Goal: Task Accomplishment & Management: Manage account settings

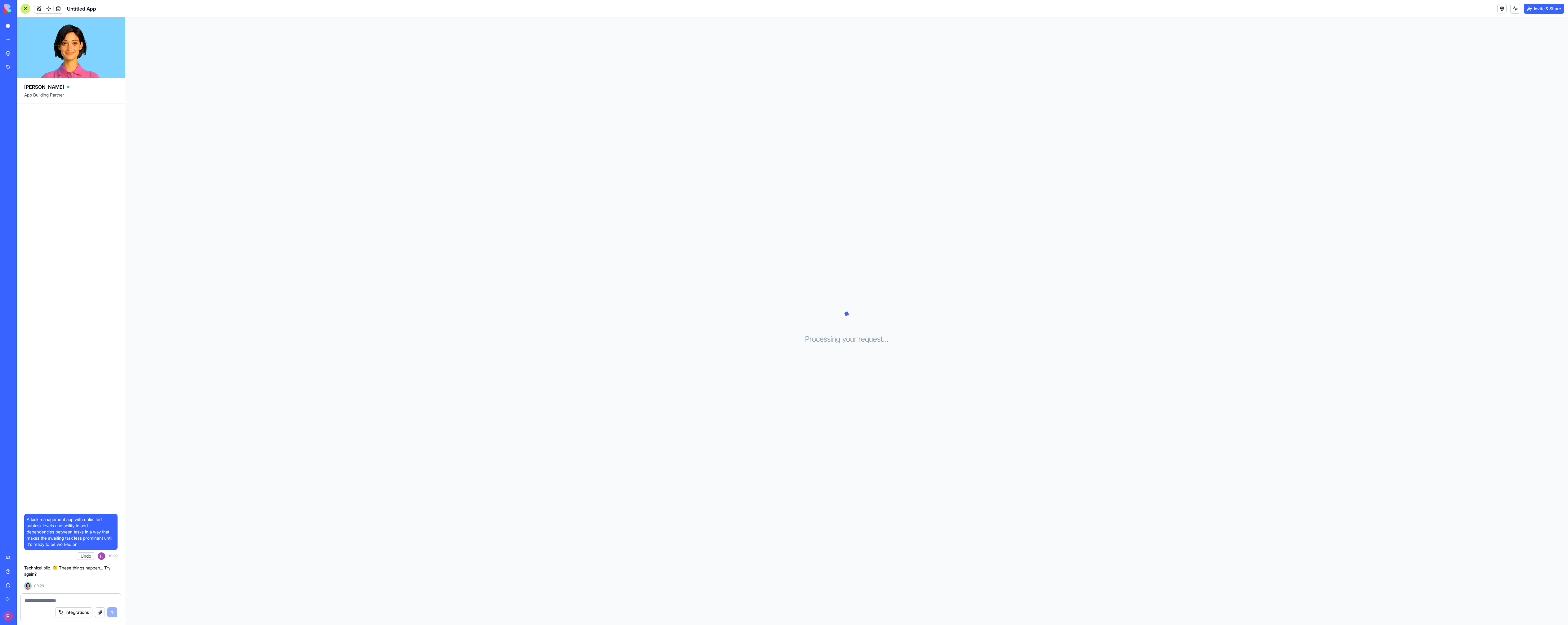
click at [64, 595] on div at bounding box center [71, 599] width 100 height 10
click at [63, 596] on div at bounding box center [71, 599] width 100 height 10
click at [63, 598] on div at bounding box center [71, 599] width 100 height 10
click at [63, 598] on textarea at bounding box center [71, 601] width 93 height 6
type textarea "***"
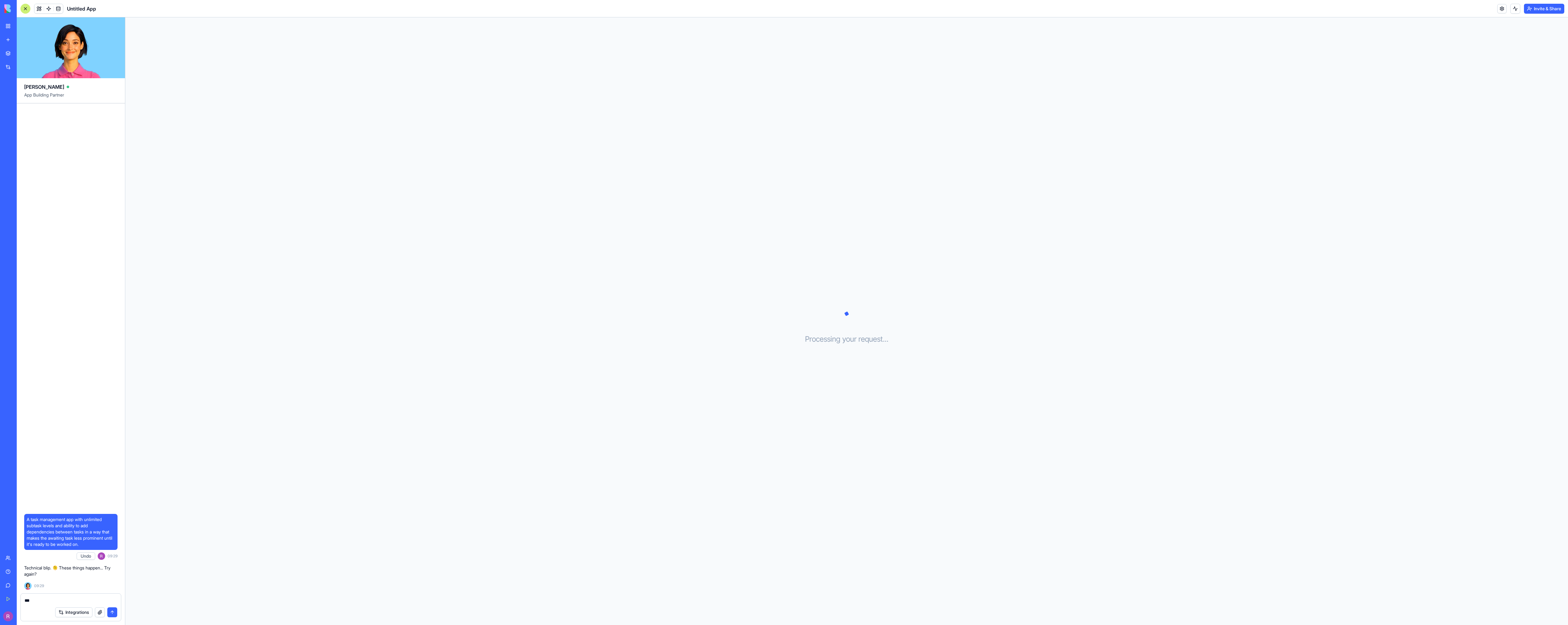
click at [111, 616] on button "submit" at bounding box center [112, 612] width 10 height 10
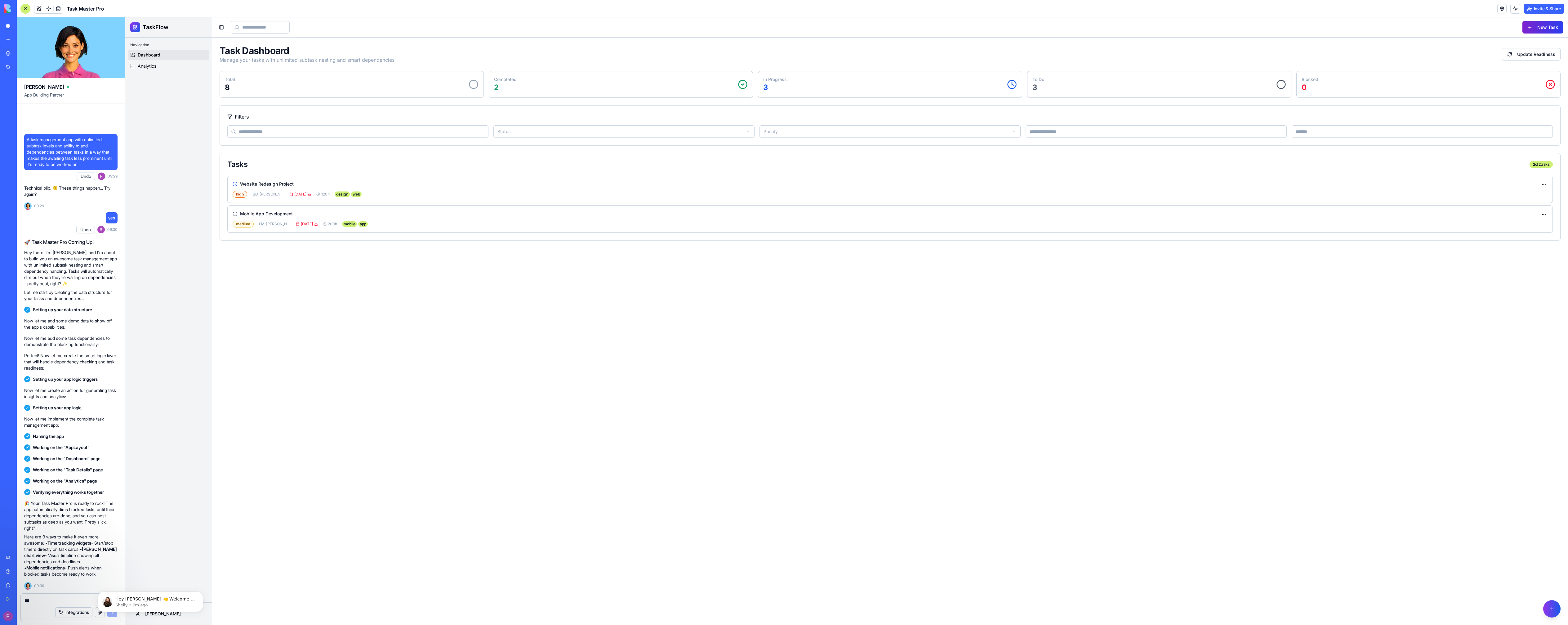
click at [1543, 27] on button "New Task" at bounding box center [1542, 27] width 41 height 12
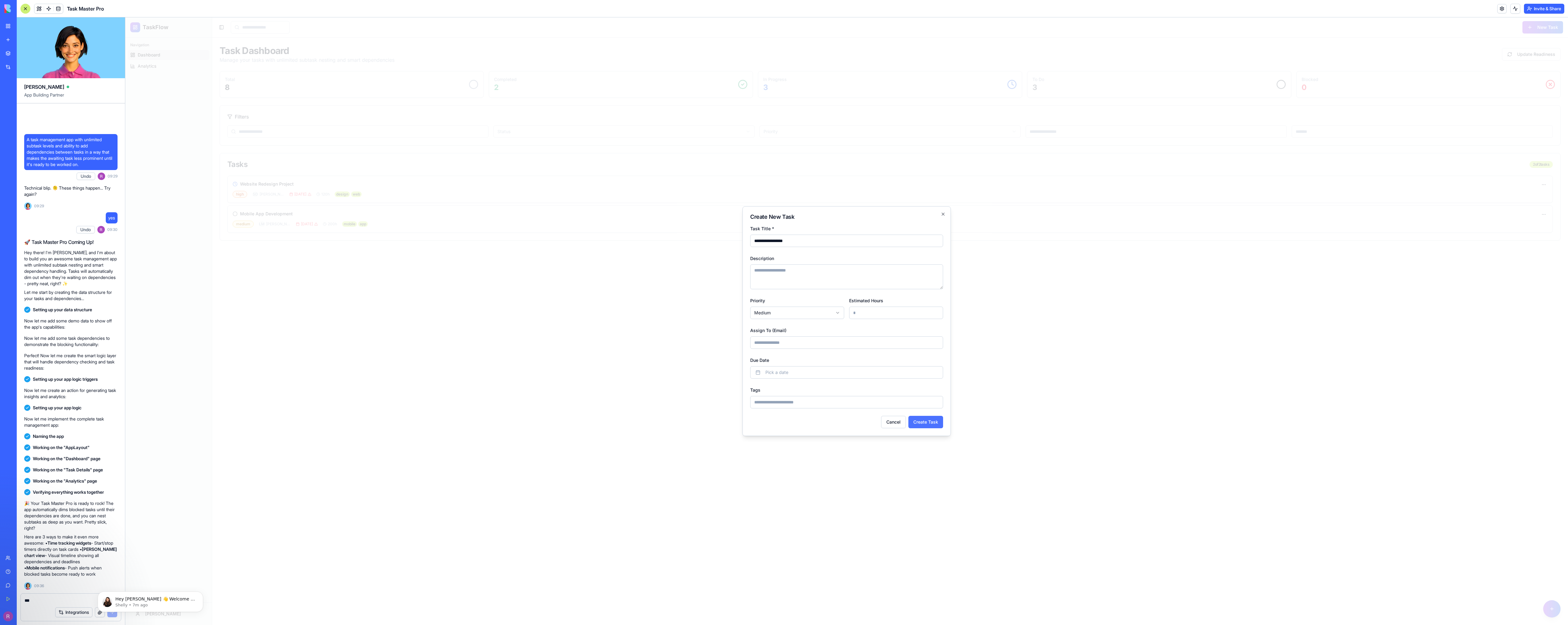
type input "**********"
click at [919, 418] on button "Create Task" at bounding box center [925, 422] width 35 height 12
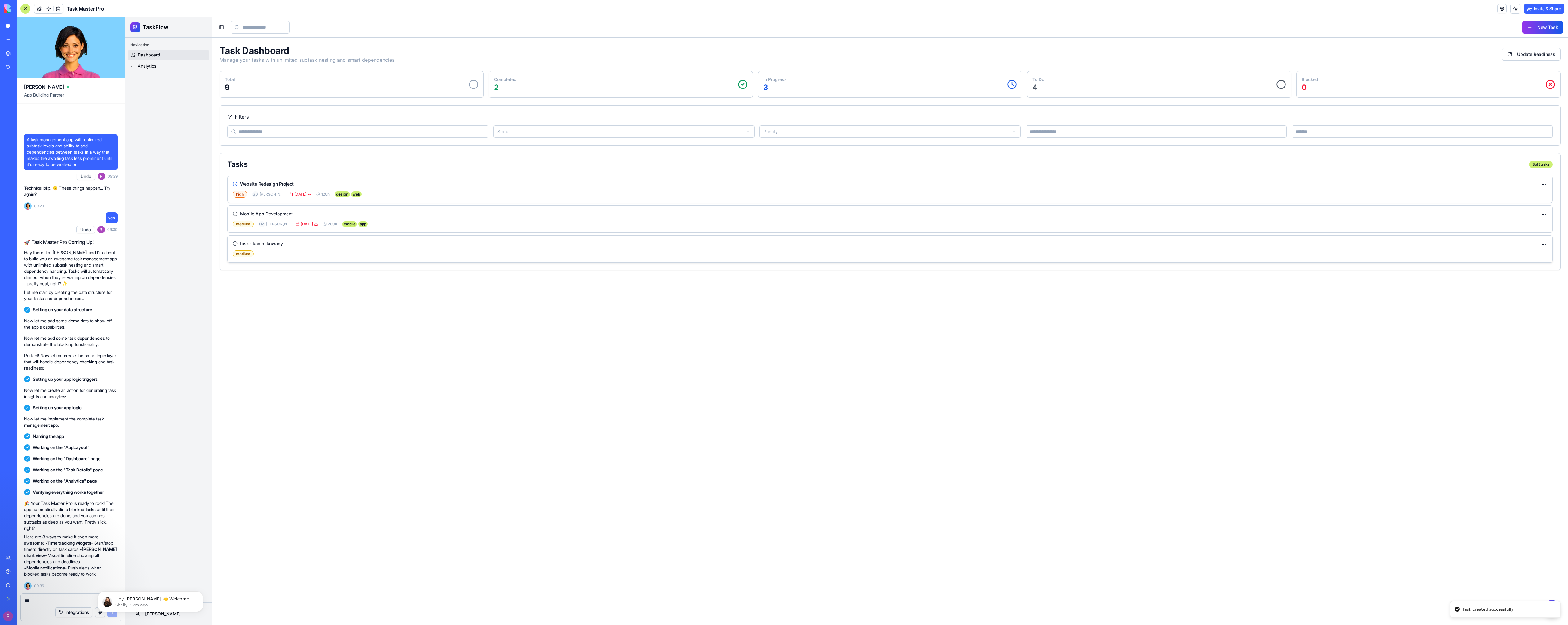
click at [446, 259] on div "task skomplikowany medium" at bounding box center [890, 249] width 1325 height 27
click at [444, 247] on div "task skomplikowany" at bounding box center [885, 244] width 1305 height 6
click at [1545, 239] on div "task skomplikowany medium" at bounding box center [890, 249] width 1325 height 27
click at [1544, 241] on html "TaskFlow Navigation Dashboard Analytics Robert Toggle Sidebar New Task Task Das…" at bounding box center [847, 322] width 1443 height 608
click at [1527, 265] on div "Add Subtask" at bounding box center [1526, 266] width 41 height 10
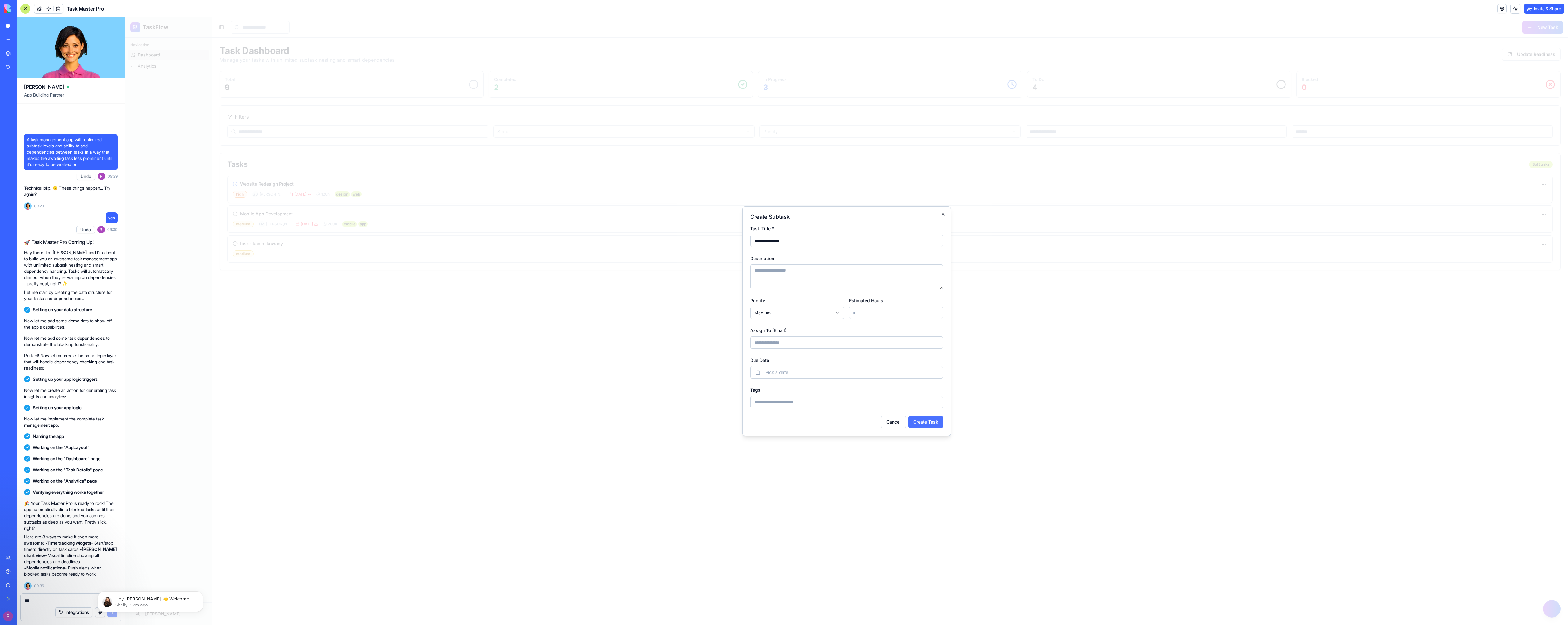
type input "**********"
click at [930, 423] on button "Create Task" at bounding box center [925, 422] width 35 height 12
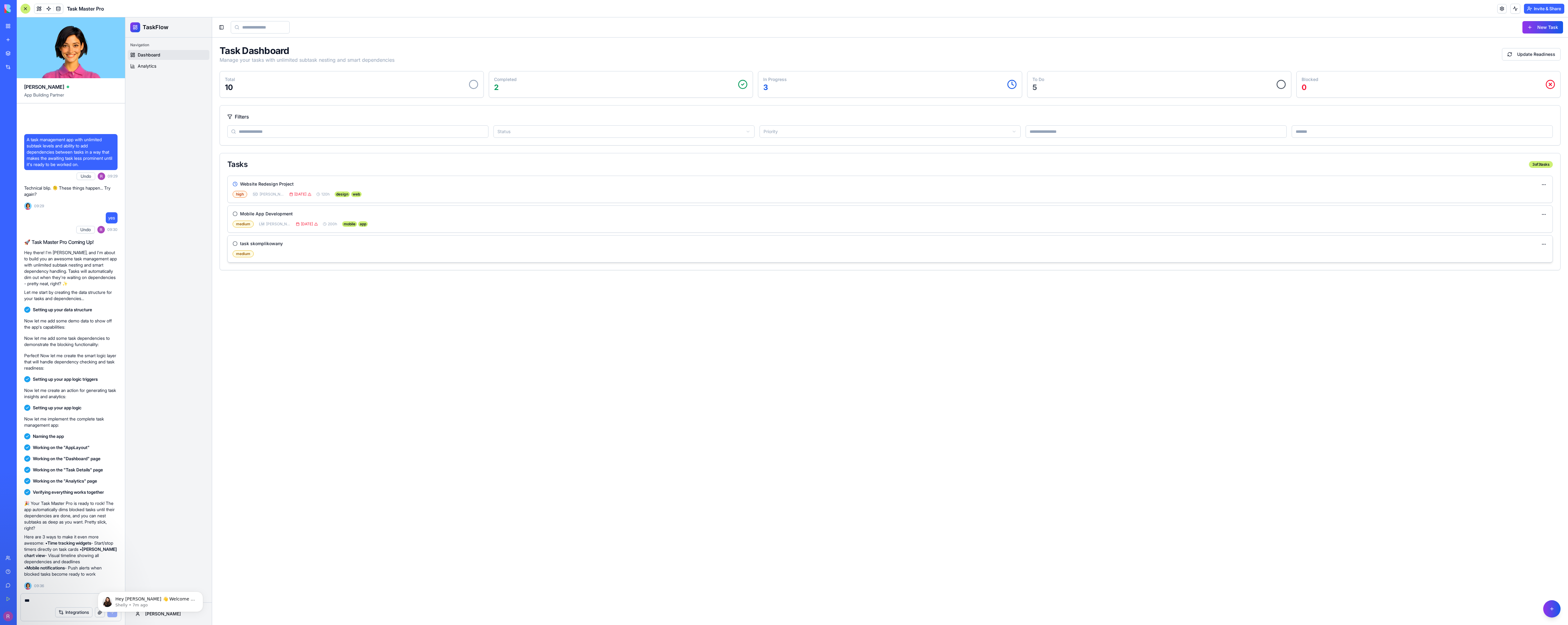
click at [416, 248] on div "task skomplikowany medium" at bounding box center [890, 249] width 1315 height 17
click at [266, 245] on h3 "task skomplikowany" at bounding box center [261, 244] width 43 height 6
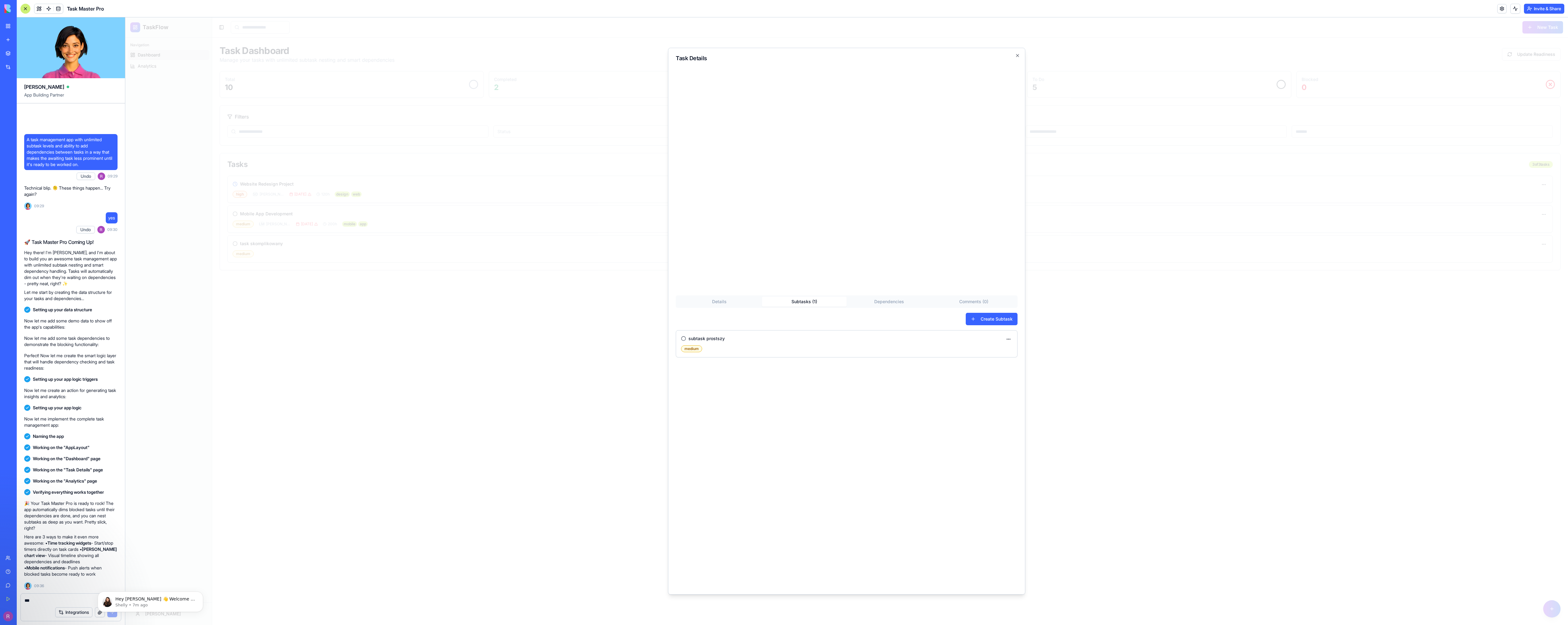
click at [800, 259] on div "Task Details Details Subtasks ( 1 ) Dependencies Comments ( 0 ) Create Subtask …" at bounding box center [846, 321] width 357 height 547
click at [721, 302] on div "**********" at bounding box center [846, 422] width 341 height 331
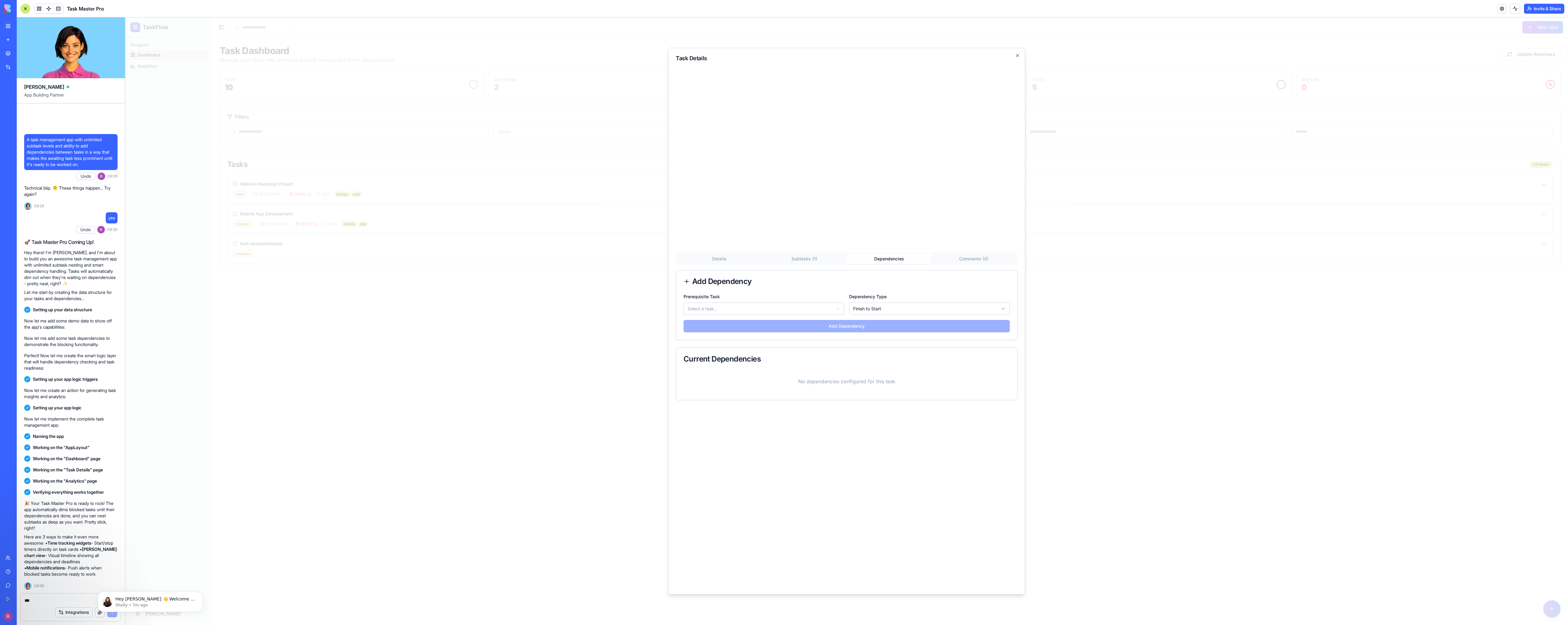
click at [870, 263] on button "Dependencies" at bounding box center [889, 259] width 85 height 10
click at [825, 307] on body "TaskFlow Navigation Dashboard Analytics Robert Toggle Sidebar New Task Task Das…" at bounding box center [847, 322] width 1443 height 608
click at [886, 305] on body "TaskFlow Navigation Dashboard Analytics Robert Toggle Sidebar New Task Task Das…" at bounding box center [847, 322] width 1443 height 608
click at [908, 292] on body "TaskFlow Navigation Dashboard Analytics Robert Toggle Sidebar New Task Task Das…" at bounding box center [847, 322] width 1443 height 608
click at [839, 328] on button "Add Dependency" at bounding box center [847, 326] width 326 height 12
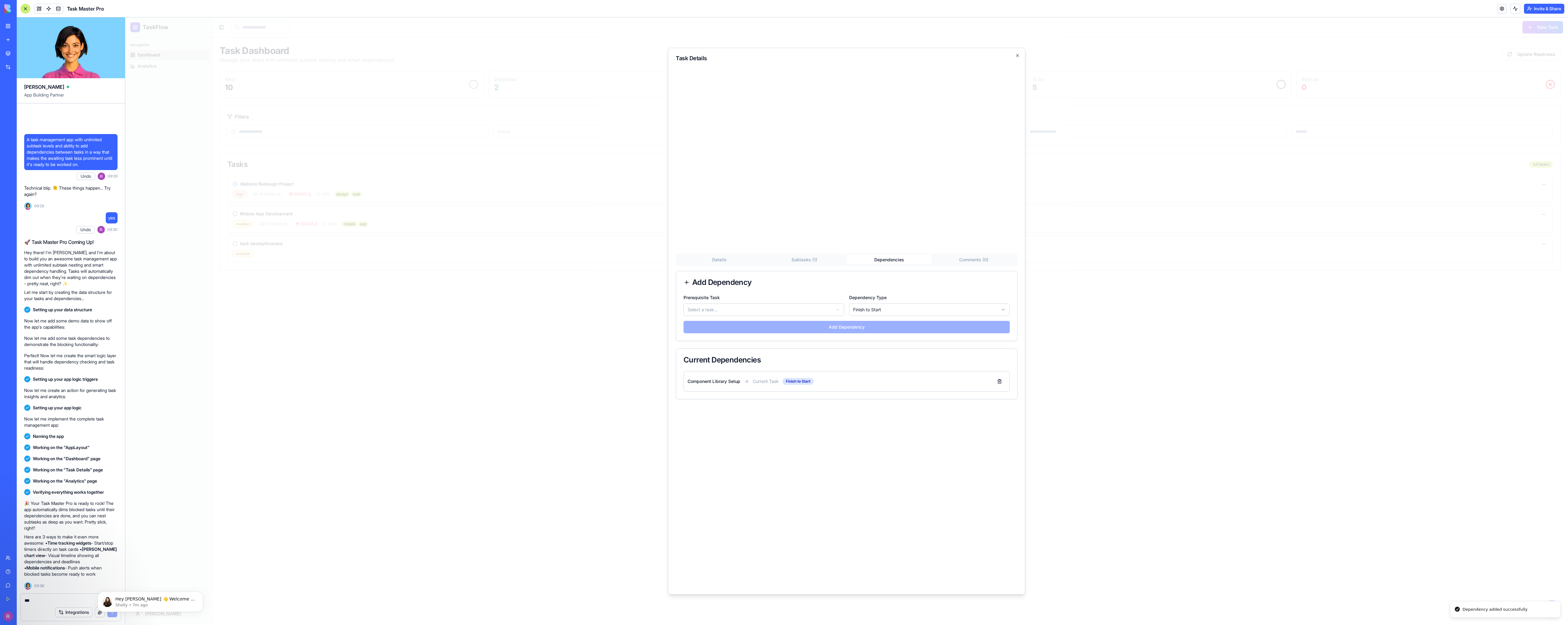
click at [1013, 54] on div "Task Details Details Subtasks ( 1 ) Dependencies Comments ( 0 ) Add Dependency …" at bounding box center [846, 321] width 357 height 547
click at [1013, 55] on div "Task Details Details Subtasks ( 1 ) Dependencies Comments ( 0 ) Add Dependency …" at bounding box center [846, 321] width 357 height 547
click at [1017, 55] on icon "button" at bounding box center [1018, 55] width 5 height 5
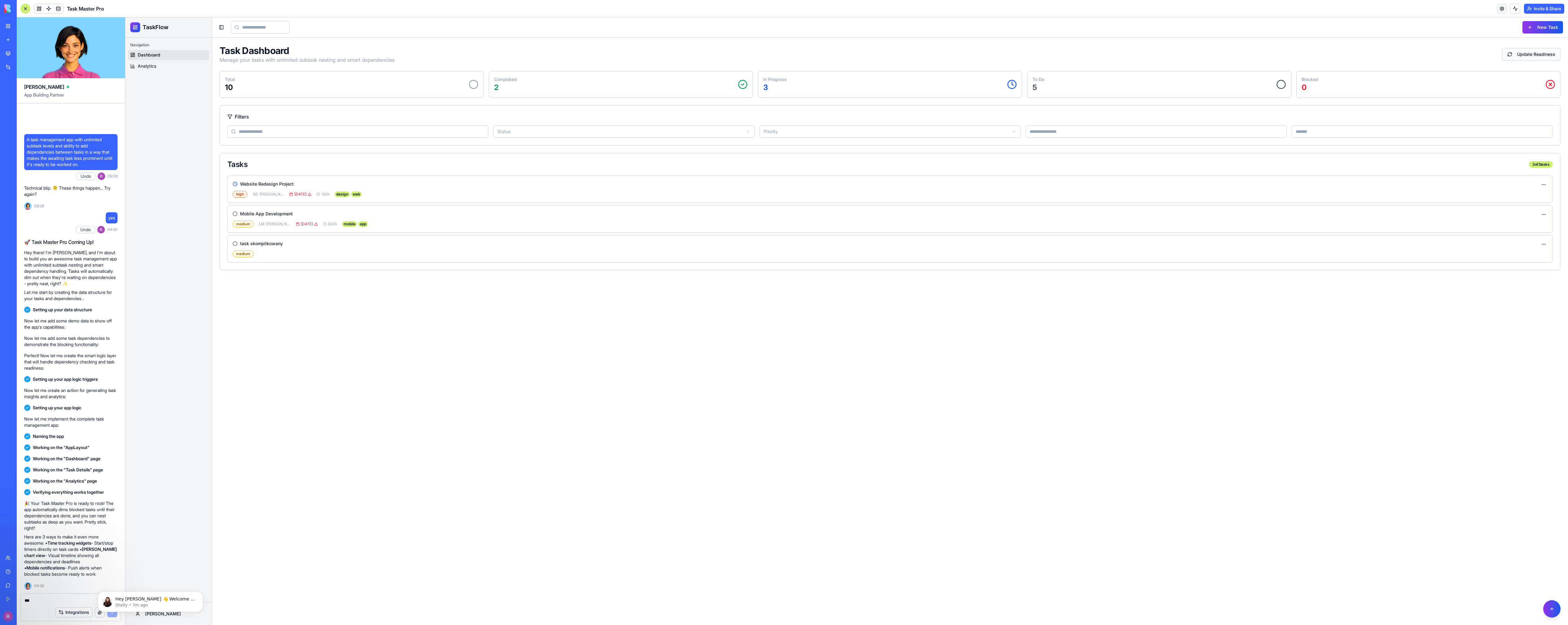
click at [1541, 52] on button "Update Readiness" at bounding box center [1531, 54] width 58 height 12
click at [1541, 52] on div "Task Dashboard Manage your tasks with unlimited subtask nesting and smart depen…" at bounding box center [890, 54] width 1341 height 19
click at [1402, 75] on div "Blocked 0" at bounding box center [1428, 84] width 264 height 26
click at [1311, 78] on p "Blocked" at bounding box center [1310, 79] width 17 height 6
click at [259, 239] on div "task skomplikowany medium" at bounding box center [890, 249] width 1325 height 27
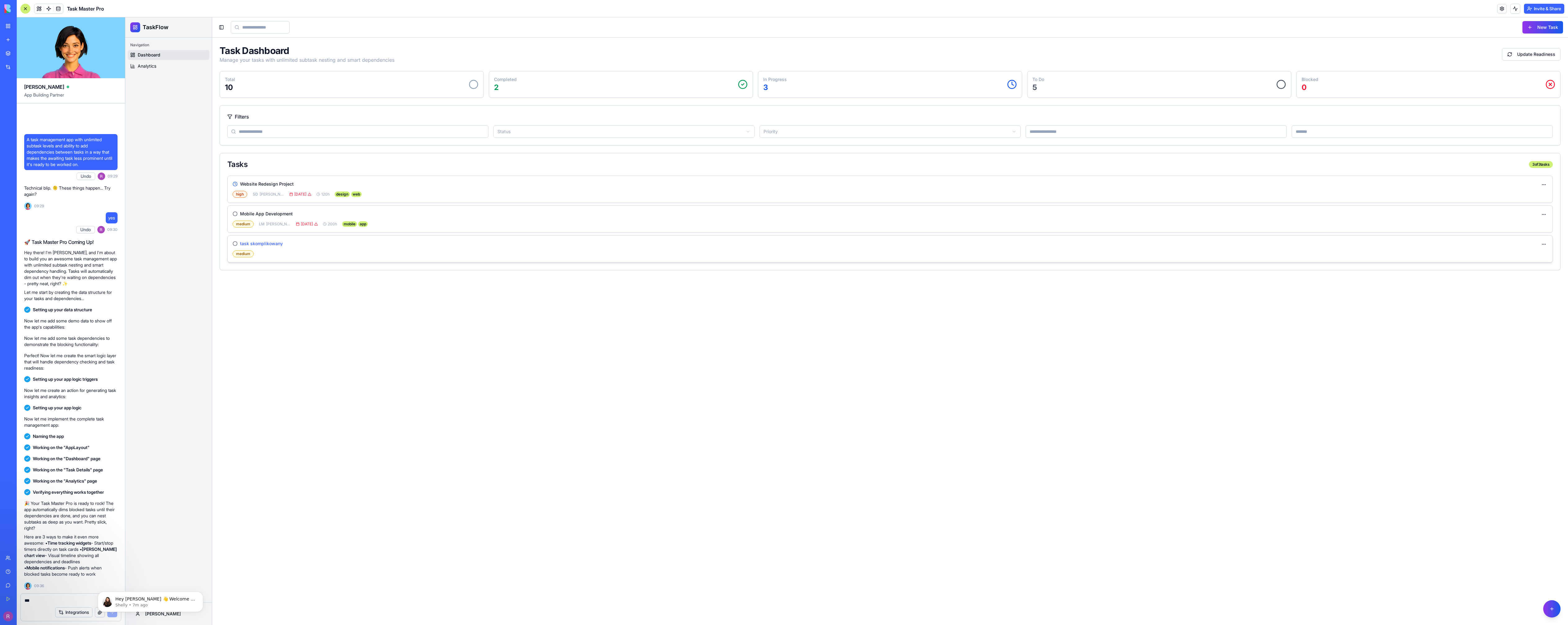
click at [258, 243] on h3 "task skomplikowany" at bounding box center [261, 244] width 43 height 6
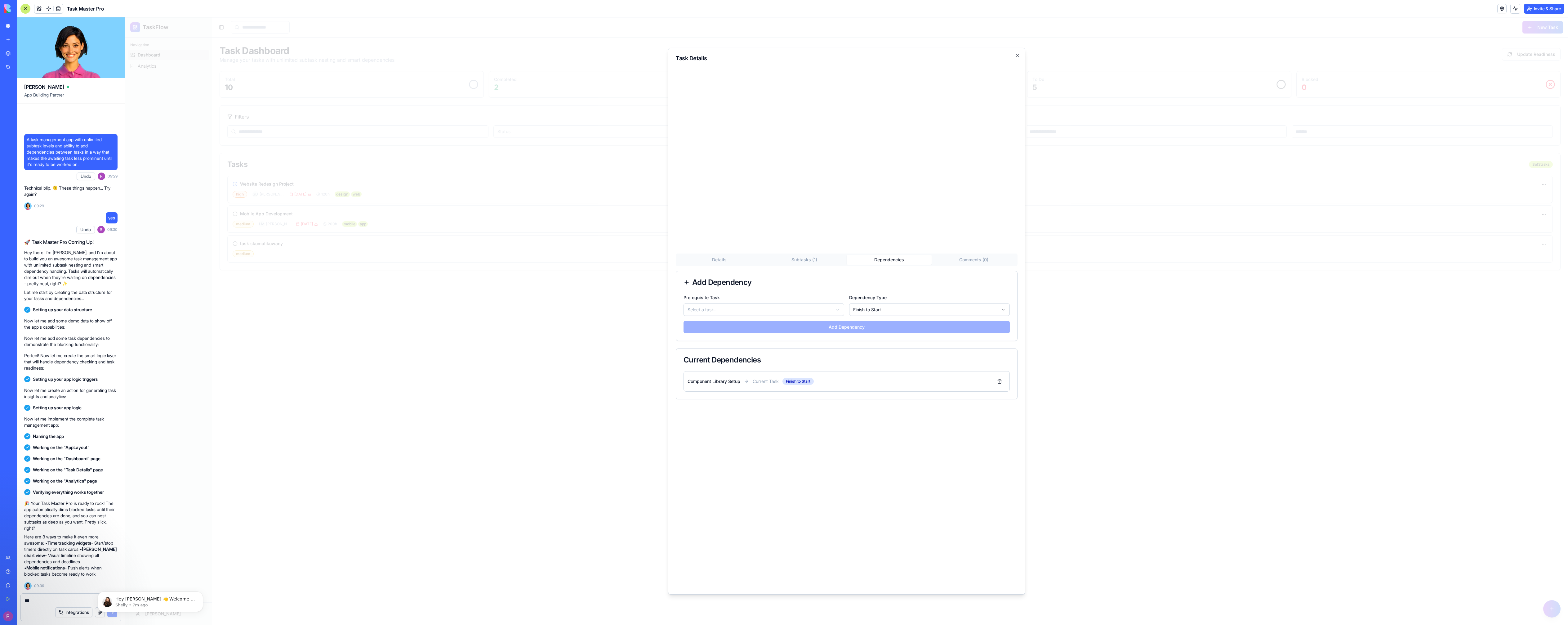
click at [884, 263] on button "Dependencies" at bounding box center [889, 260] width 85 height 10
click at [787, 309] on body "TaskFlow Navigation Dashboard Analytics Robert Toggle Sidebar New Task Task Das…" at bounding box center [847, 322] width 1443 height 608
click at [839, 305] on body "TaskFlow Navigation Dashboard Analytics Robert Toggle Sidebar New Task Task Das…" at bounding box center [847, 322] width 1443 height 608
click at [905, 308] on body "TaskFlow Navigation Dashboard Analytics Robert Toggle Sidebar New Task Task Das…" at bounding box center [847, 322] width 1443 height 608
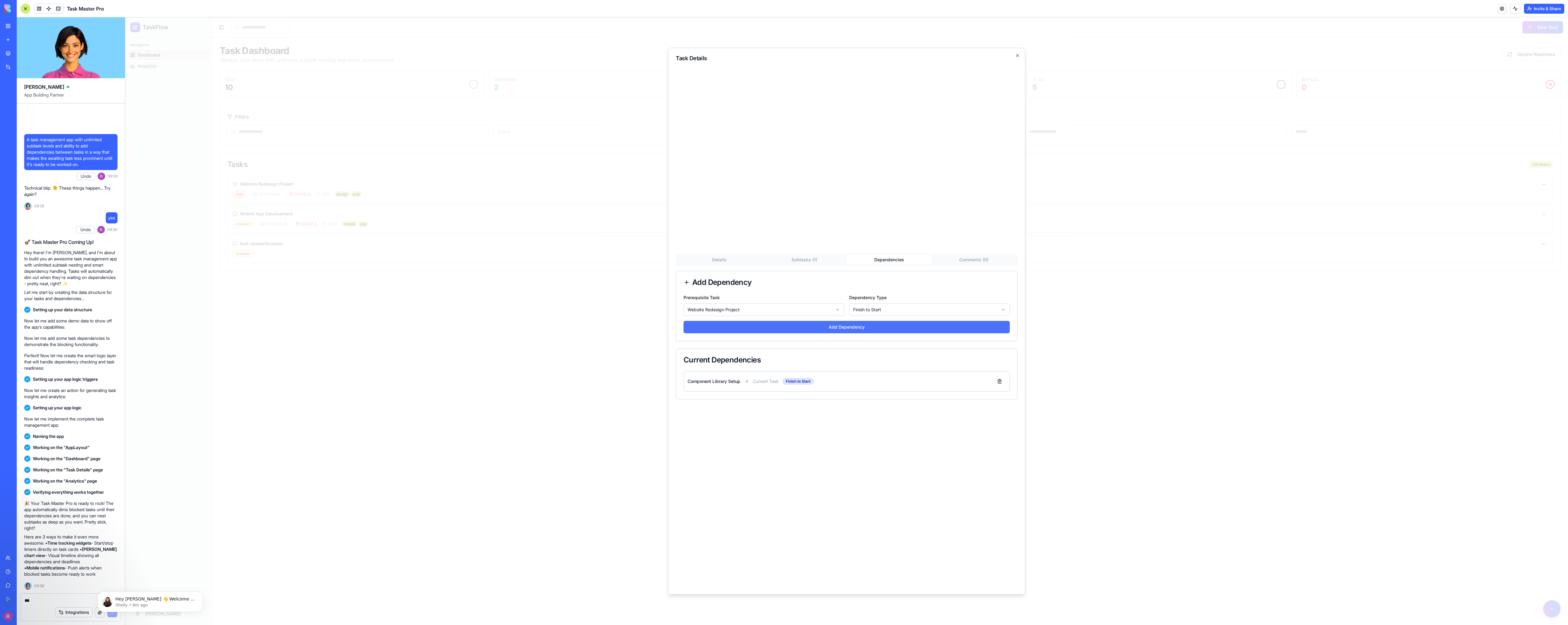
click at [846, 326] on button "Add Dependency" at bounding box center [847, 327] width 326 height 12
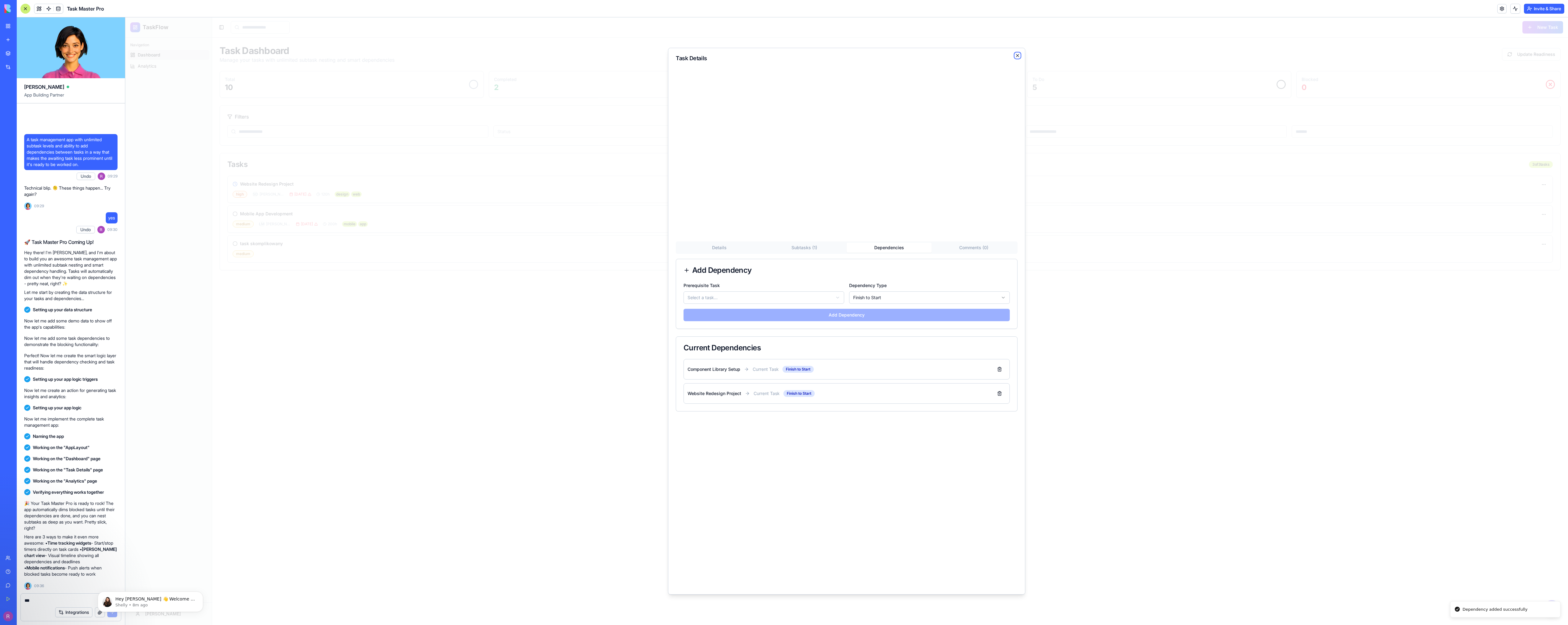
click at [1016, 55] on icon "button" at bounding box center [1018, 55] width 5 height 5
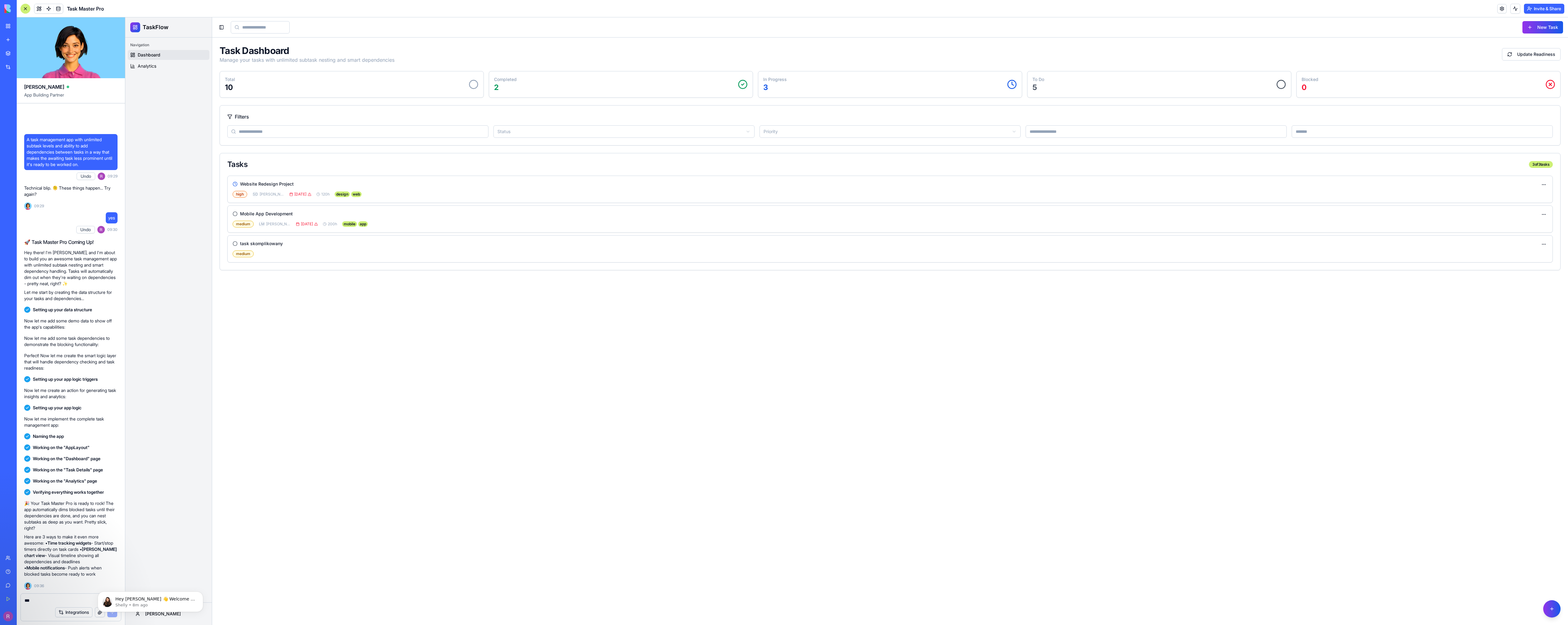
click at [494, 88] on p "2" at bounding box center [505, 88] width 23 height 10
click at [765, 88] on p "3" at bounding box center [775, 88] width 24 height 10
click at [562, 78] on div "Completed 2" at bounding box center [621, 84] width 254 height 16
click at [335, 241] on div "task skomplikowany" at bounding box center [885, 244] width 1305 height 6
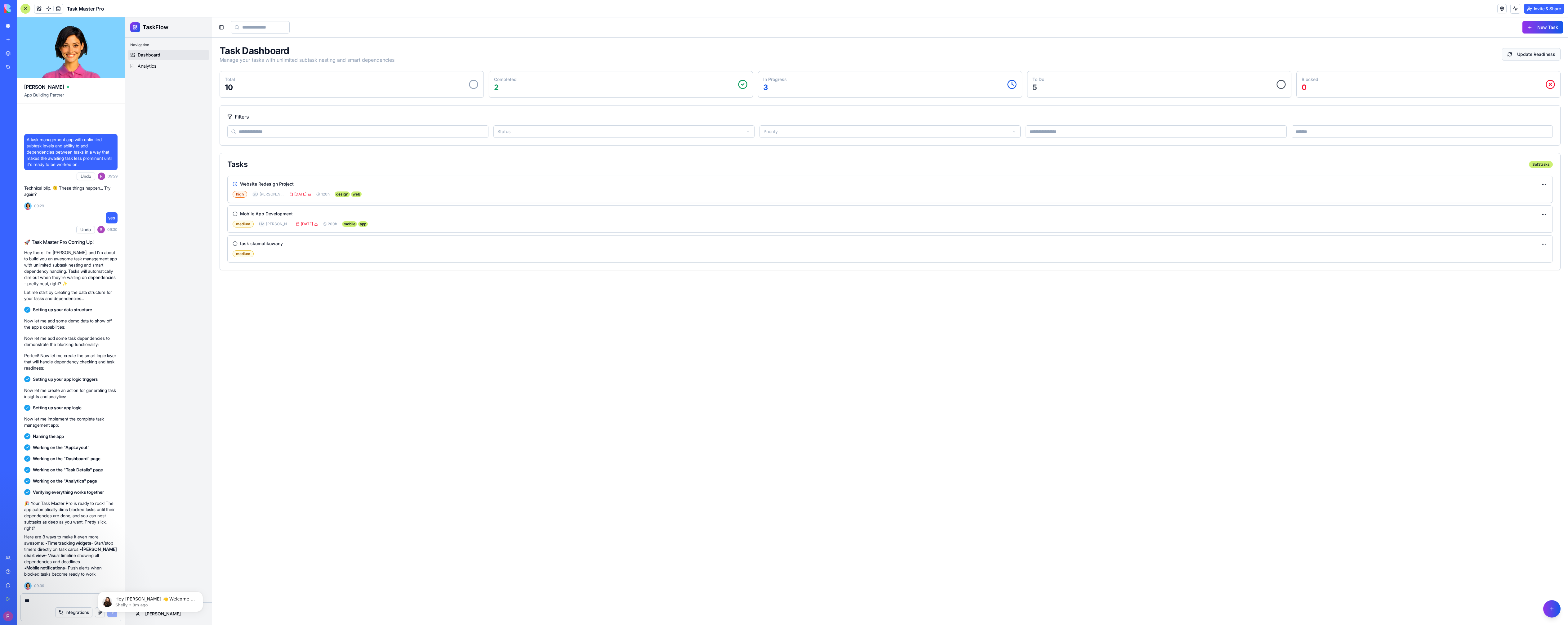
click at [1538, 51] on button "Update Readiness" at bounding box center [1531, 54] width 58 height 12
click at [582, 196] on div "high SD sarah.designer Feb 15 120 h design web" at bounding box center [890, 194] width 1315 height 7
click at [1542, 185] on html "TaskFlow Navigation Dashboard Analytics Robert Toggle Sidebar New Task Task Das…" at bounding box center [847, 322] width 1443 height 608
click at [1517, 194] on div "View Details" at bounding box center [1526, 196] width 41 height 10
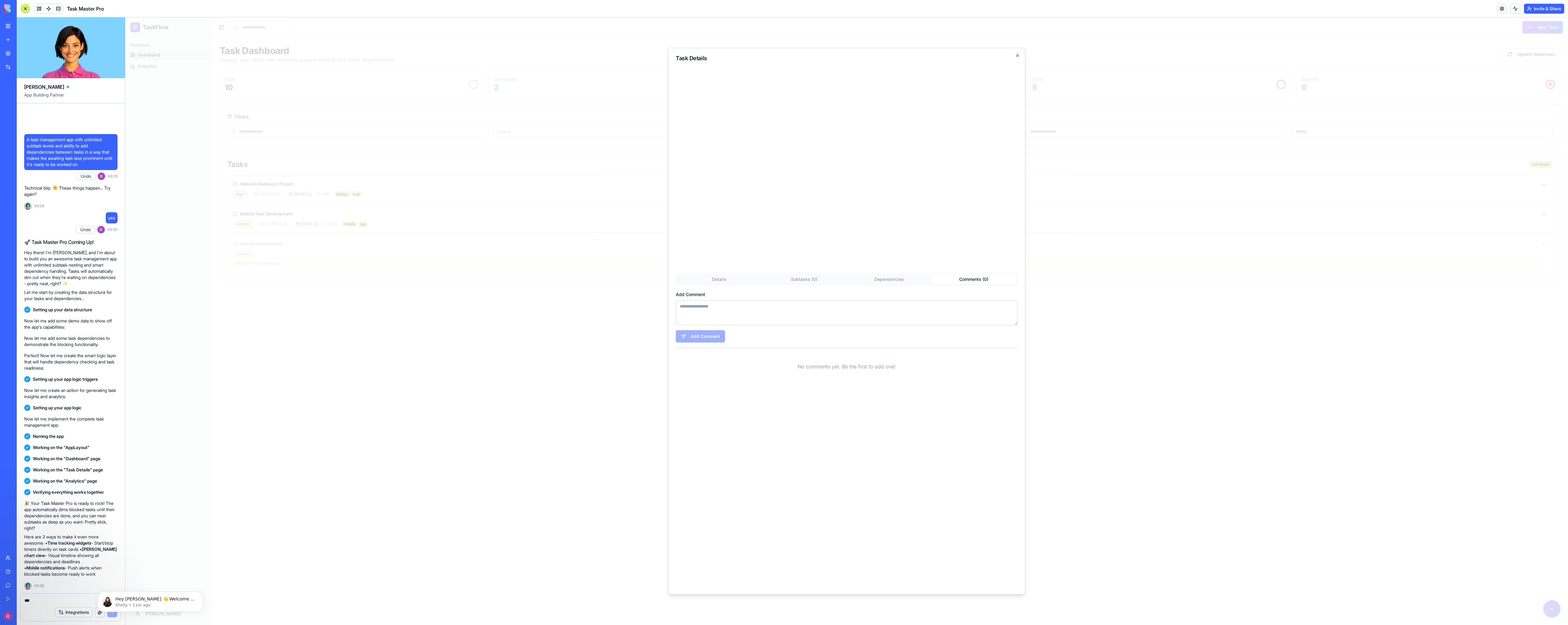
click at [958, 264] on div "Task Details Details Subtasks ( 0 ) Dependencies Comments ( 0 ) Add Comment Add…" at bounding box center [846, 321] width 357 height 547
click at [796, 277] on div "Task Details Details Subtasks ( 0 ) Dependencies Comments ( 0 ) Add Comment Add…" at bounding box center [846, 321] width 357 height 547
click at [888, 300] on div "Details Subtasks ( 0 ) Dependencies Comments ( 0 ) Create Subtask No subtasks f…" at bounding box center [846, 441] width 341 height 291
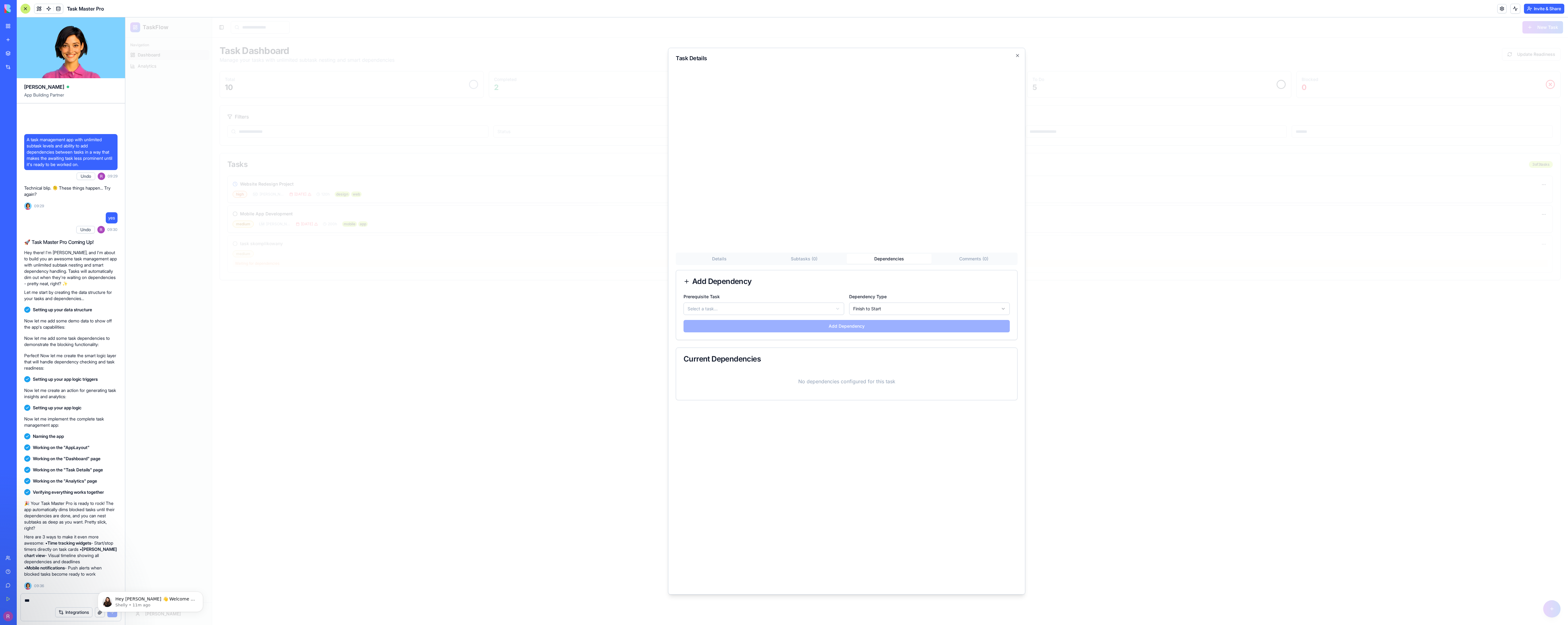
click at [738, 257] on button "Details" at bounding box center [719, 259] width 85 height 10
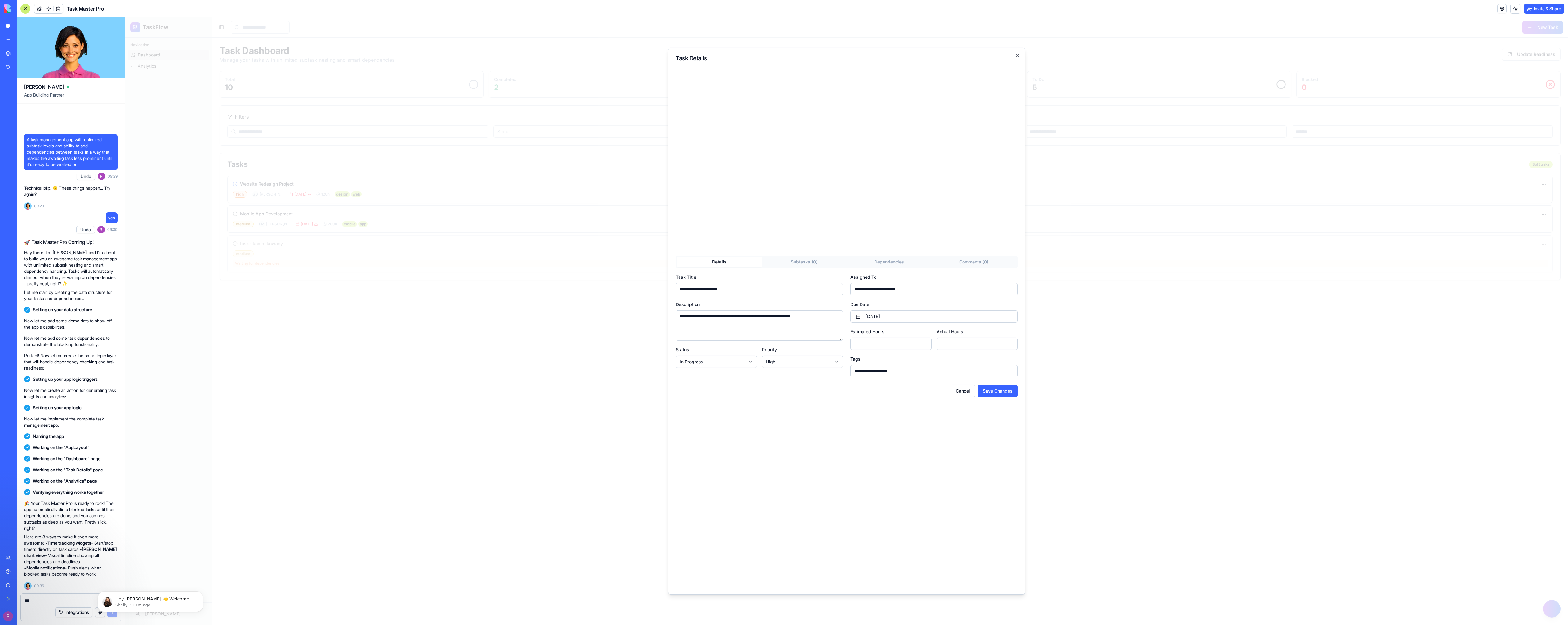
click at [746, 331] on textarea "**********" at bounding box center [759, 325] width 167 height 30
click at [769, 154] on div "Task Details" at bounding box center [846, 153] width 341 height 195
click at [906, 373] on input "**********" at bounding box center [934, 371] width 167 height 12
type input "**********"
click at [990, 389] on button "Save Changes" at bounding box center [997, 391] width 40 height 12
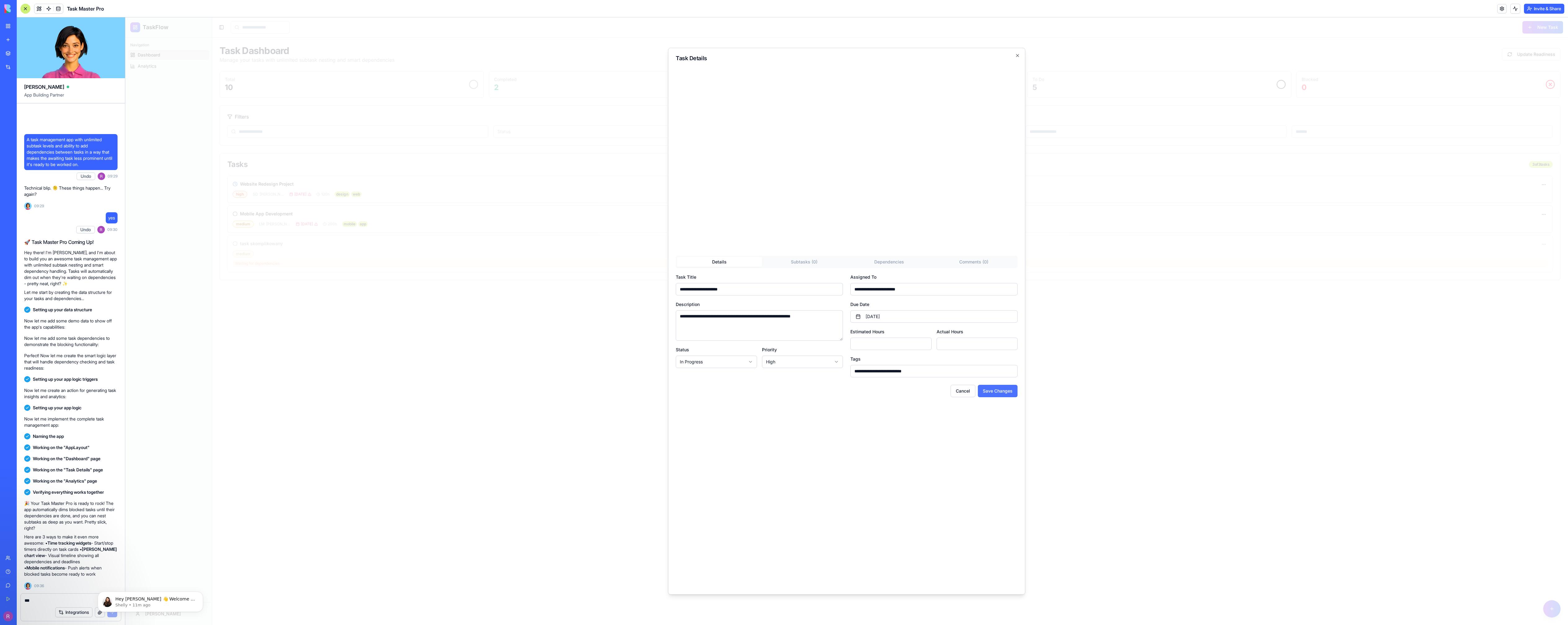
click at [1011, 394] on button "Save Changes" at bounding box center [997, 391] width 40 height 12
click at [1017, 52] on div "**********" at bounding box center [846, 321] width 357 height 547
click at [1017, 55] on icon "button" at bounding box center [1018, 55] width 5 height 5
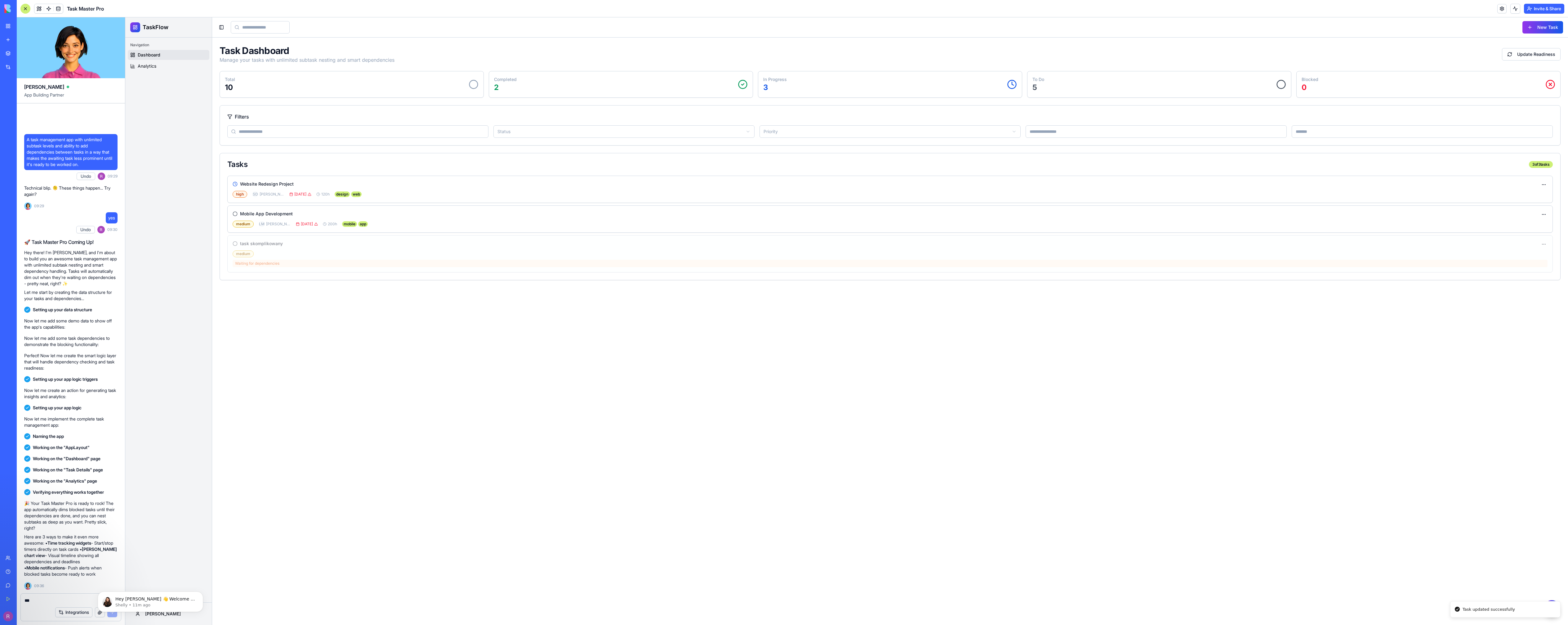
click at [372, 372] on main "Toggle Sidebar New Task Task Dashboard Manage your tasks with unlimited subtask…" at bounding box center [890, 322] width 1356 height 608
click at [263, 242] on h3 "task skomplikowany" at bounding box center [261, 244] width 43 height 6
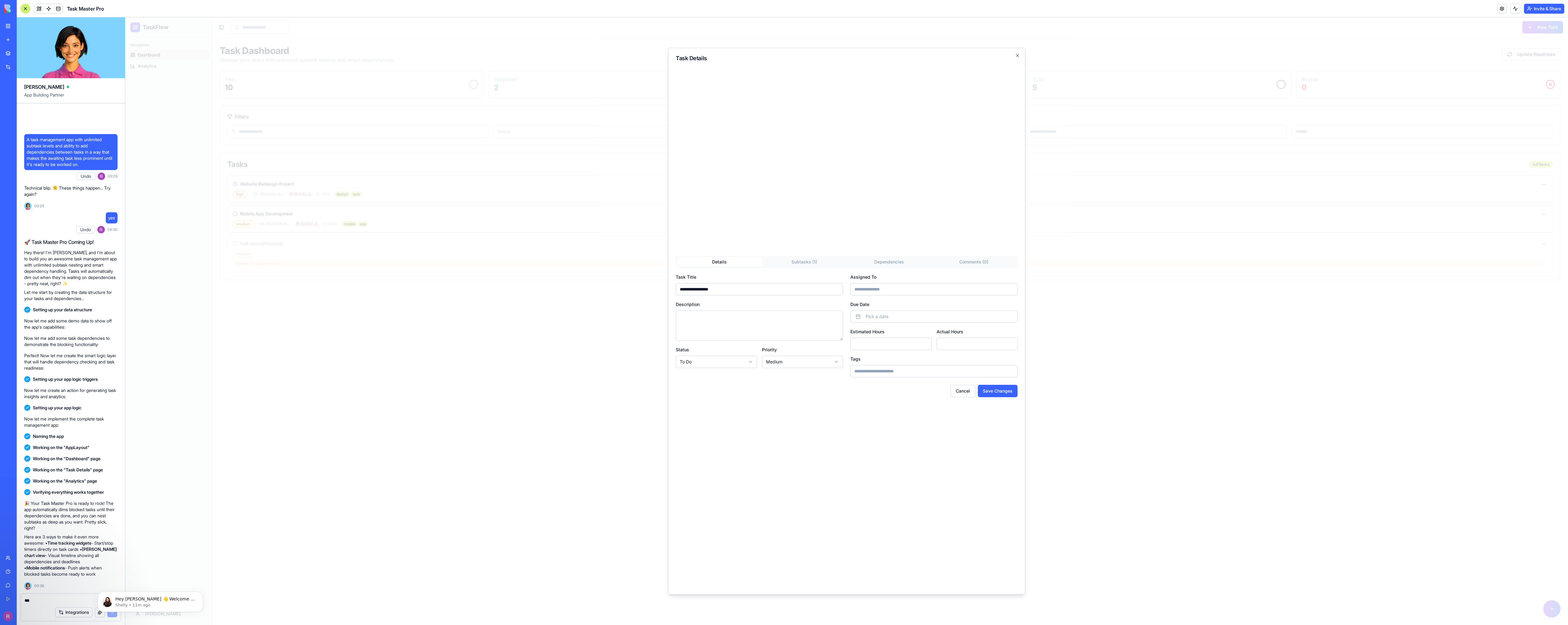
click at [1013, 54] on div "**********" at bounding box center [846, 321] width 357 height 547
click at [1016, 54] on icon "button" at bounding box center [1018, 55] width 5 height 5
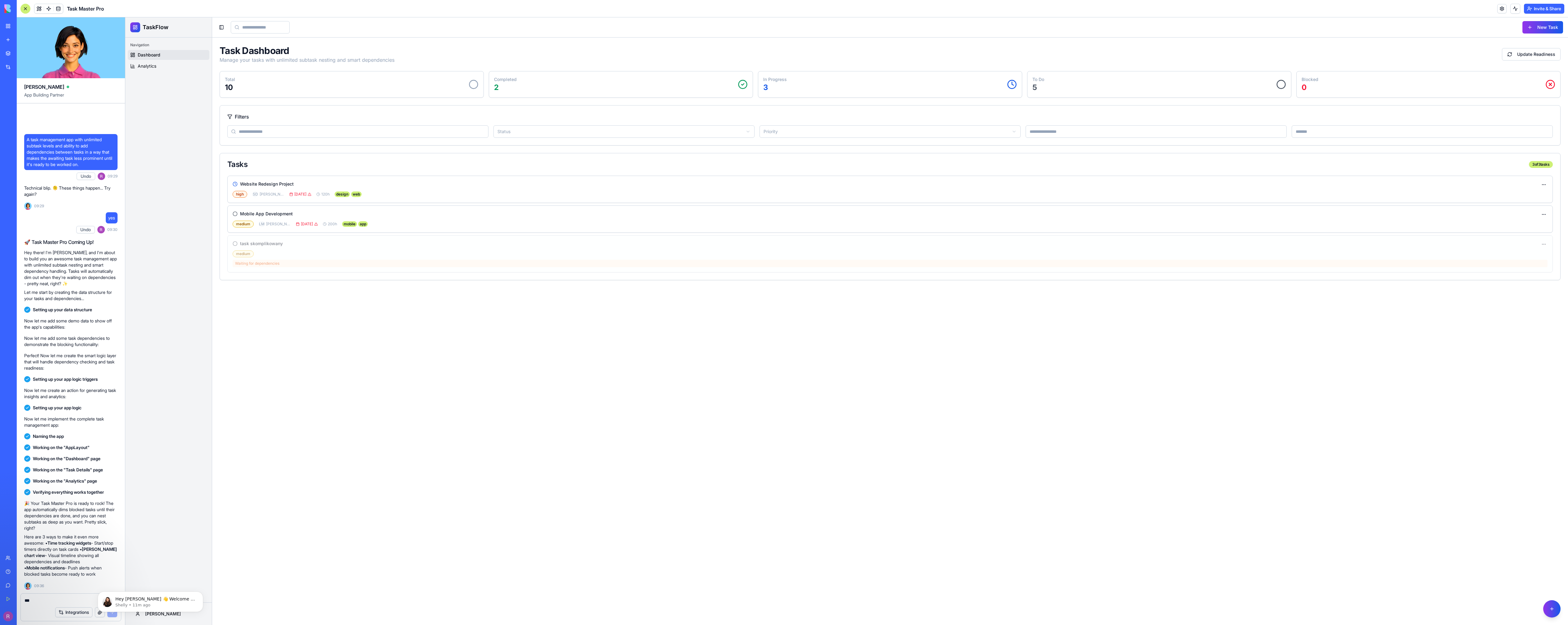
click at [1032, 83] on p "5" at bounding box center [1038, 88] width 12 height 10
click at [1037, 78] on p "To Do" at bounding box center [1038, 79] width 12 height 6
click at [766, 80] on p "In Progress" at bounding box center [775, 79] width 24 height 6
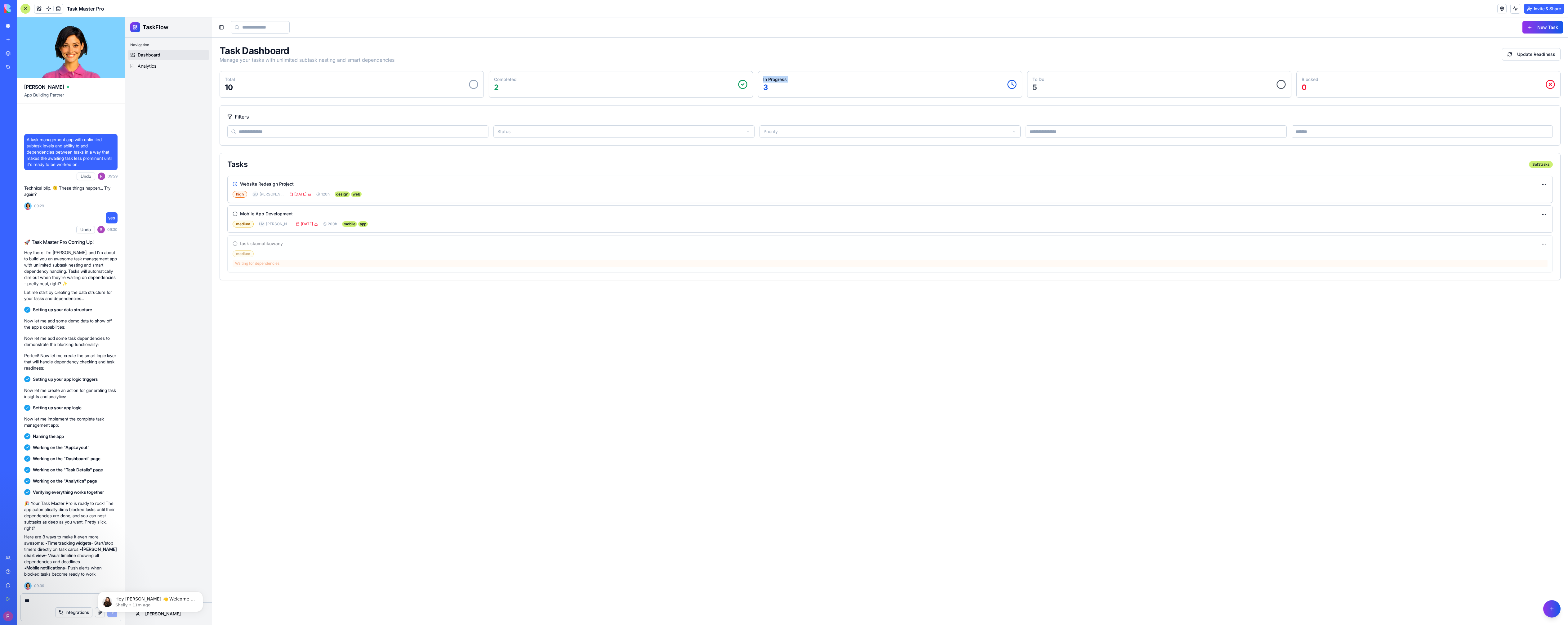
click at [766, 80] on p "In Progress" at bounding box center [775, 79] width 24 height 6
click at [159, 64] on link "Analytics" at bounding box center [169, 66] width 82 height 10
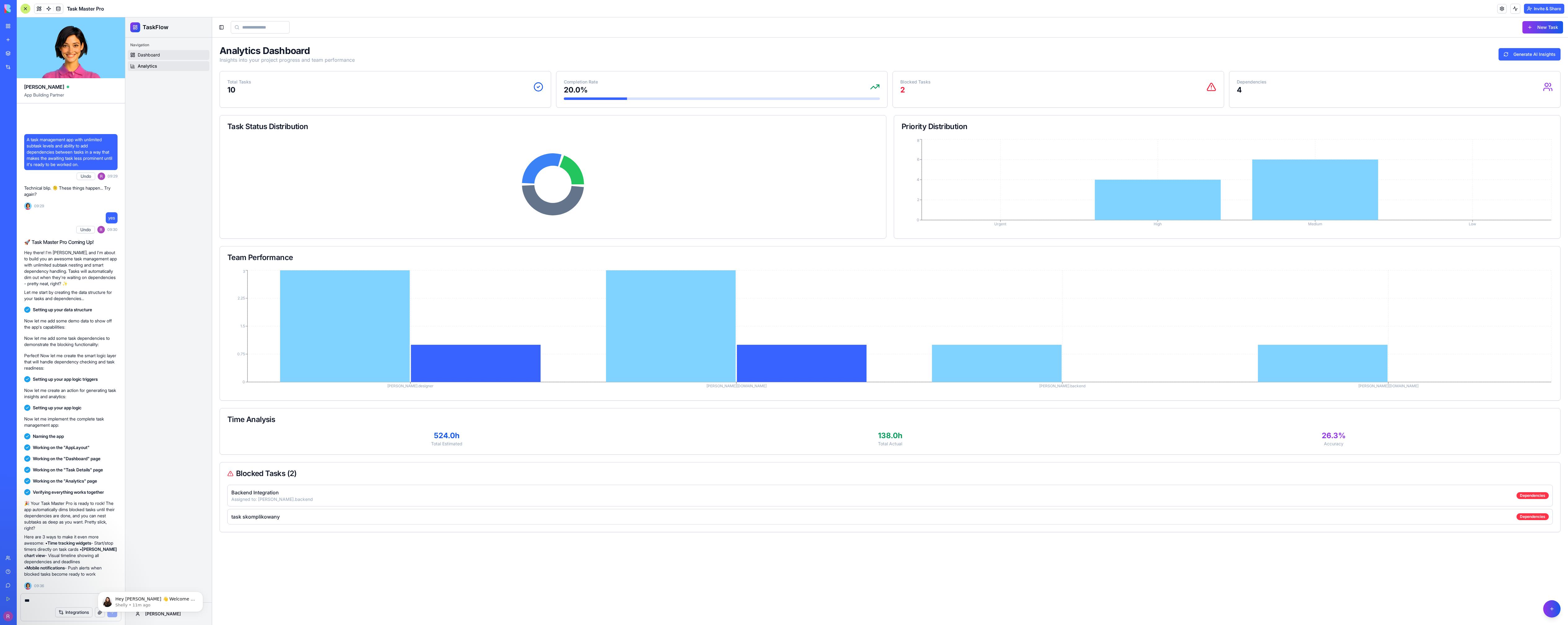
click at [158, 54] on span "Dashboard" at bounding box center [149, 55] width 23 height 6
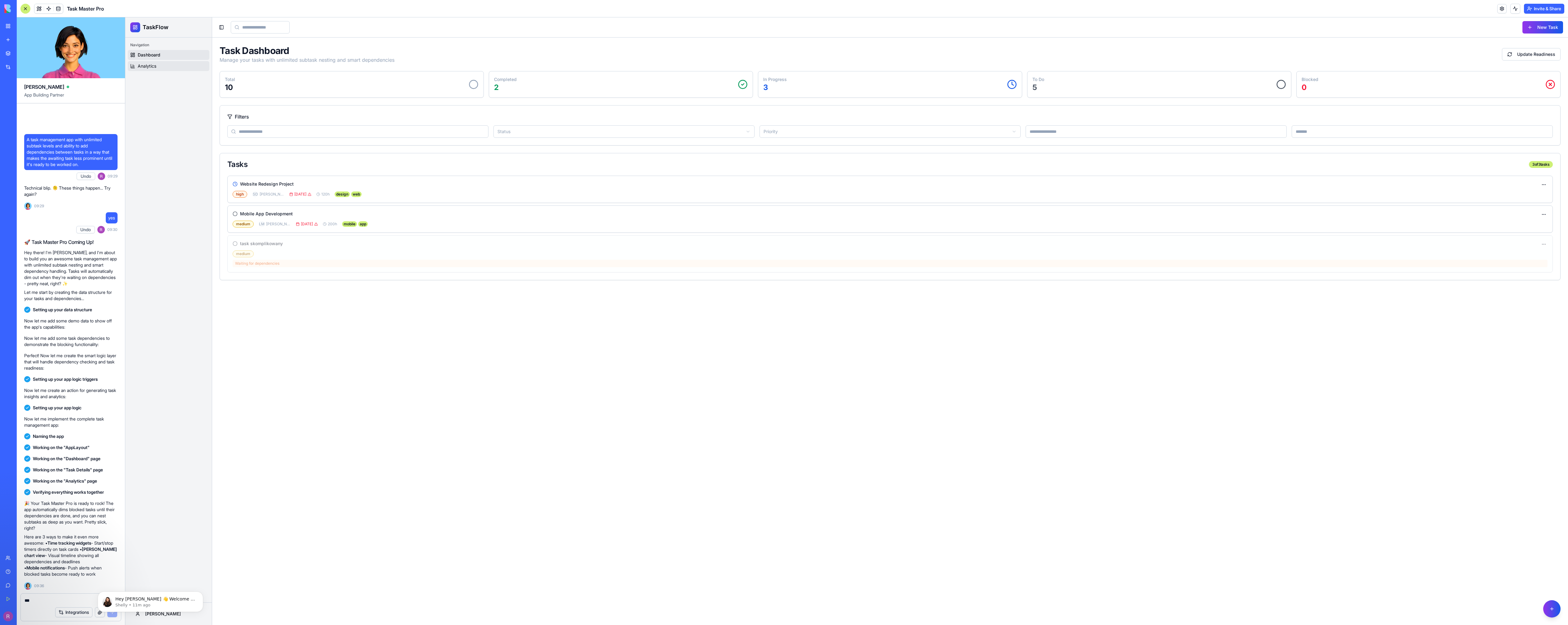
click at [157, 62] on link "Analytics" at bounding box center [169, 66] width 82 height 10
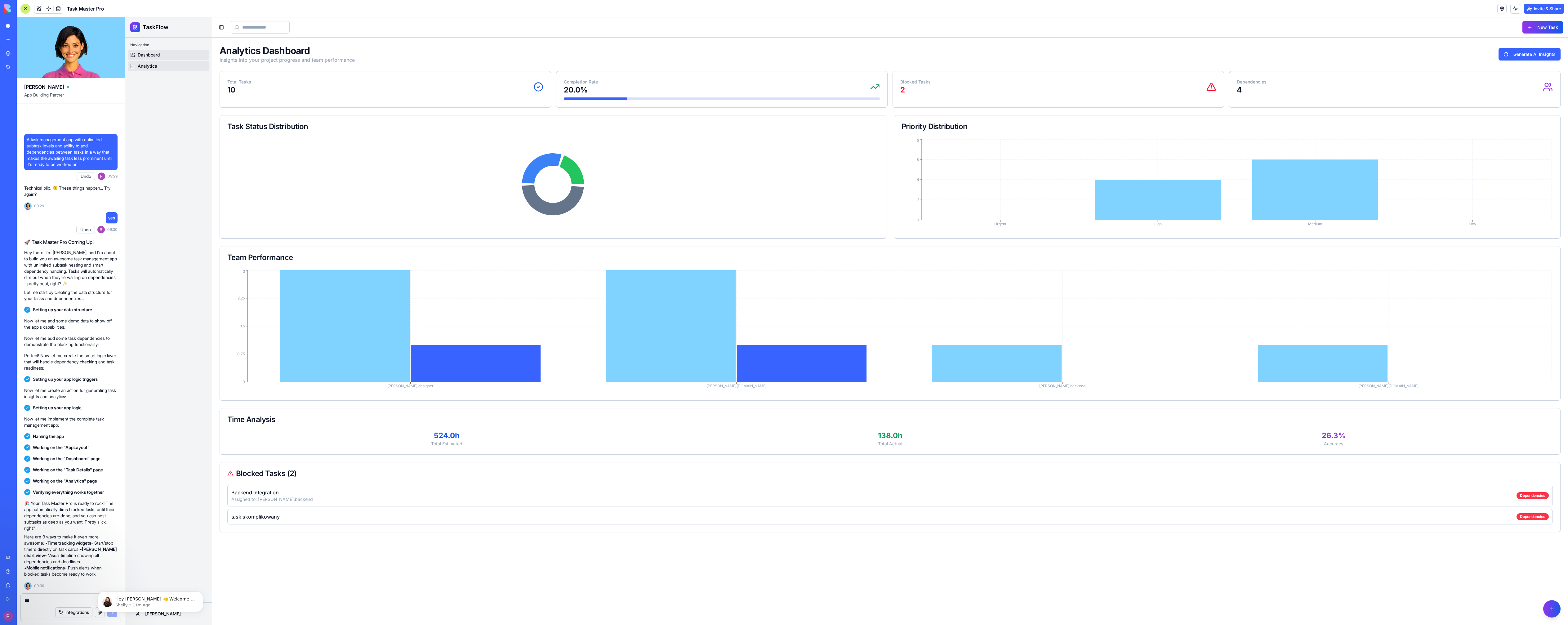
click at [158, 52] on span "Dashboard" at bounding box center [149, 55] width 23 height 6
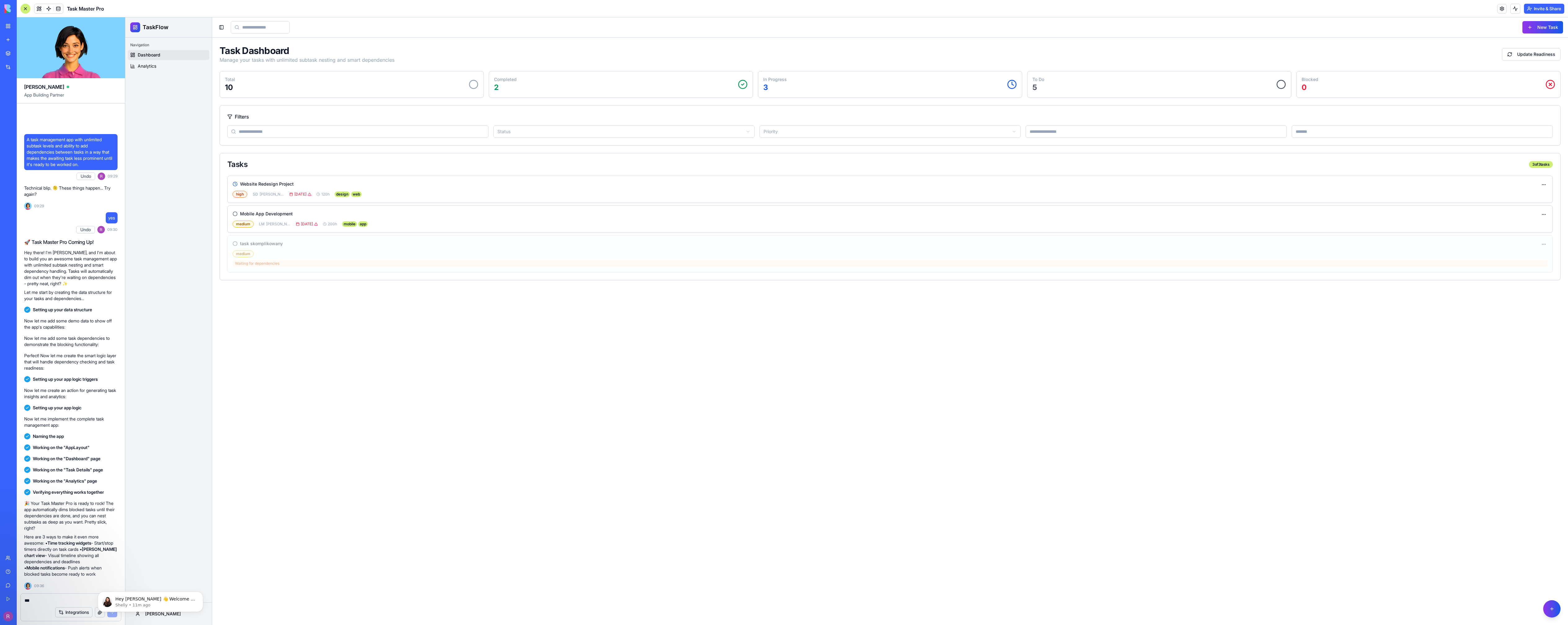
click at [1549, 5] on button "Invite & Share" at bounding box center [1544, 9] width 40 height 10
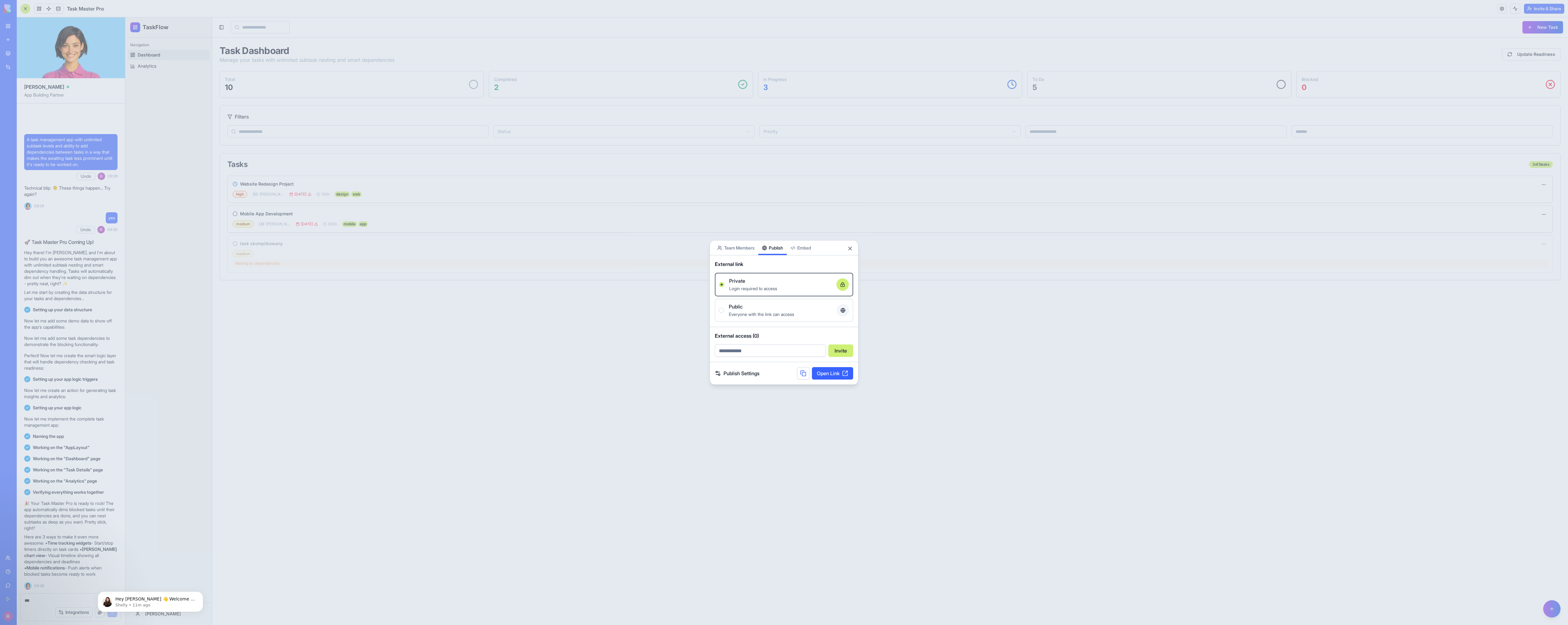
click at [783, 253] on div "Share App Team Members Publish Embed External link Private Login required to ac…" at bounding box center [784, 312] width 149 height 144
click at [732, 317] on span "Public" at bounding box center [735, 318] width 14 height 7
click at [724, 319] on button "Public Everyone with the link can access" at bounding box center [721, 322] width 5 height 5
click at [850, 249] on button "Close" at bounding box center [850, 250] width 6 height 6
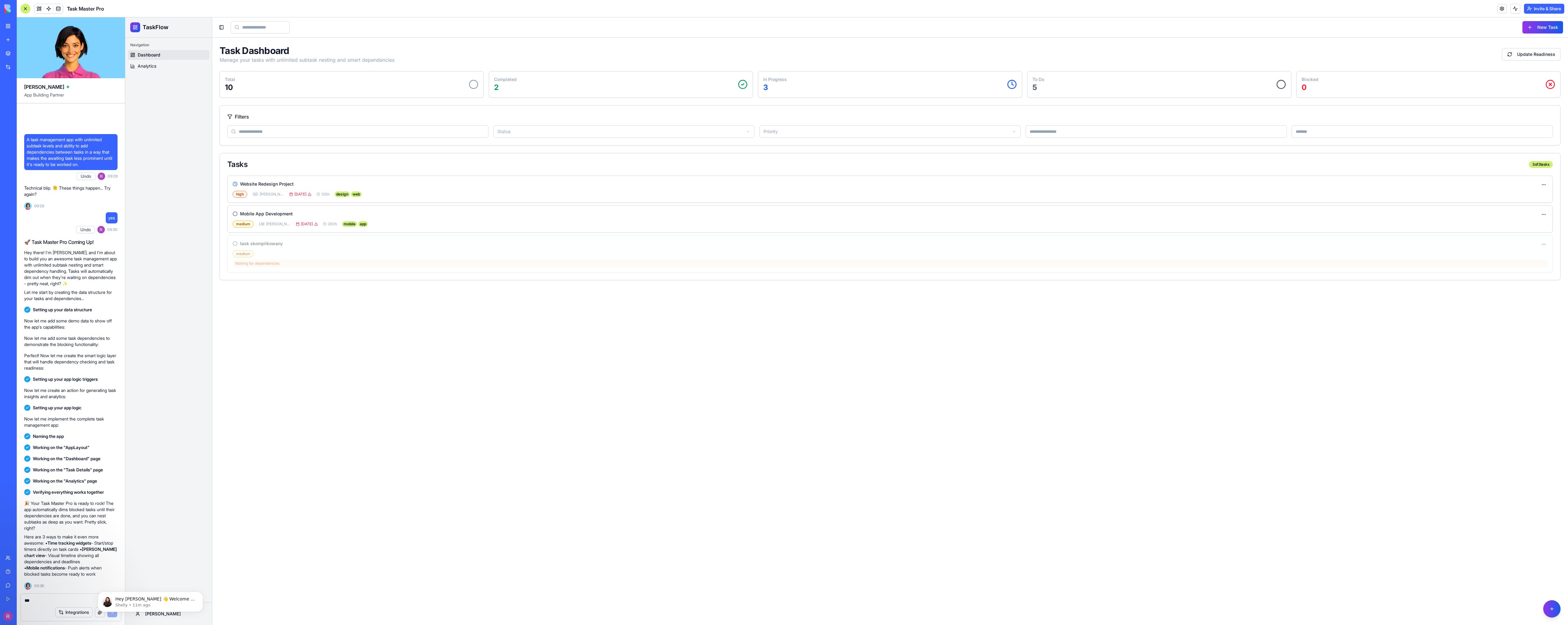
click at [1547, 10] on button "Invite & Share" at bounding box center [1544, 9] width 40 height 10
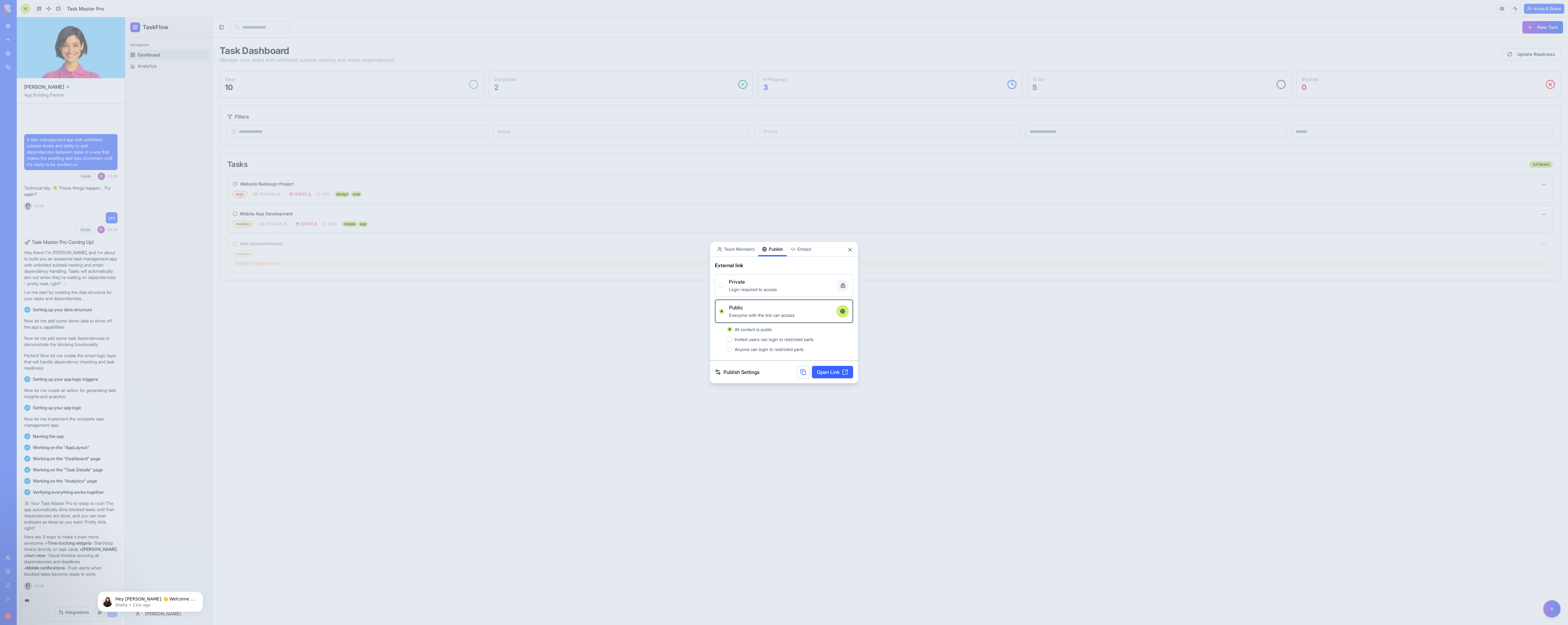
click at [727, 291] on div "Private Login required to access" at bounding box center [784, 286] width 130 height 15
click at [724, 288] on button "Private Login required to access" at bounding box center [721, 286] width 5 height 5
click at [729, 301] on button "Anyone with the link can login" at bounding box center [730, 302] width 5 height 5
click at [821, 385] on link "Open Link" at bounding box center [833, 384] width 41 height 12
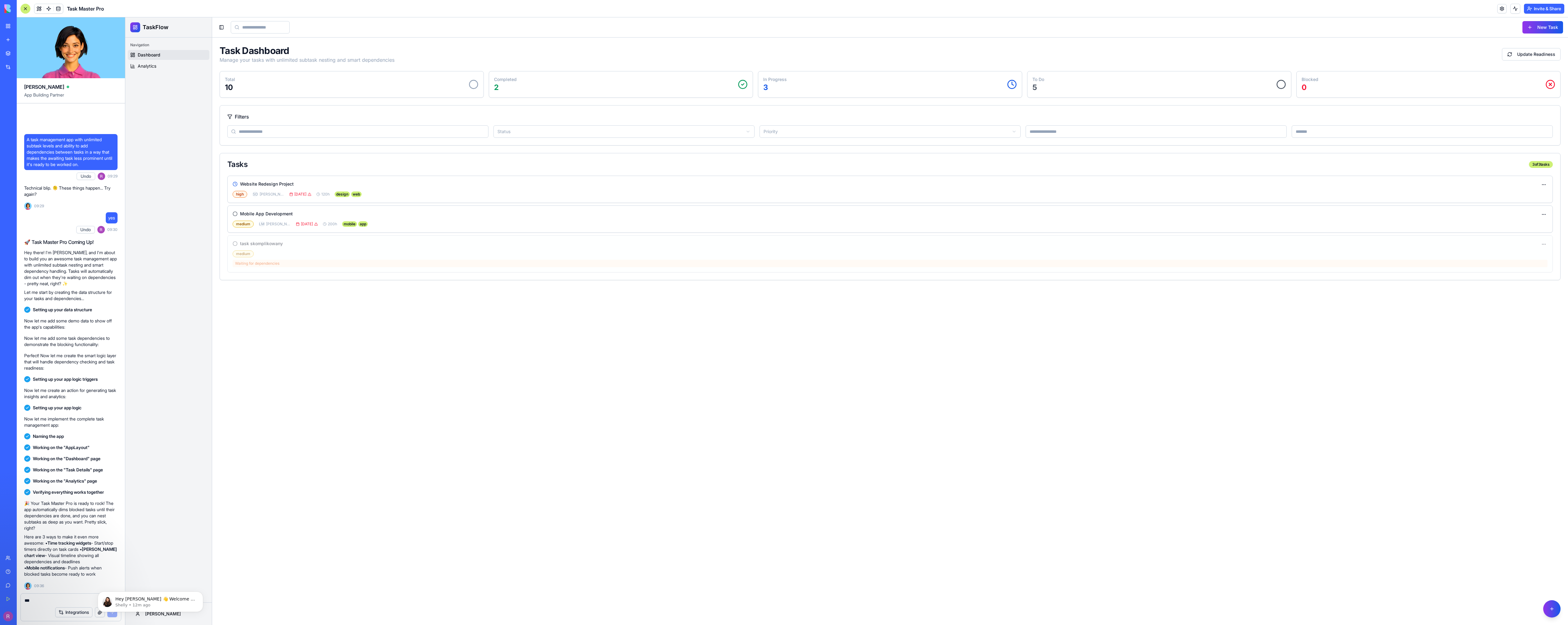
click at [51, 608] on div "Integrations" at bounding box center [71, 612] width 100 height 18
click at [51, 602] on textarea "***" at bounding box center [71, 601] width 93 height 6
click at [52, 601] on textarea "***" at bounding box center [71, 601] width 93 height 6
click at [204, 593] on button "Dismiss notification" at bounding box center [201, 593] width 8 height 8
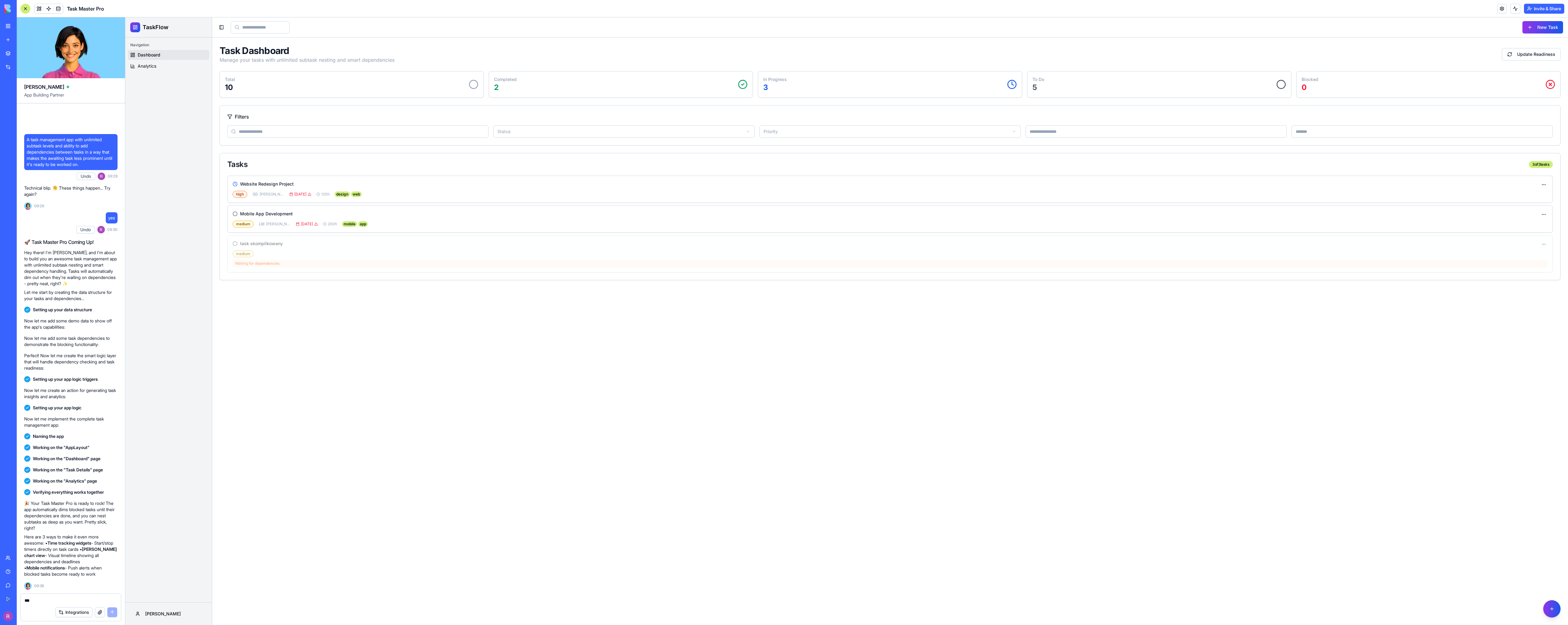
click at [40, 601] on textarea "***" at bounding box center [71, 601] width 93 height 6
type textarea "*"
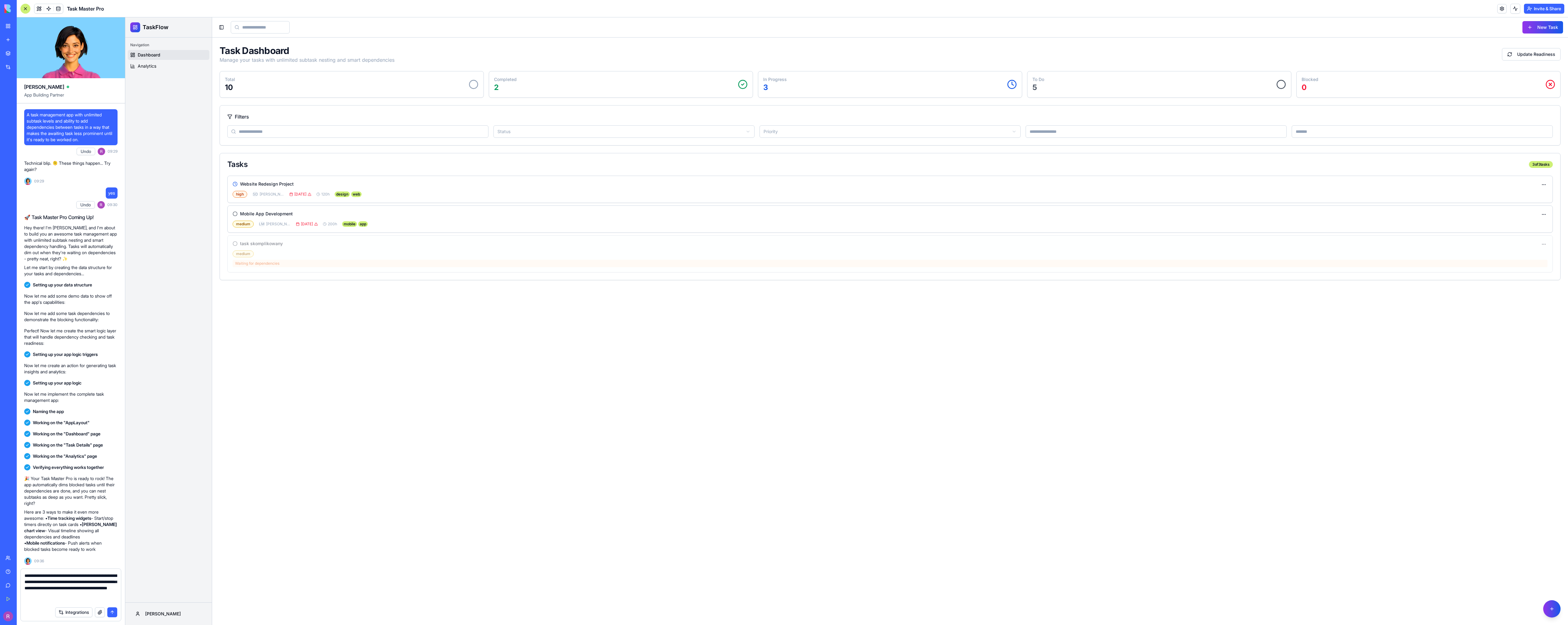
type textarea "**********"
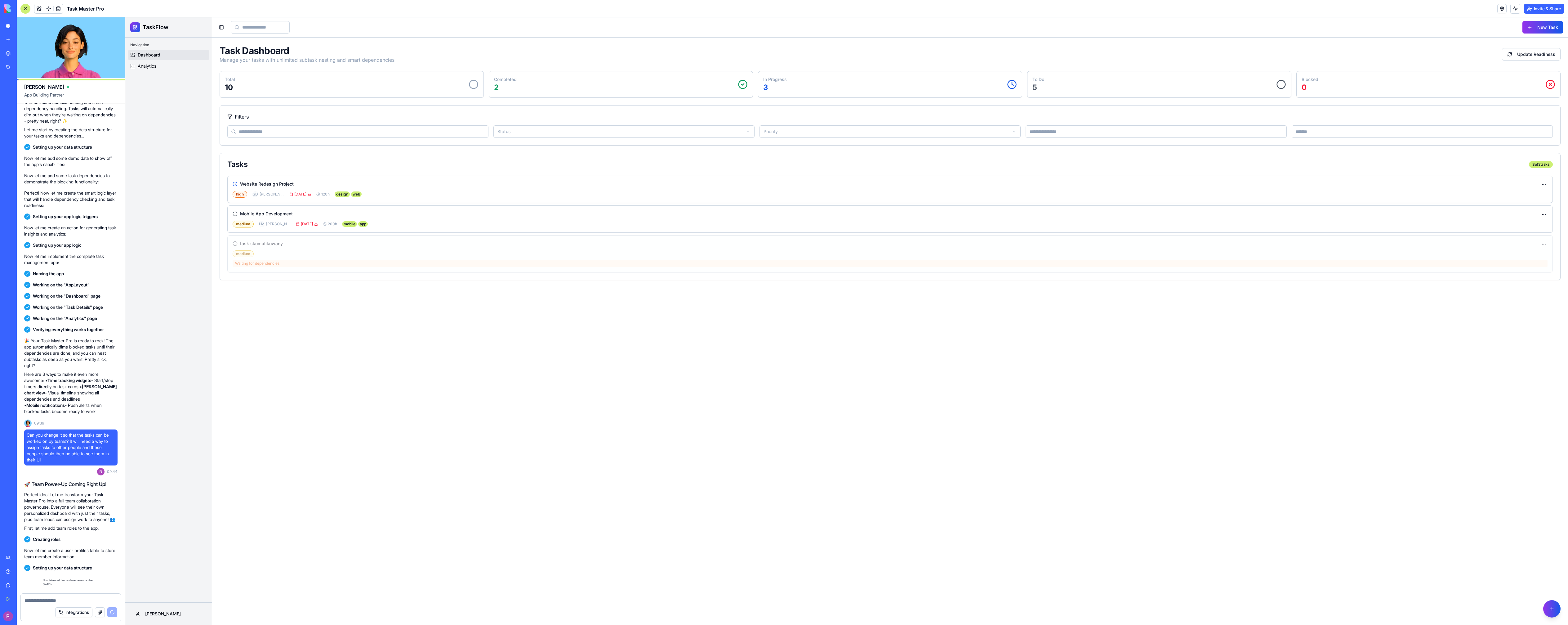
scroll to position [226, 0]
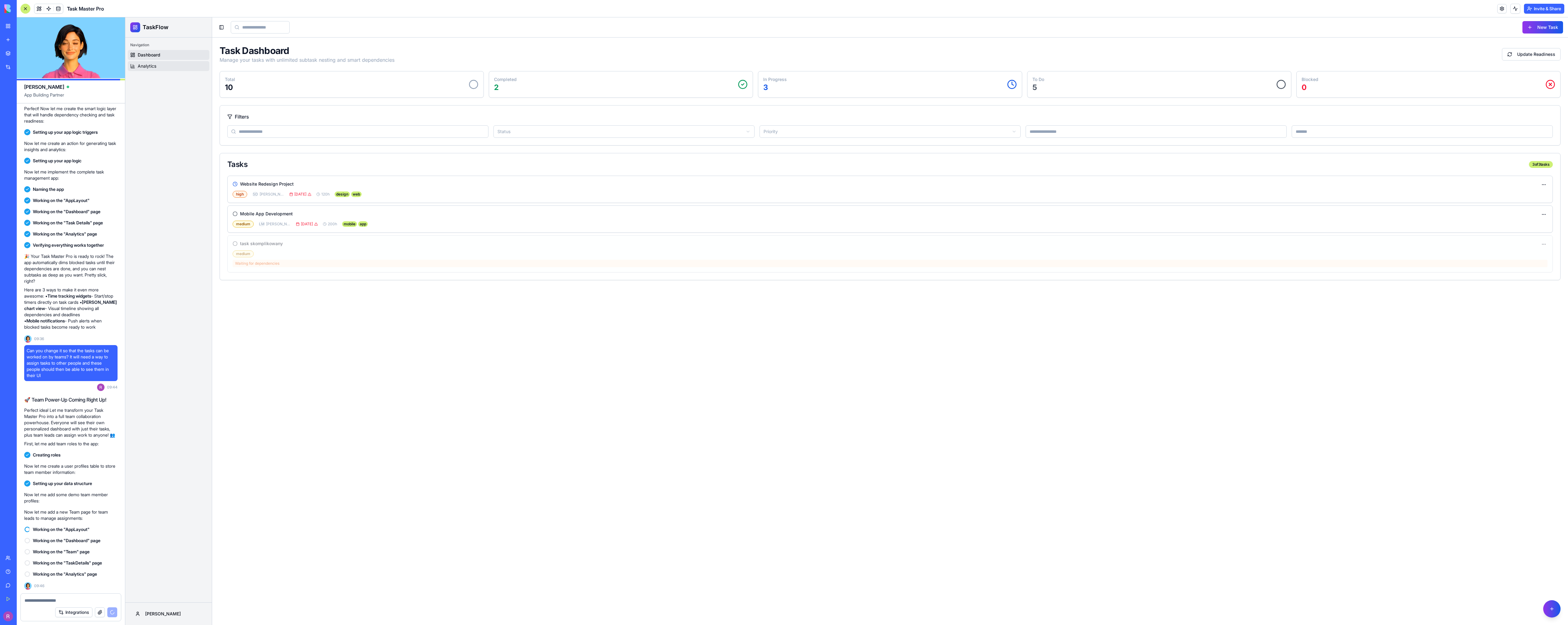
click at [171, 67] on link "Analytics" at bounding box center [169, 66] width 82 height 10
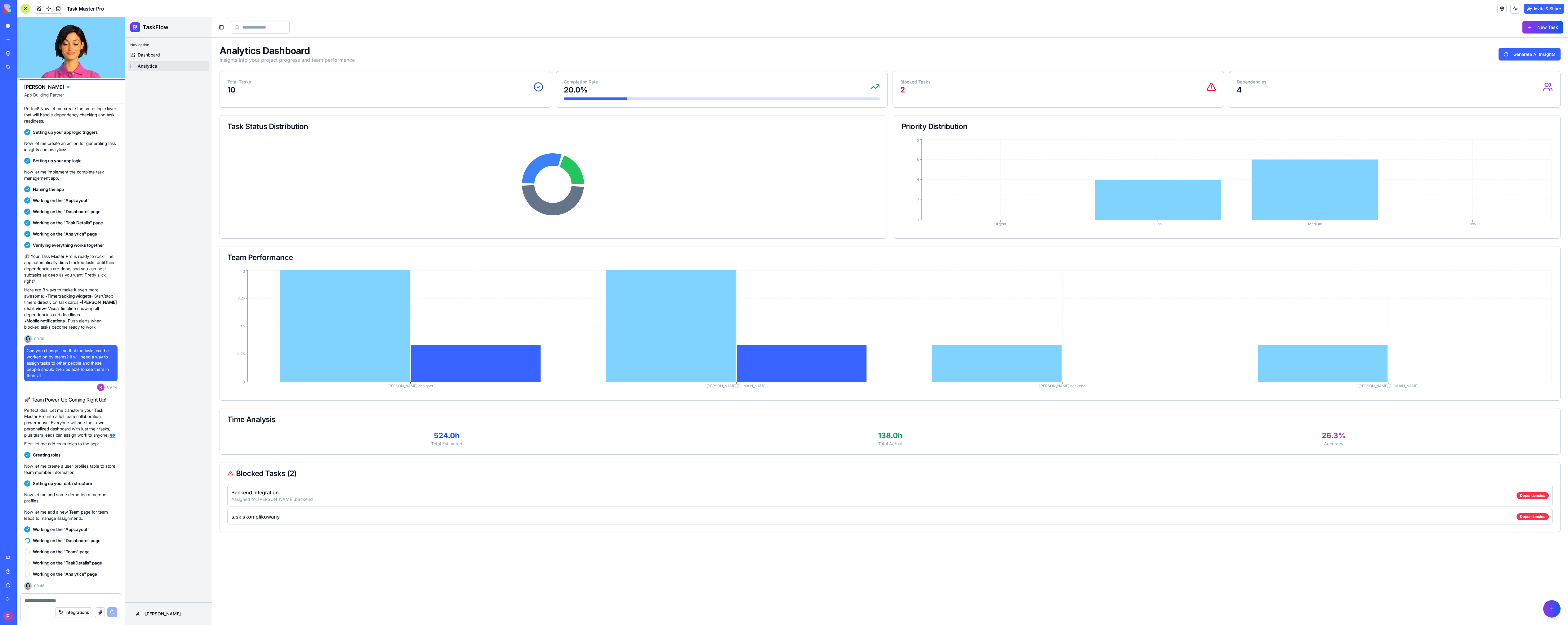
click at [169, 160] on div "Navigation Dashboard Analytics" at bounding box center [169, 320] width 86 height 565
click at [54, 10] on span at bounding box center [58, 9] width 18 height 18
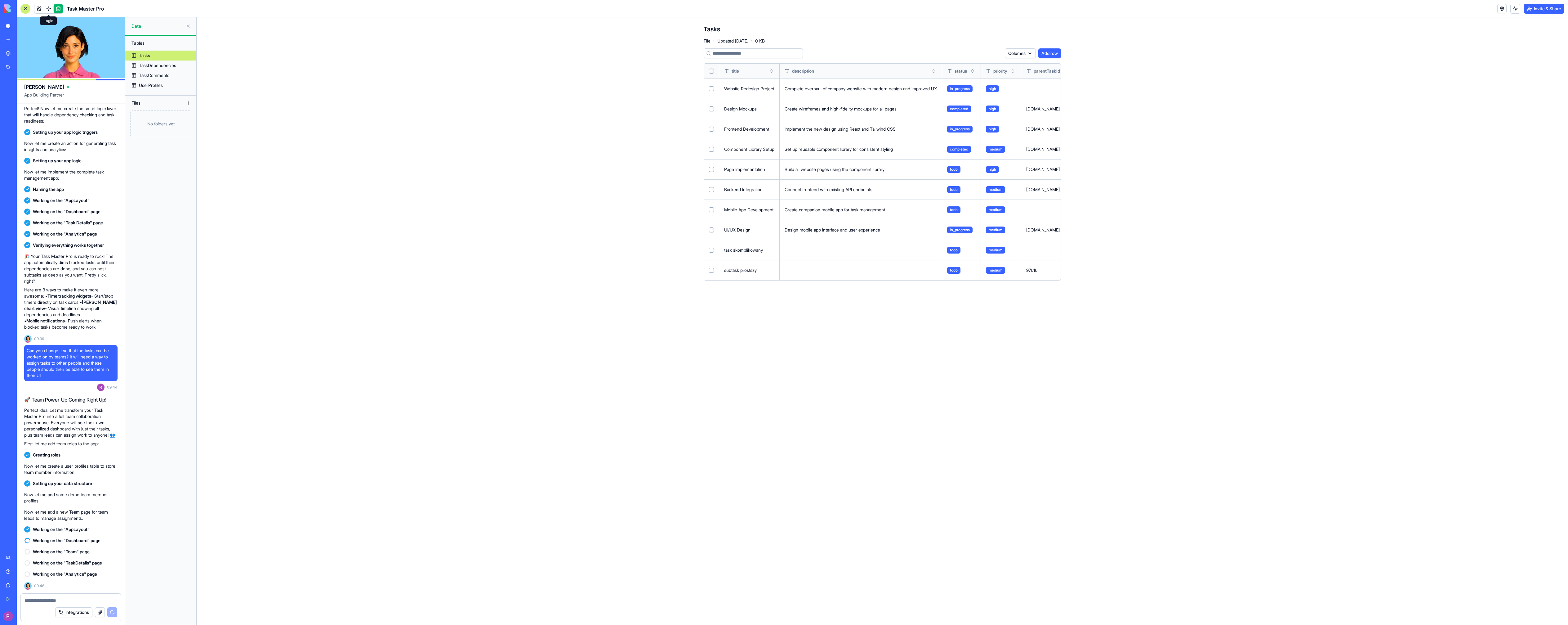
click at [45, 8] on span at bounding box center [49, 9] width 18 height 18
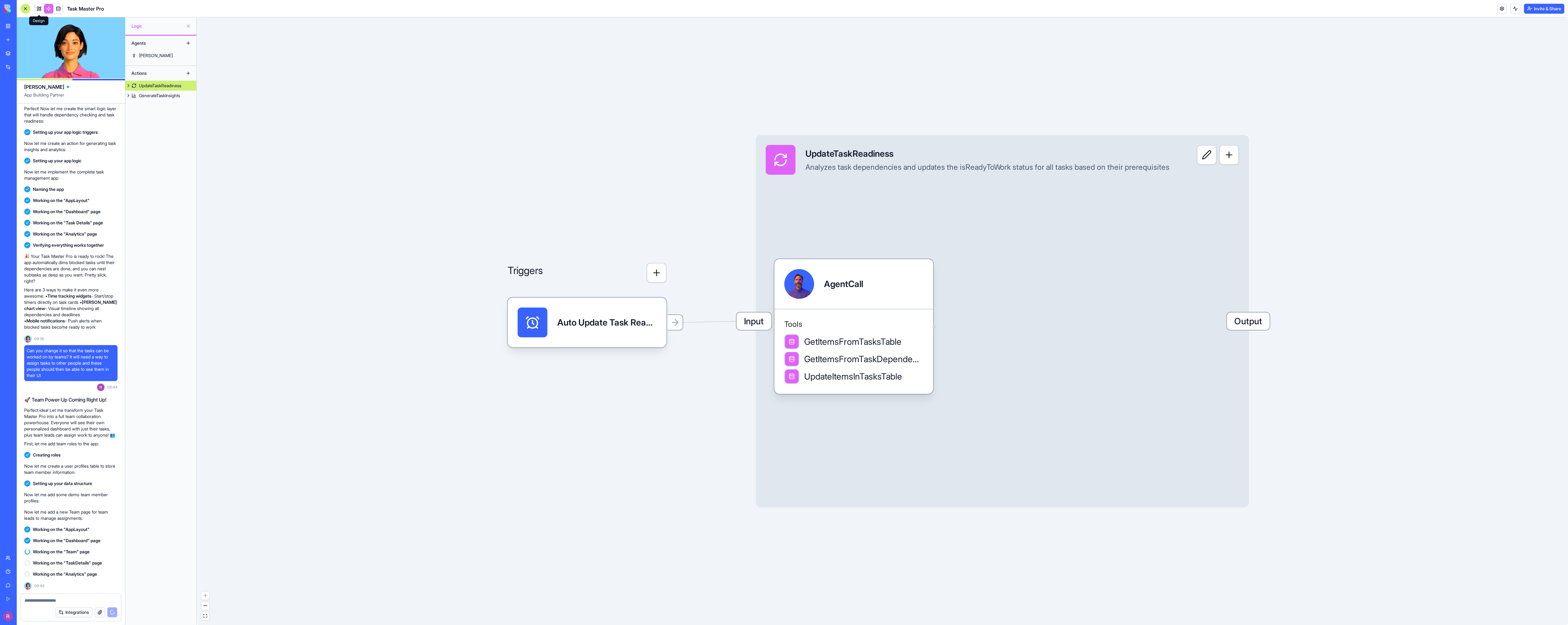
click at [40, 8] on link at bounding box center [39, 9] width 9 height 9
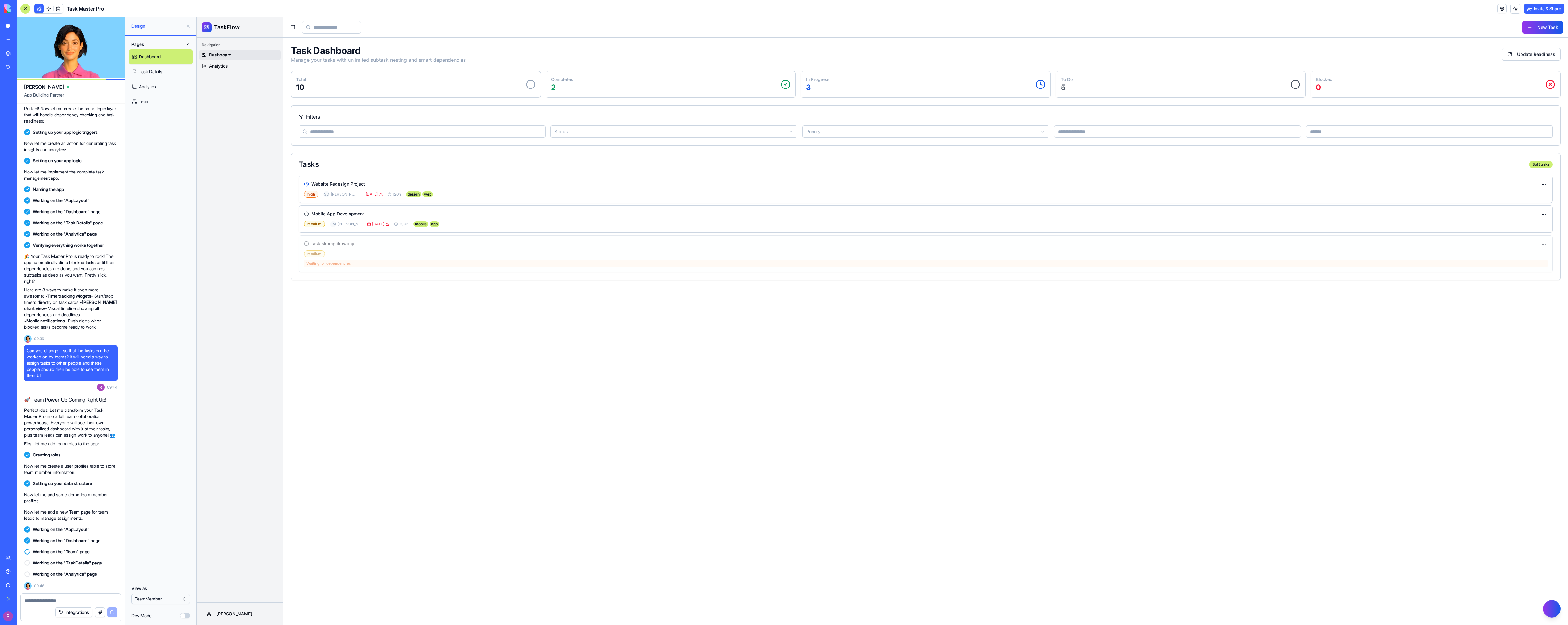
click at [153, 104] on link "Team" at bounding box center [161, 101] width 63 height 15
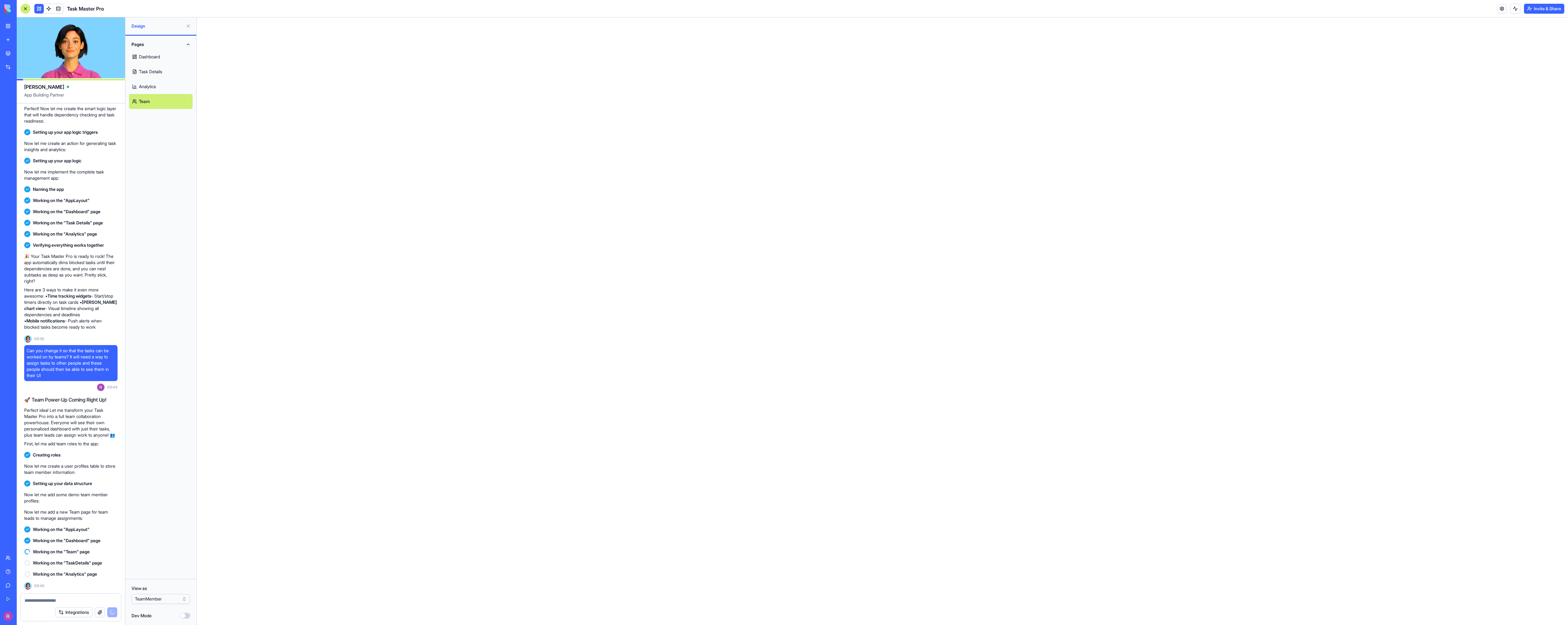
click at [158, 58] on link "Dashboard" at bounding box center [161, 57] width 63 height 15
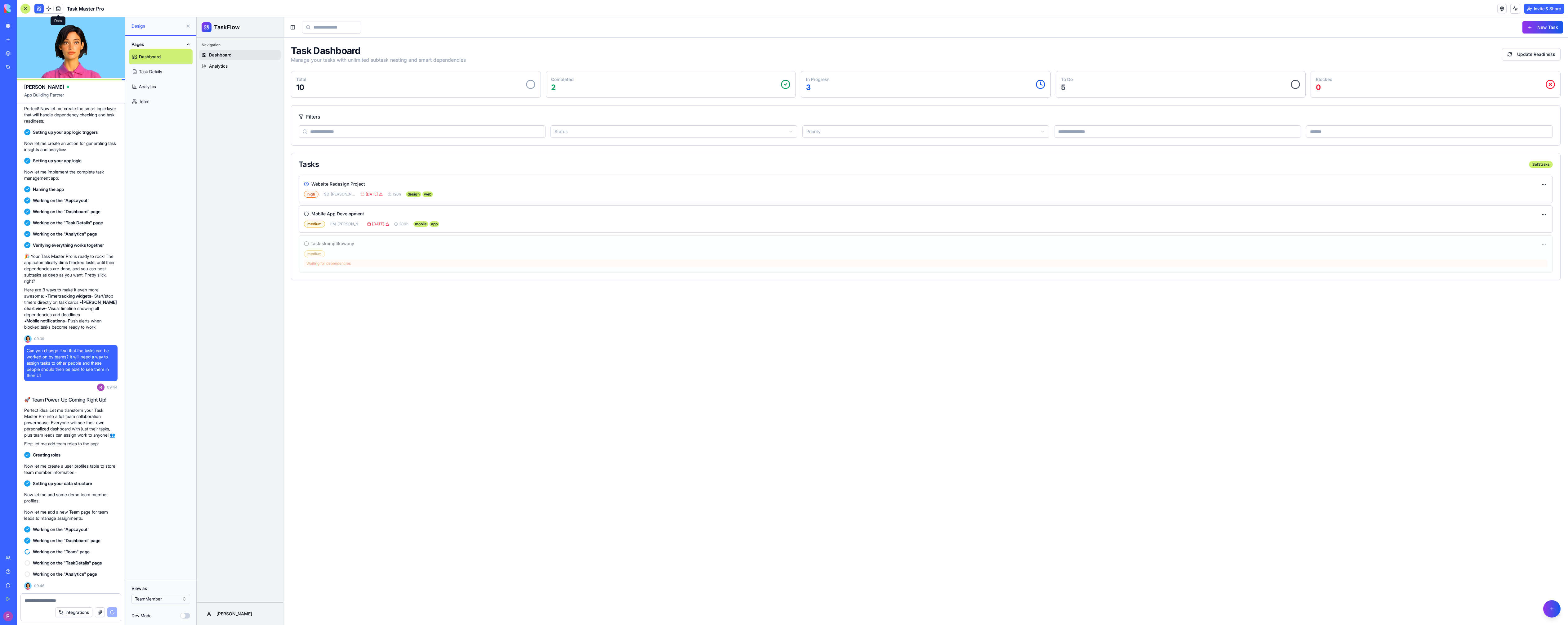
click at [59, 6] on link at bounding box center [58, 9] width 9 height 9
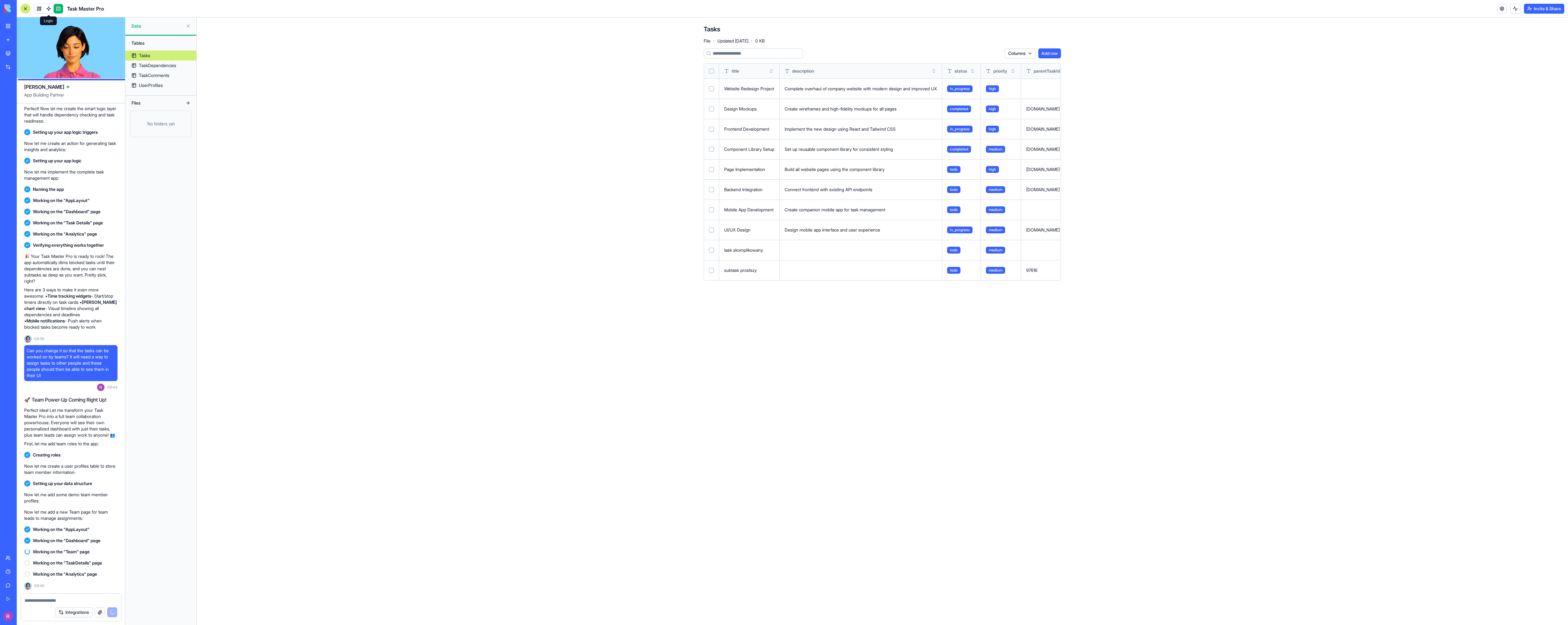
click at [48, 7] on link at bounding box center [48, 9] width 9 height 9
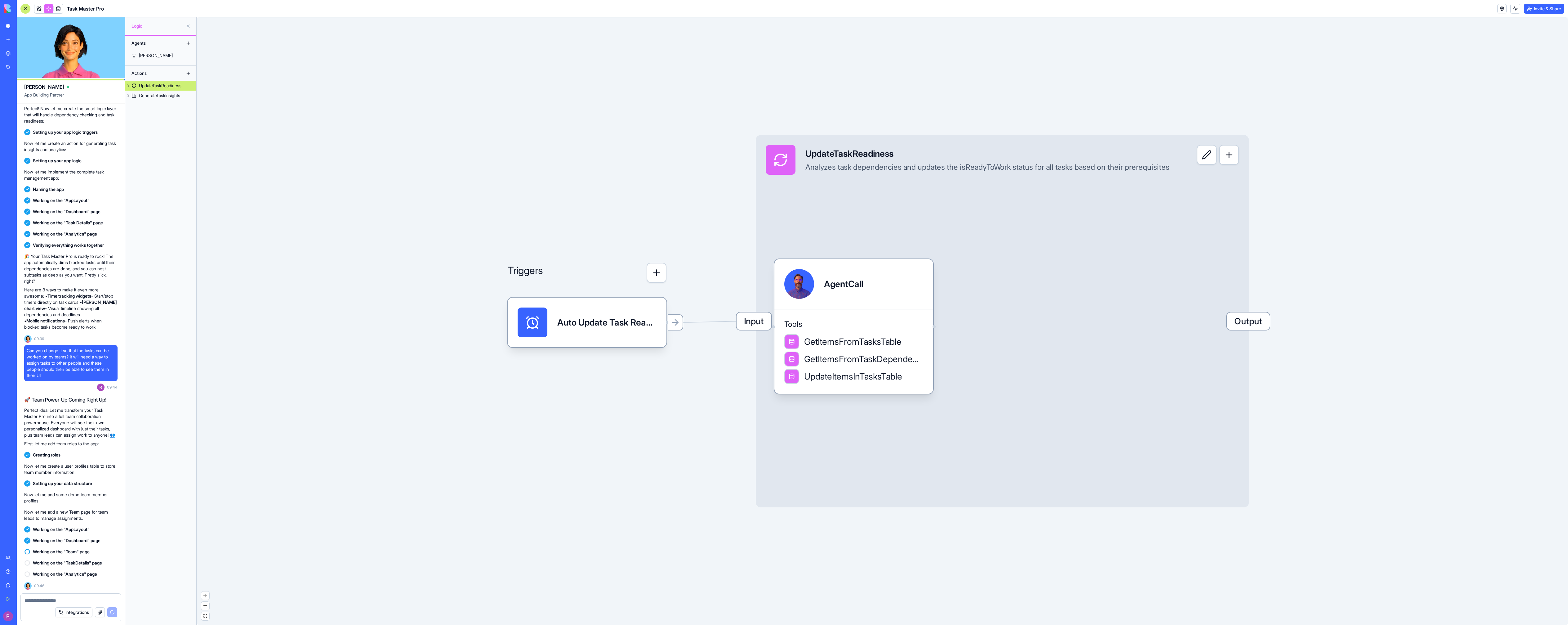
click at [51, 8] on link at bounding box center [48, 9] width 9 height 9
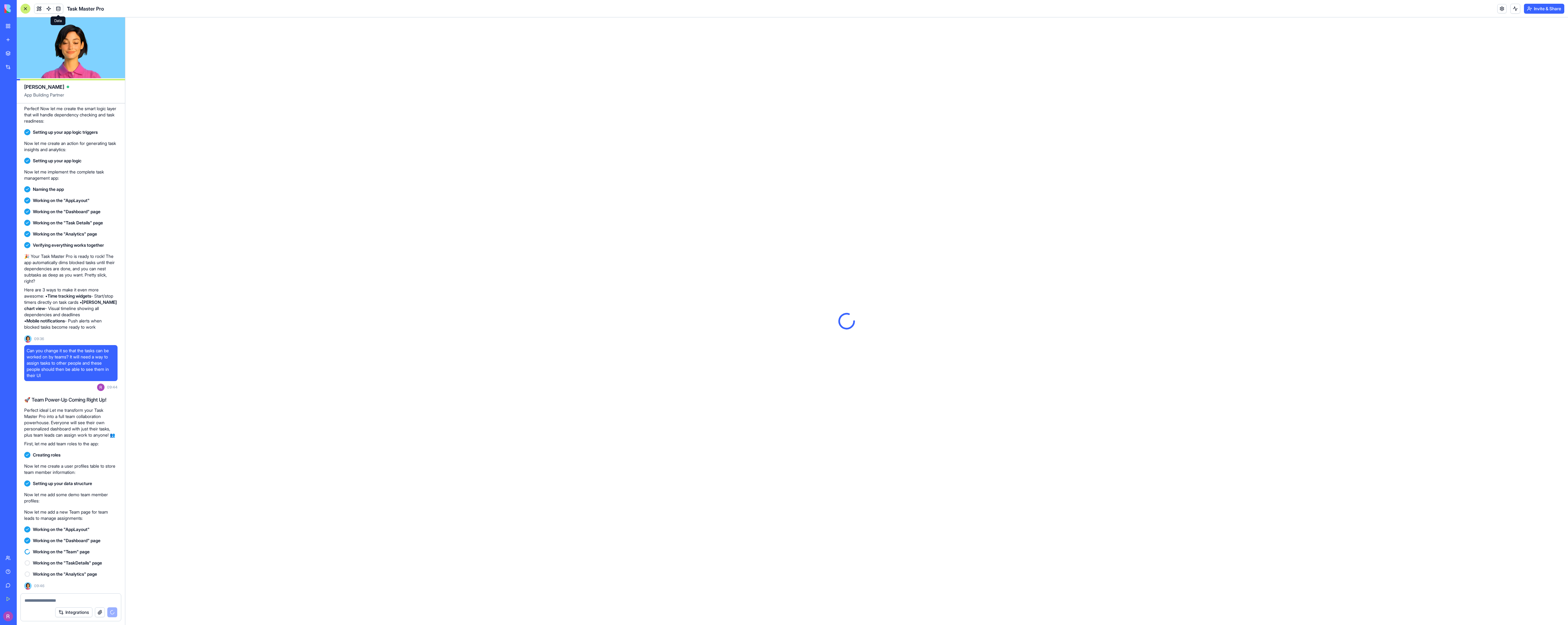
click at [56, 7] on link at bounding box center [58, 9] width 9 height 9
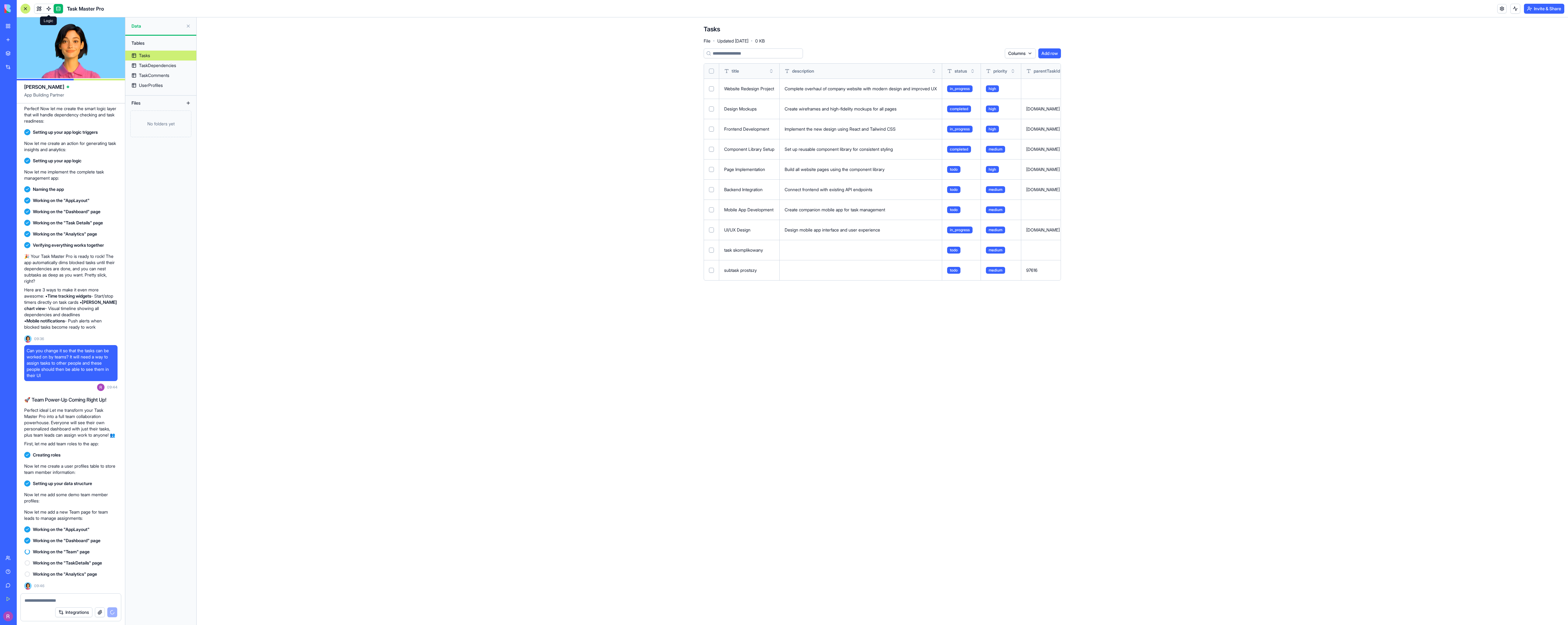
click at [49, 10] on link at bounding box center [48, 9] width 9 height 9
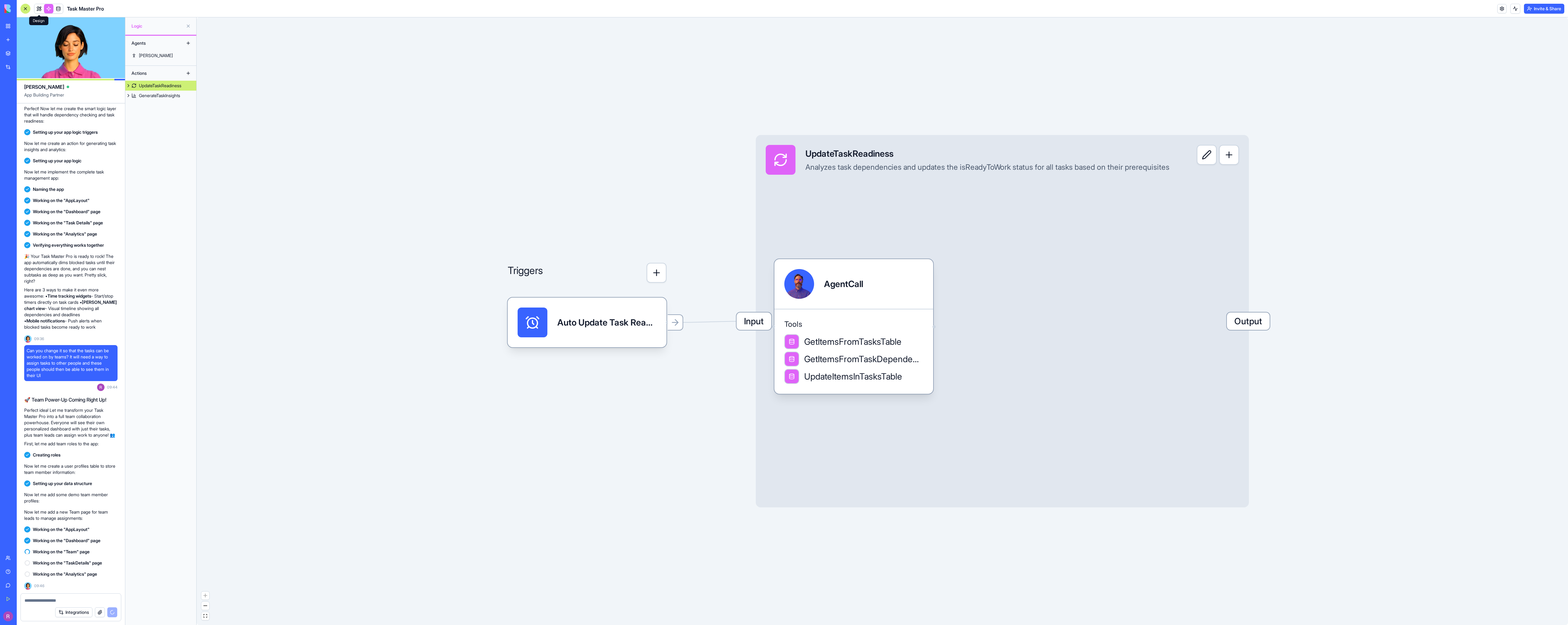
click at [38, 9] on link at bounding box center [39, 9] width 9 height 9
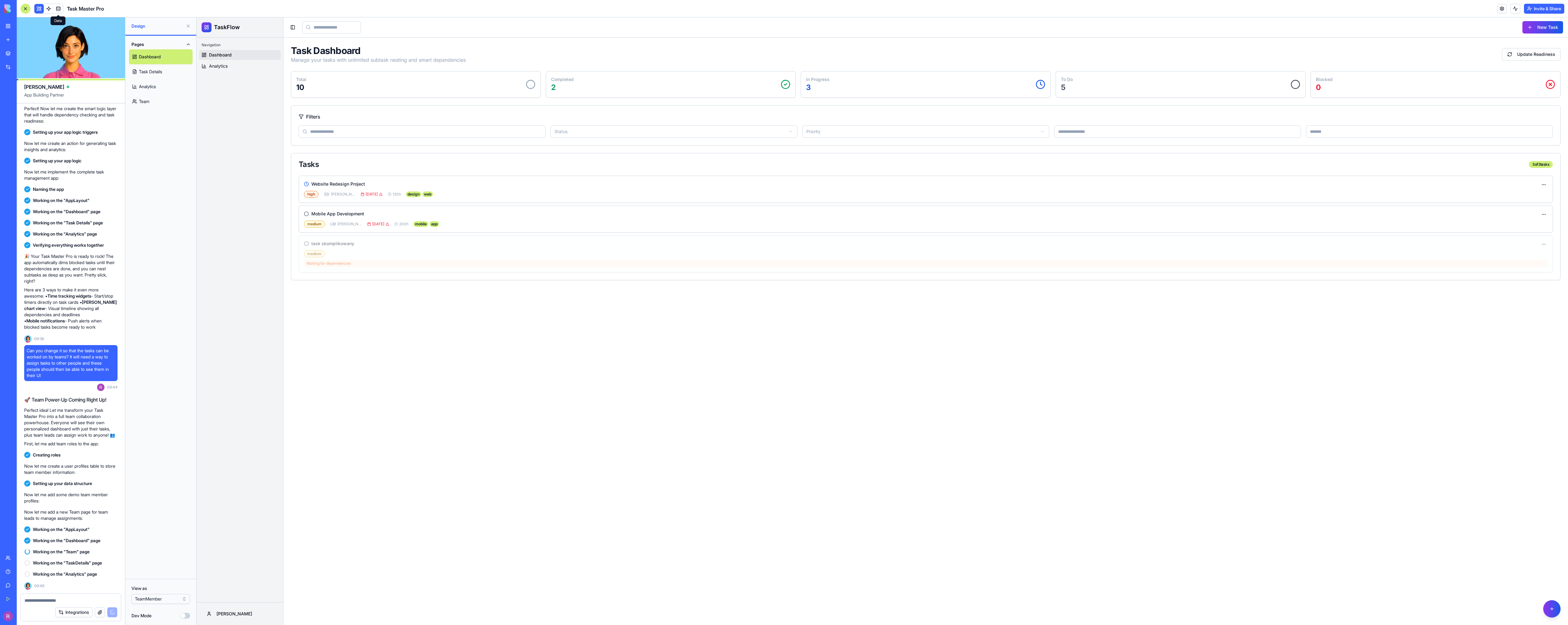
click at [59, 10] on link at bounding box center [58, 9] width 9 height 9
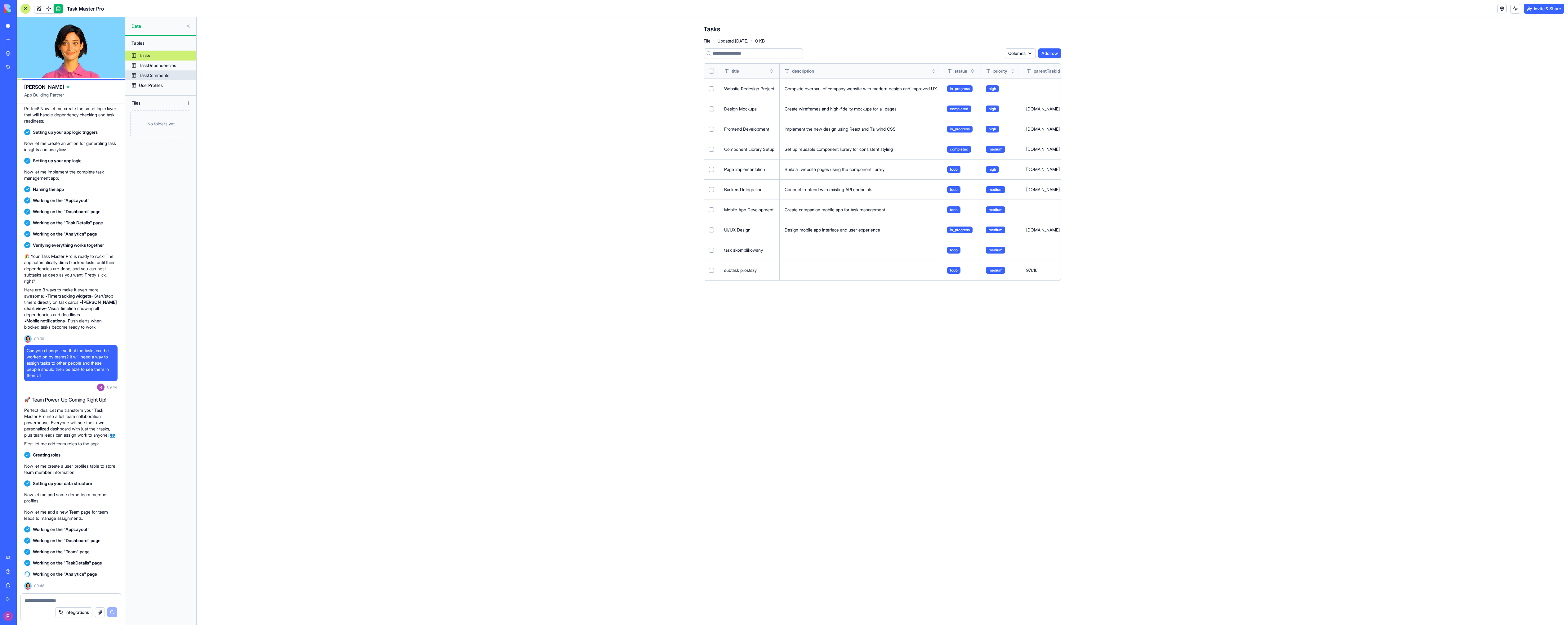
click at [155, 74] on div "TaskComments" at bounding box center [154, 76] width 30 height 6
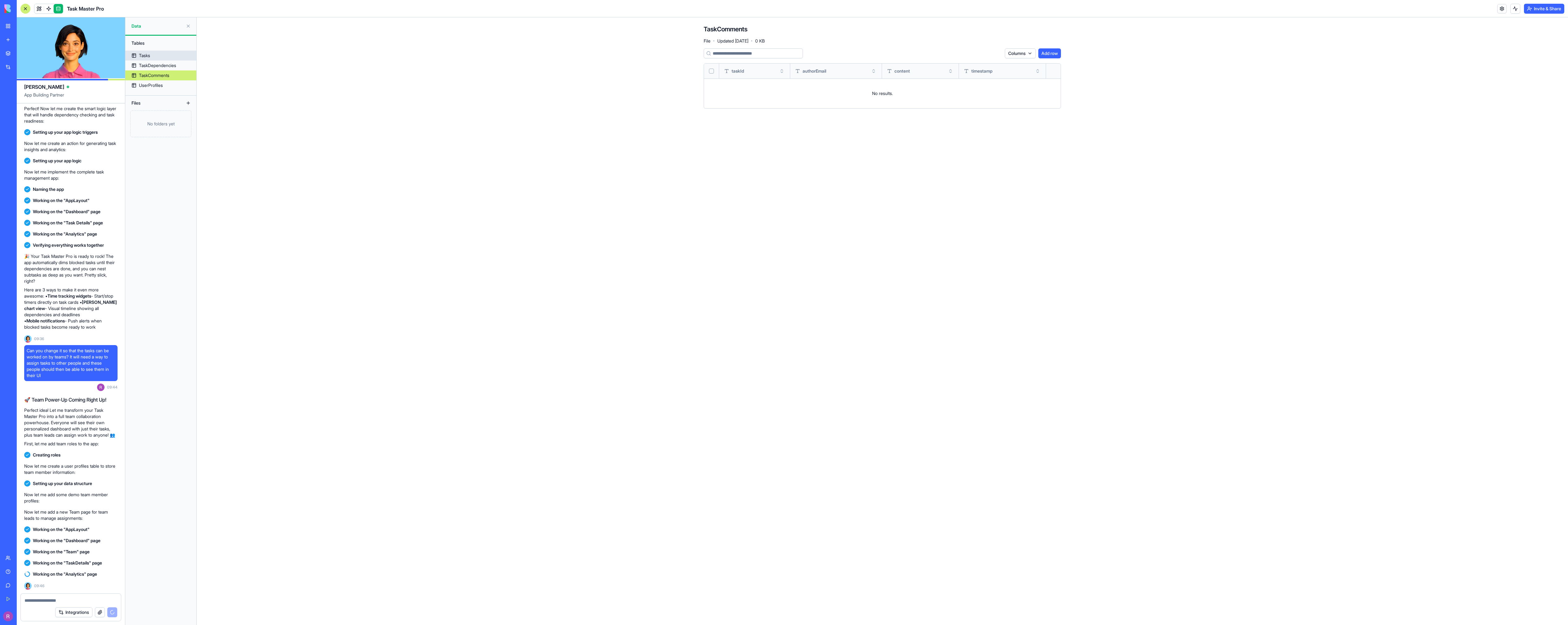
click at [153, 59] on link "Tasks" at bounding box center [161, 55] width 71 height 10
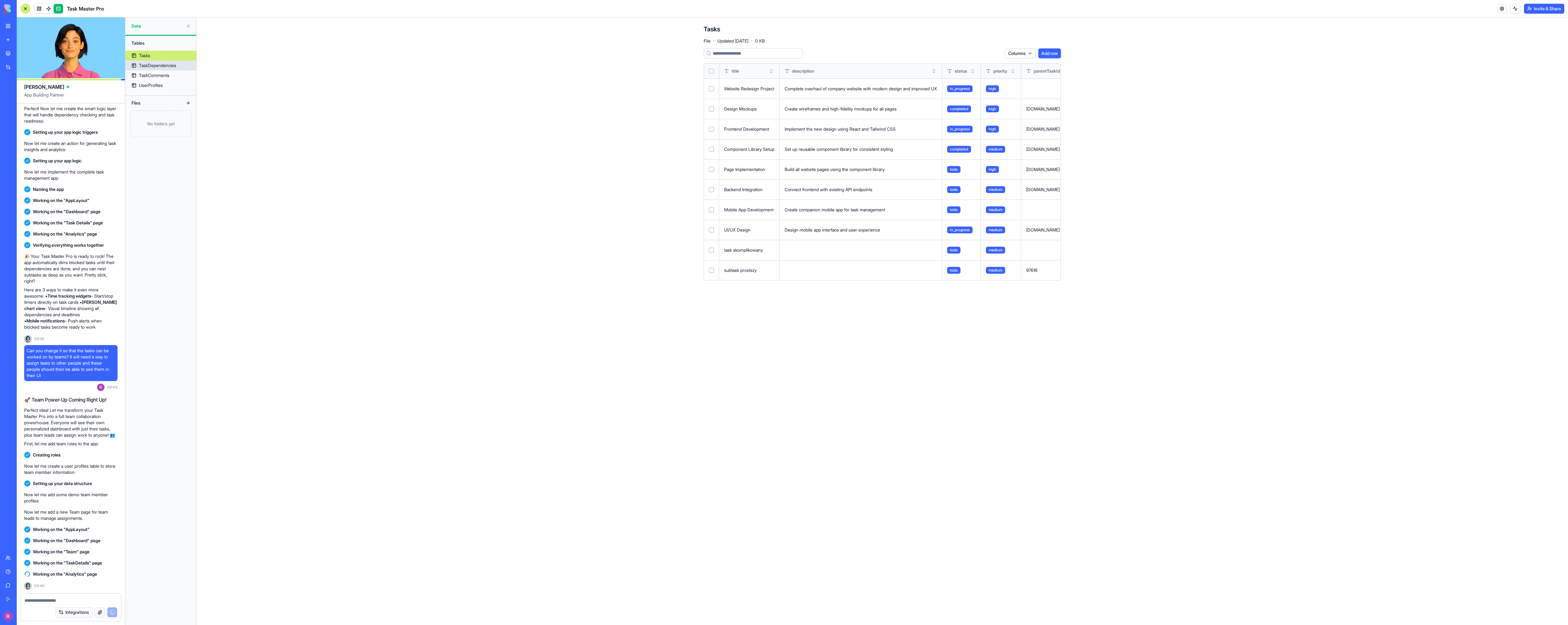
click at [163, 63] on div "TaskDependencies" at bounding box center [157, 65] width 37 height 6
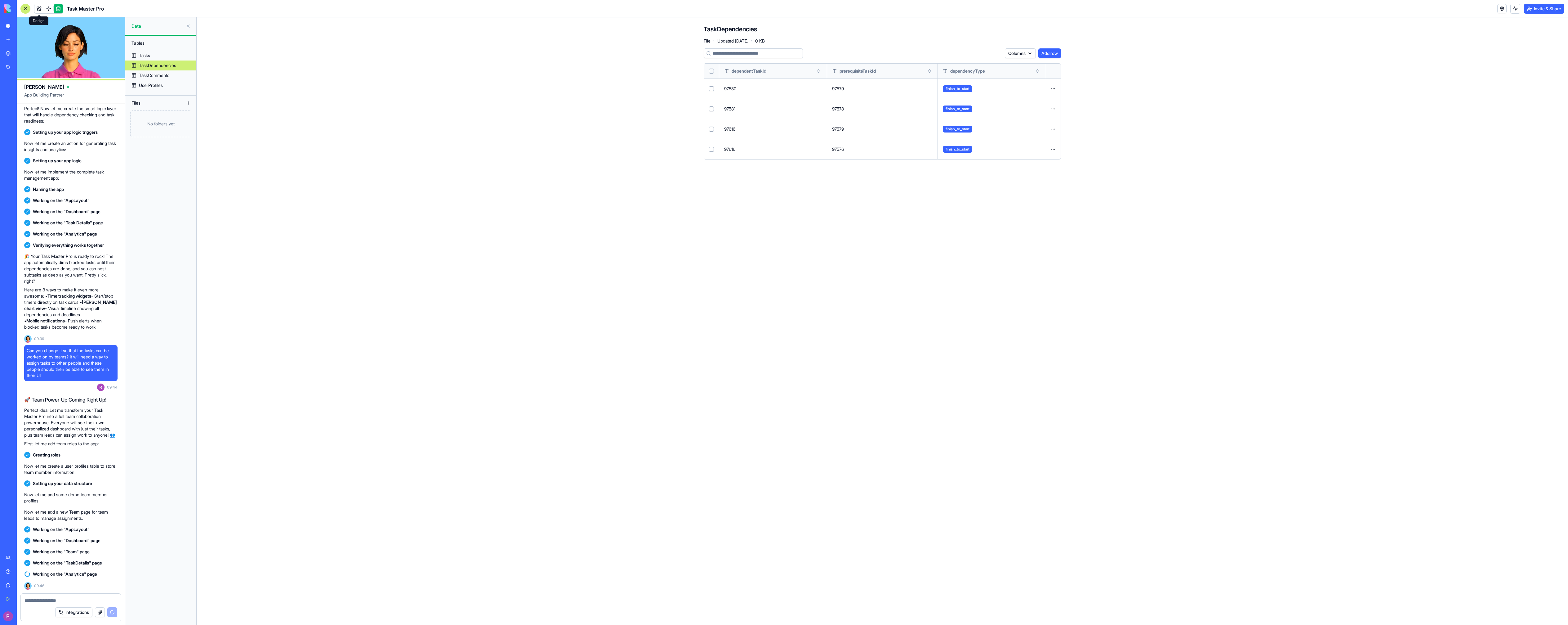
click at [37, 9] on link at bounding box center [39, 9] width 9 height 9
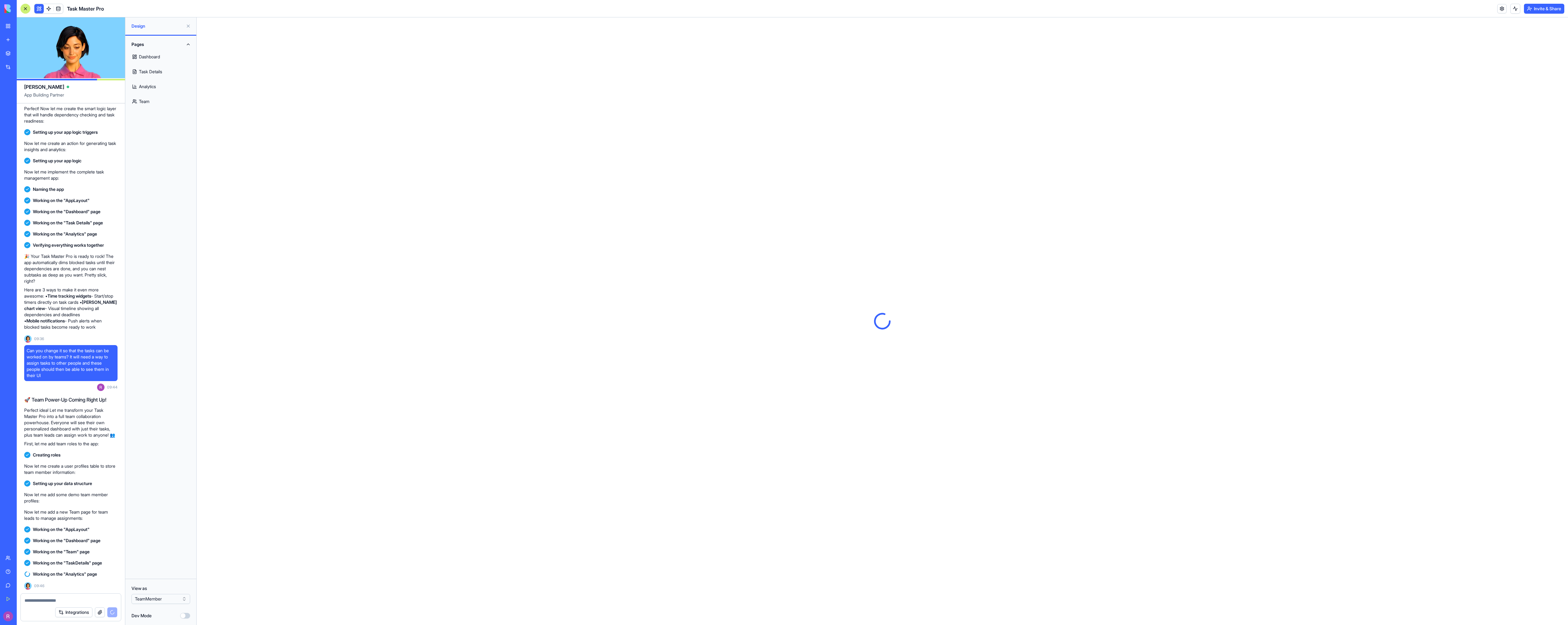
click at [159, 85] on link "Analytics" at bounding box center [161, 87] width 63 height 15
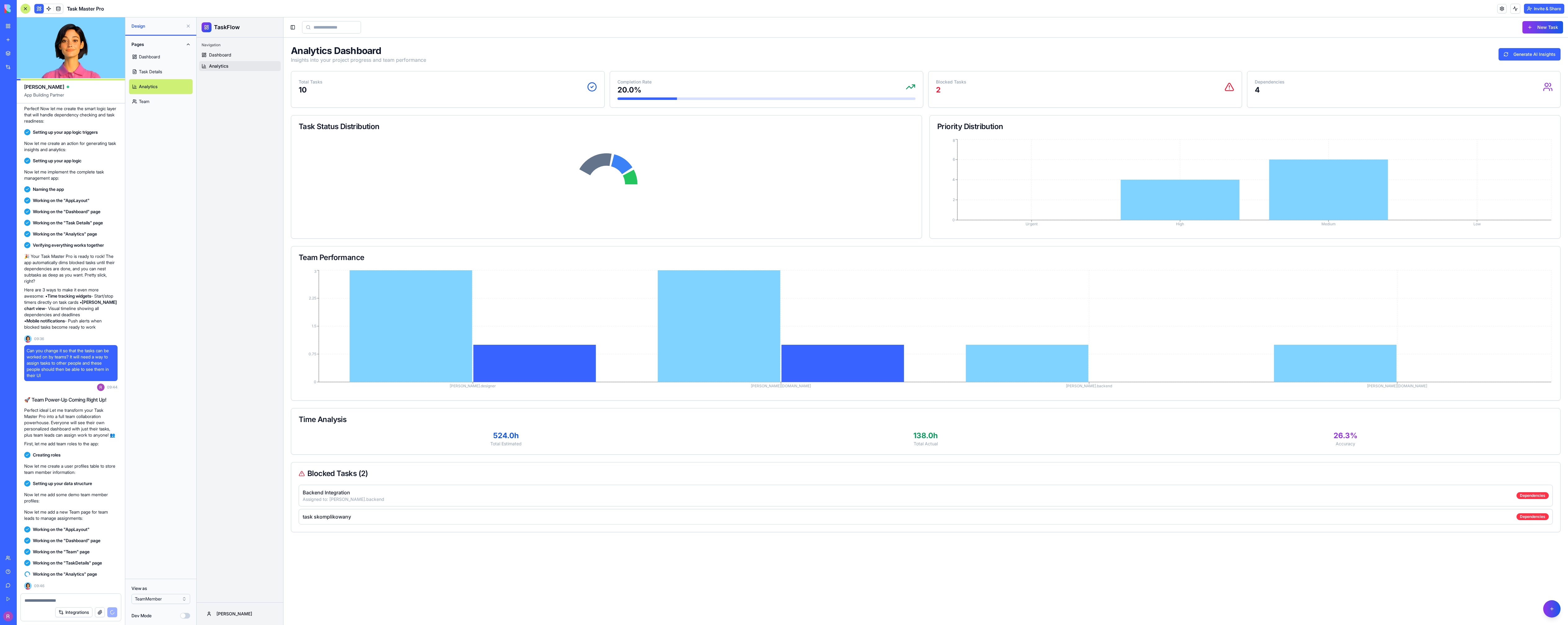
click at [160, 71] on link "Task Details" at bounding box center [161, 71] width 63 height 15
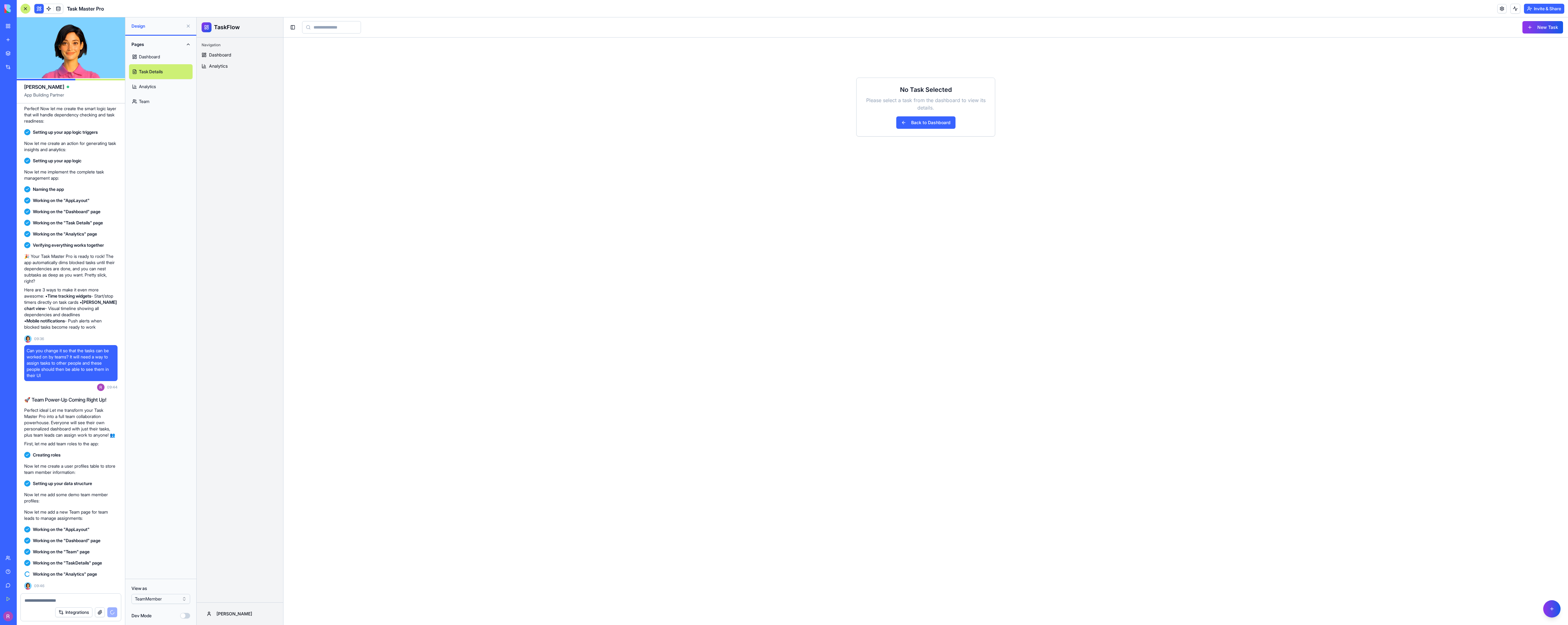
click at [167, 58] on link "Dashboard" at bounding box center [161, 57] width 63 height 15
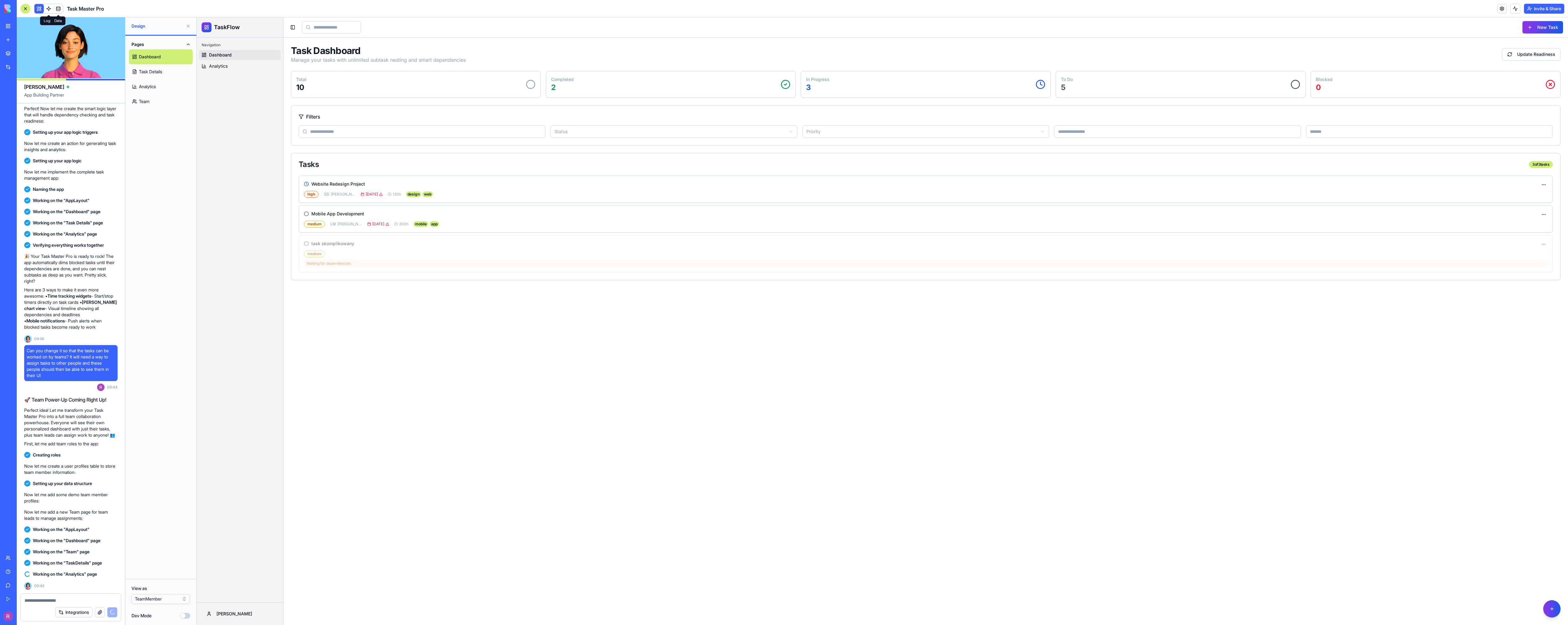
click at [78, 10] on span "Task Master Pro" at bounding box center [85, 9] width 37 height 7
click at [152, 96] on link "Team" at bounding box center [161, 101] width 63 height 15
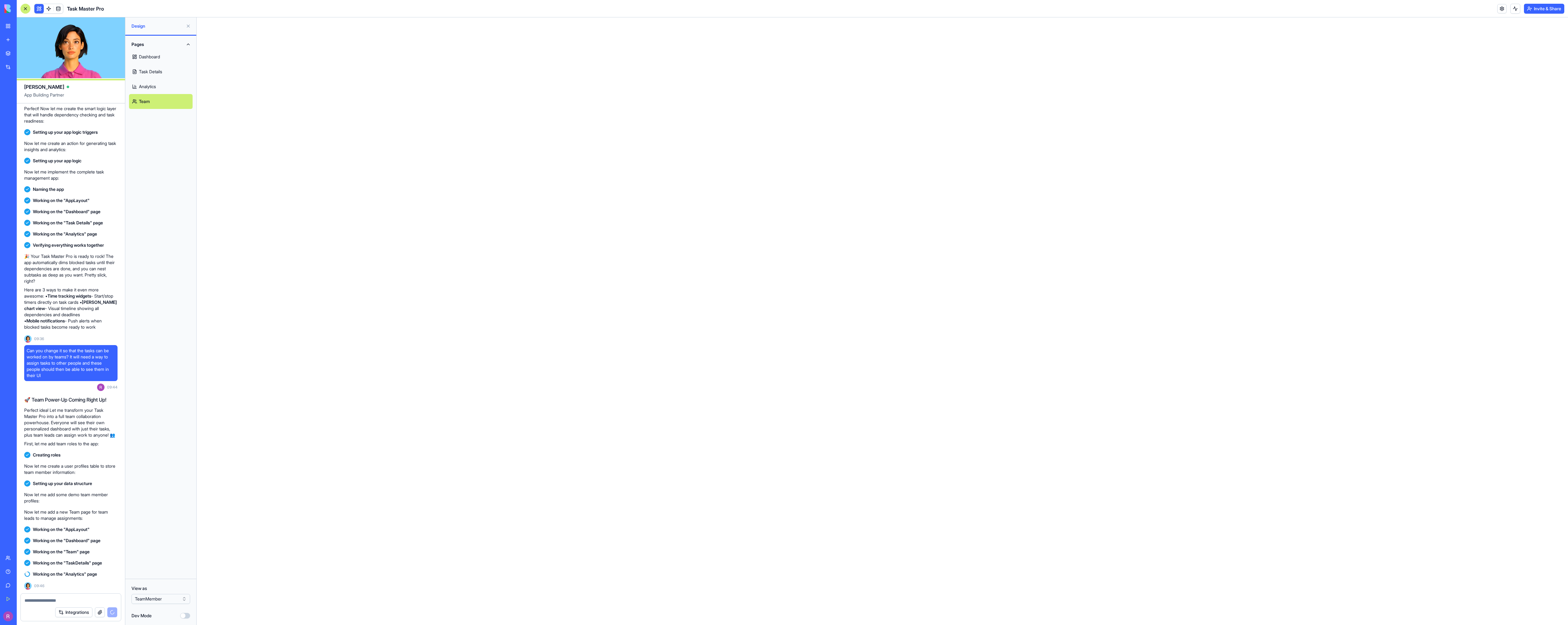
click at [152, 49] on link "Dashboard" at bounding box center [161, 57] width 63 height 15
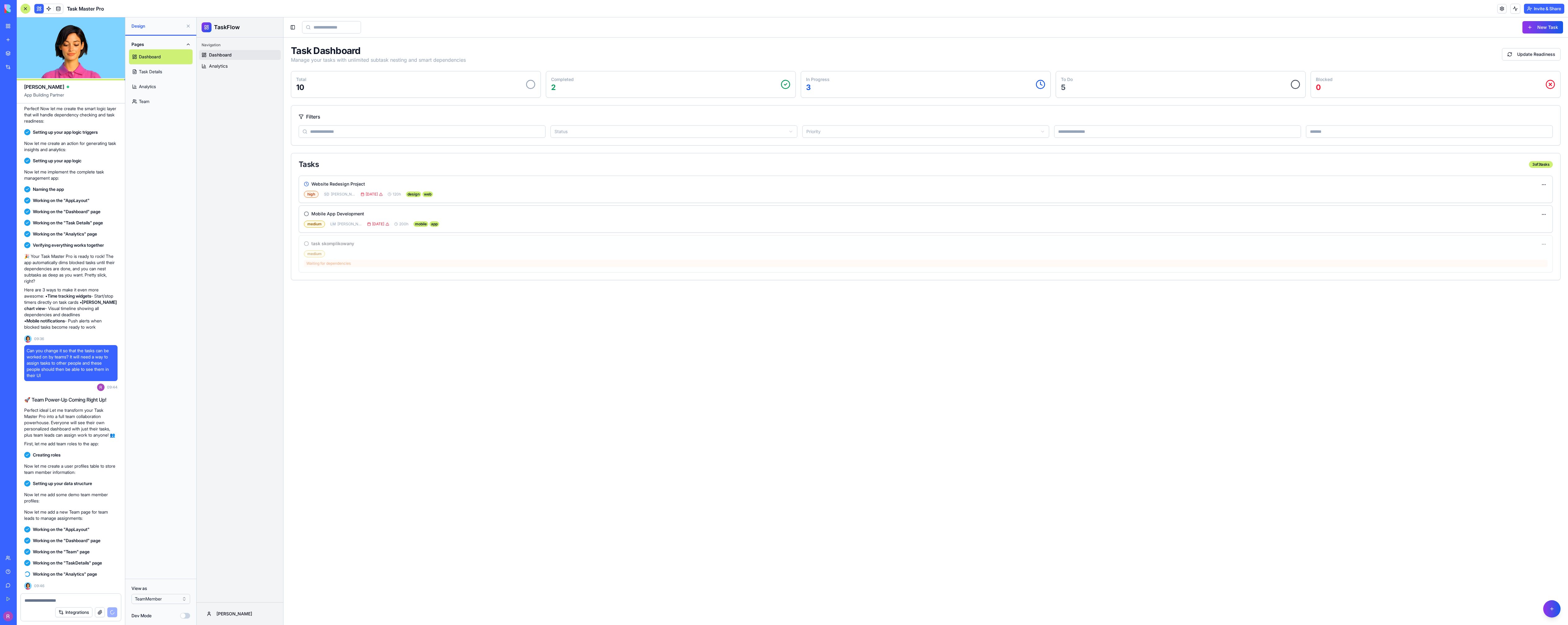
click at [248, 83] on div "Navigation Dashboard Analytics" at bounding box center [240, 320] width 86 height 565
click at [236, 65] on link "Analytics" at bounding box center [240, 66] width 82 height 10
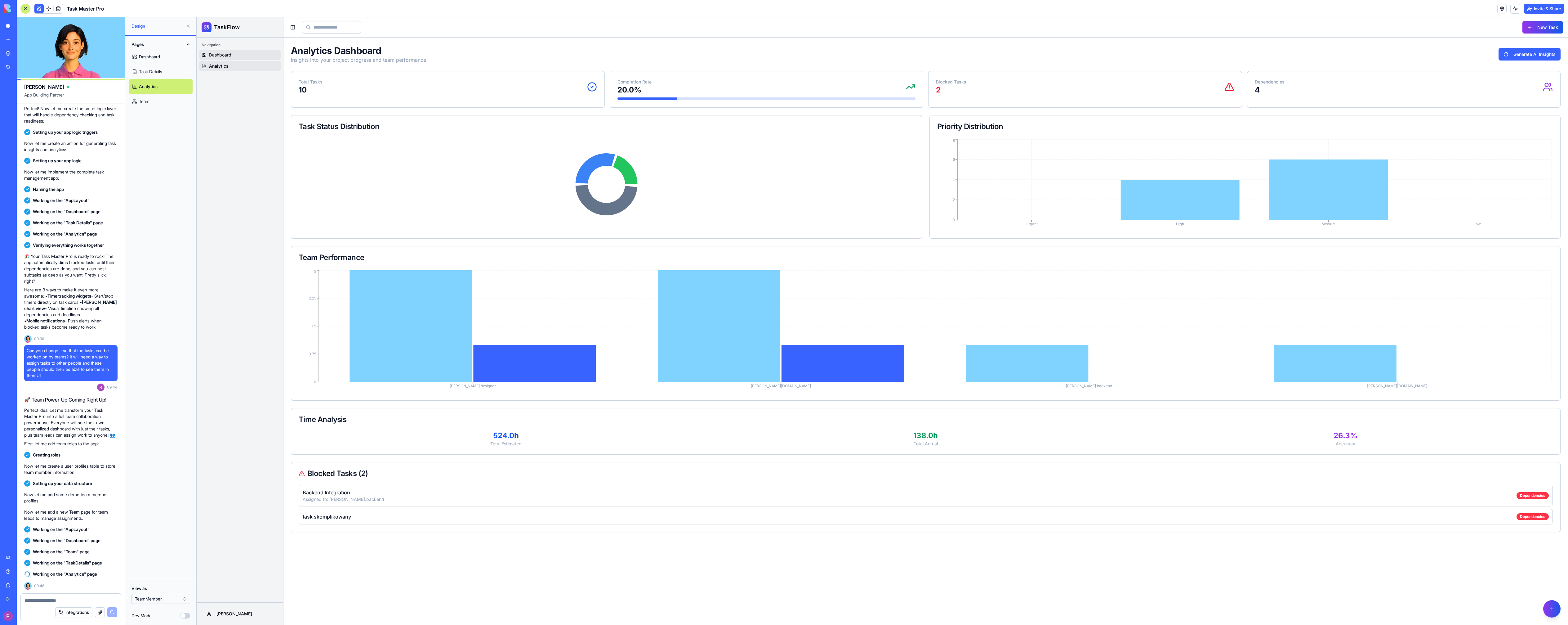
click at [240, 53] on link "Dashboard" at bounding box center [240, 55] width 82 height 10
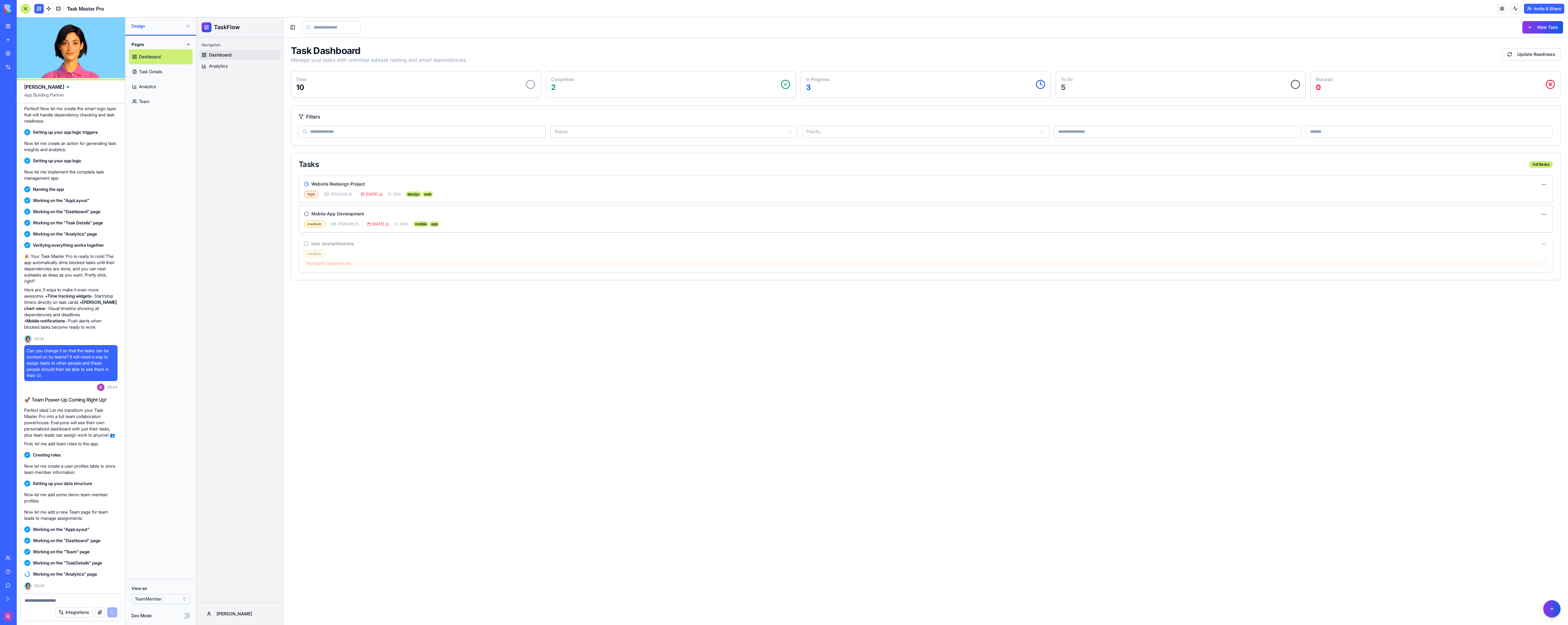
click at [1542, 242] on html "TaskFlow Navigation Dashboard Analytics Robert Toggle Sidebar New Task Task Das…" at bounding box center [882, 322] width 1371 height 608
click at [1508, 255] on div "View Details" at bounding box center [1526, 256] width 41 height 10
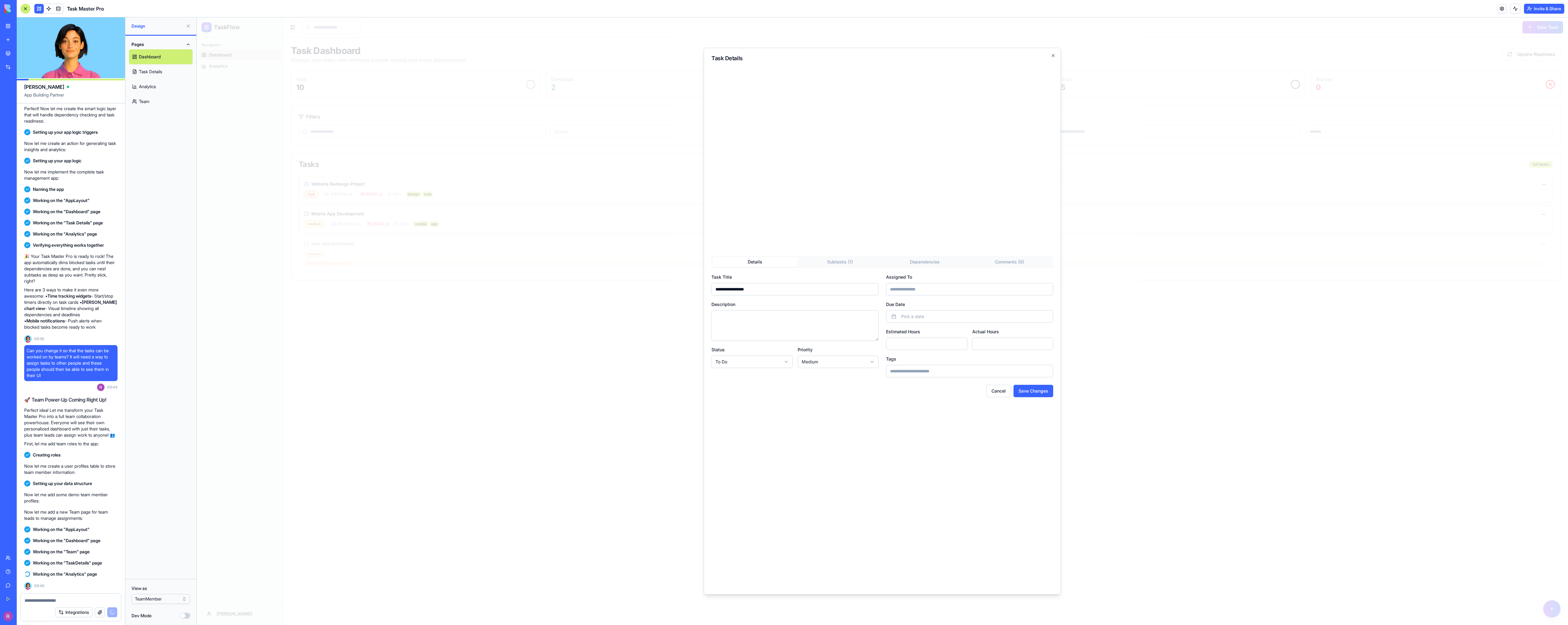
click at [933, 286] on input "Assigned To" at bounding box center [970, 289] width 167 height 12
click at [830, 263] on div "**********" at bounding box center [882, 321] width 357 height 547
click at [922, 306] on div "Details Subtasks ( 1 ) Dependencies Comments ( 0 )" at bounding box center [882, 302] width 341 height 12
click at [940, 303] on div "Details Subtasks ( 1 ) Dependencies Comments ( 0 ) Create Subtask subtask prost…" at bounding box center [882, 441] width 341 height 291
click at [1003, 256] on div "Task Details Details Subtasks ( 1 ) Dependencies Comments ( 0 ) Add Comment Add…" at bounding box center [882, 321] width 357 height 547
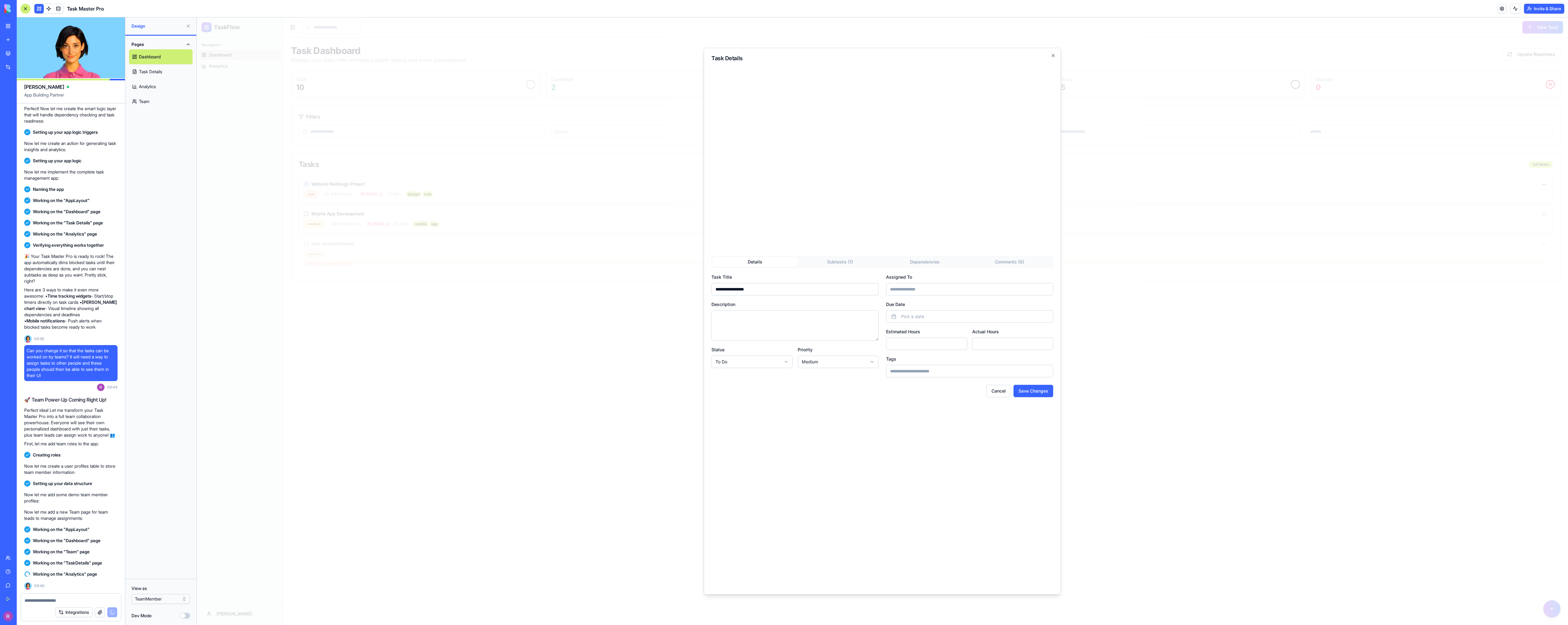
click at [765, 278] on div "**********" at bounding box center [882, 422] width 341 height 331
click at [922, 288] on input "Assigned To" at bounding box center [970, 289] width 167 height 12
click at [1009, 389] on button "Cancel" at bounding box center [998, 391] width 25 height 12
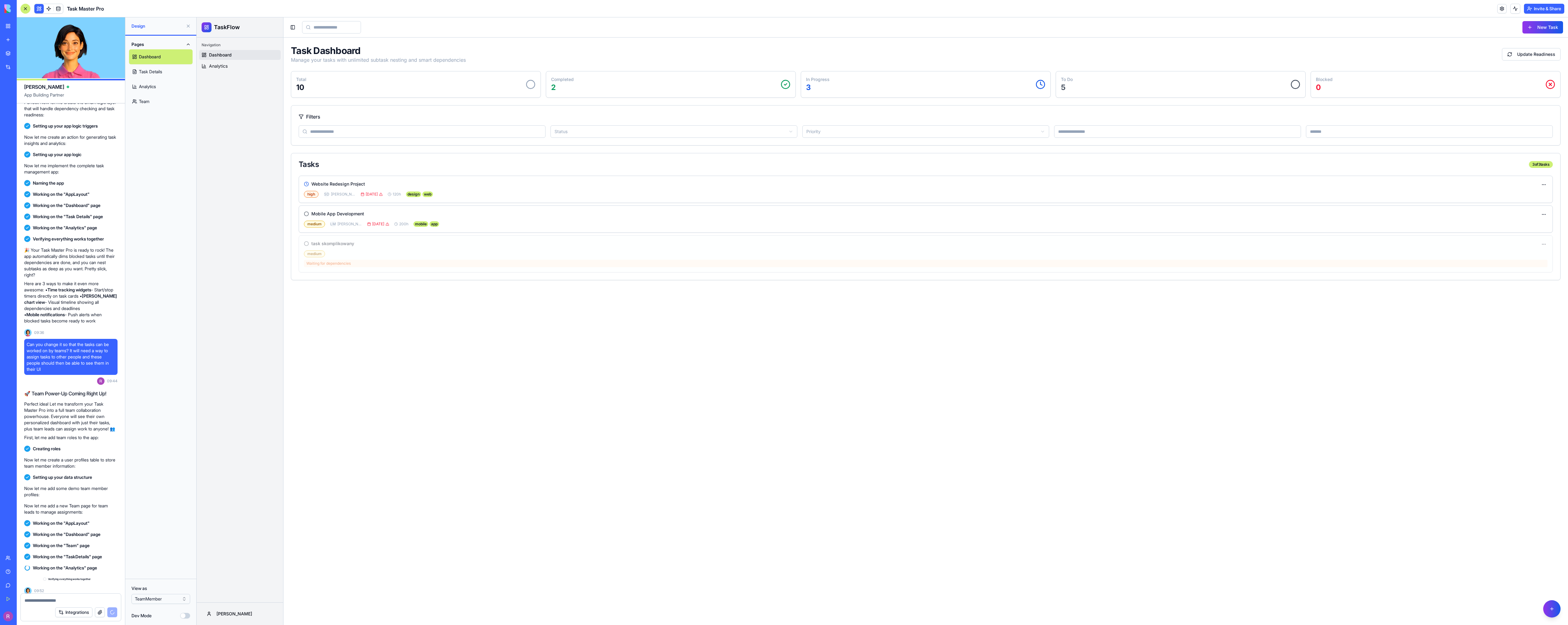
scroll to position [238, 0]
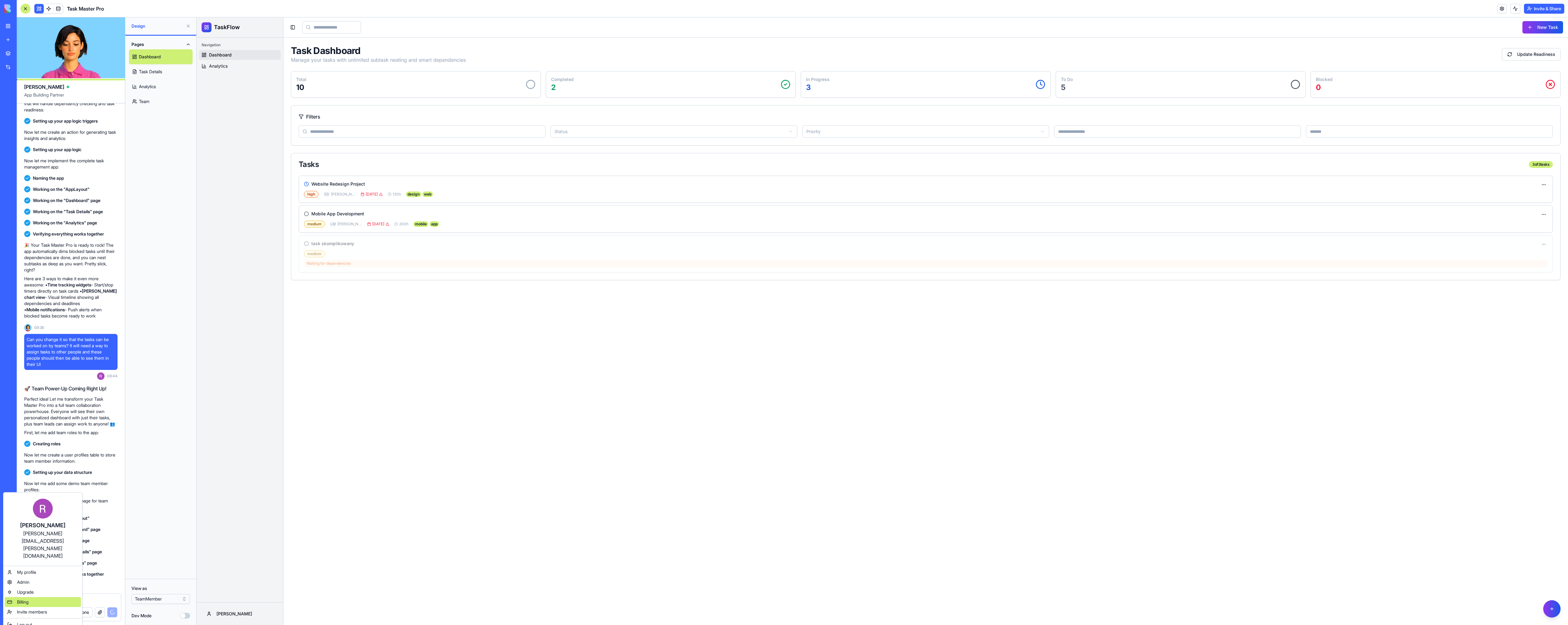
click at [49, 597] on div "Billing" at bounding box center [43, 602] width 76 height 10
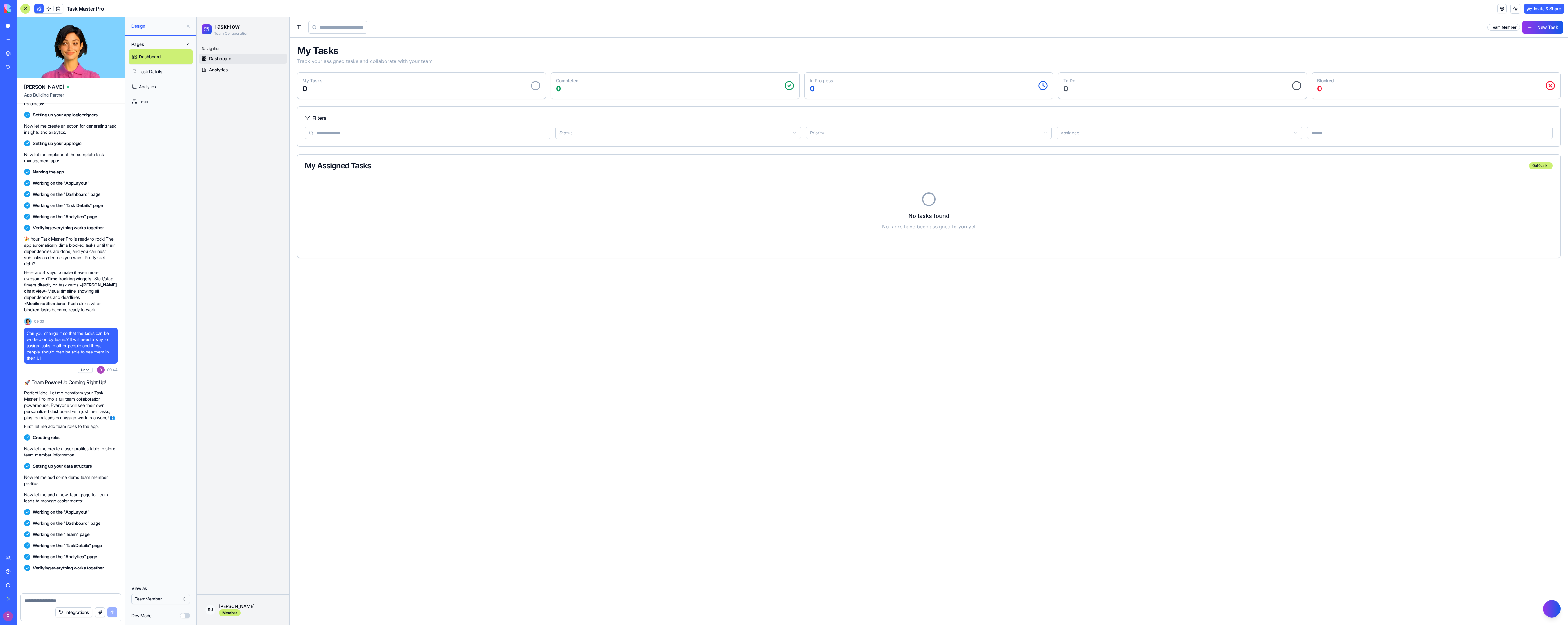
scroll to position [347, 0]
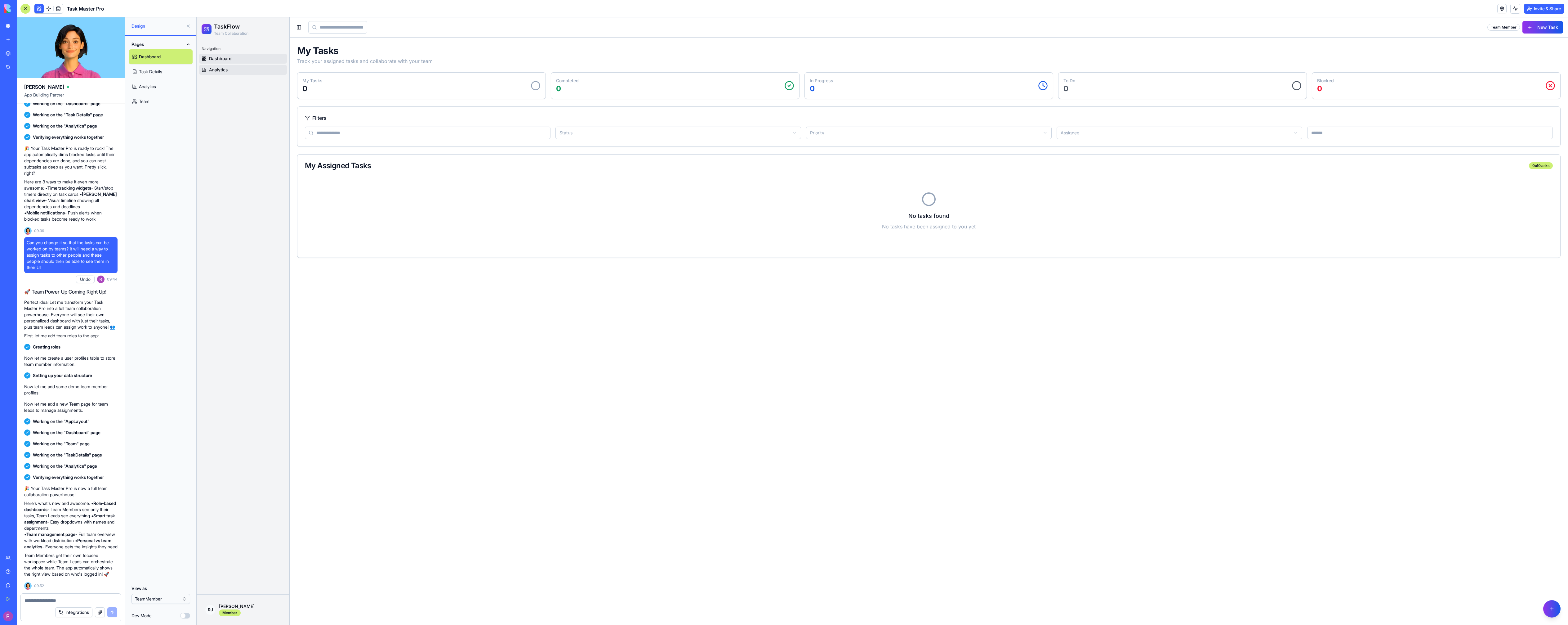
click at [218, 71] on span "Analytics" at bounding box center [218, 70] width 19 height 6
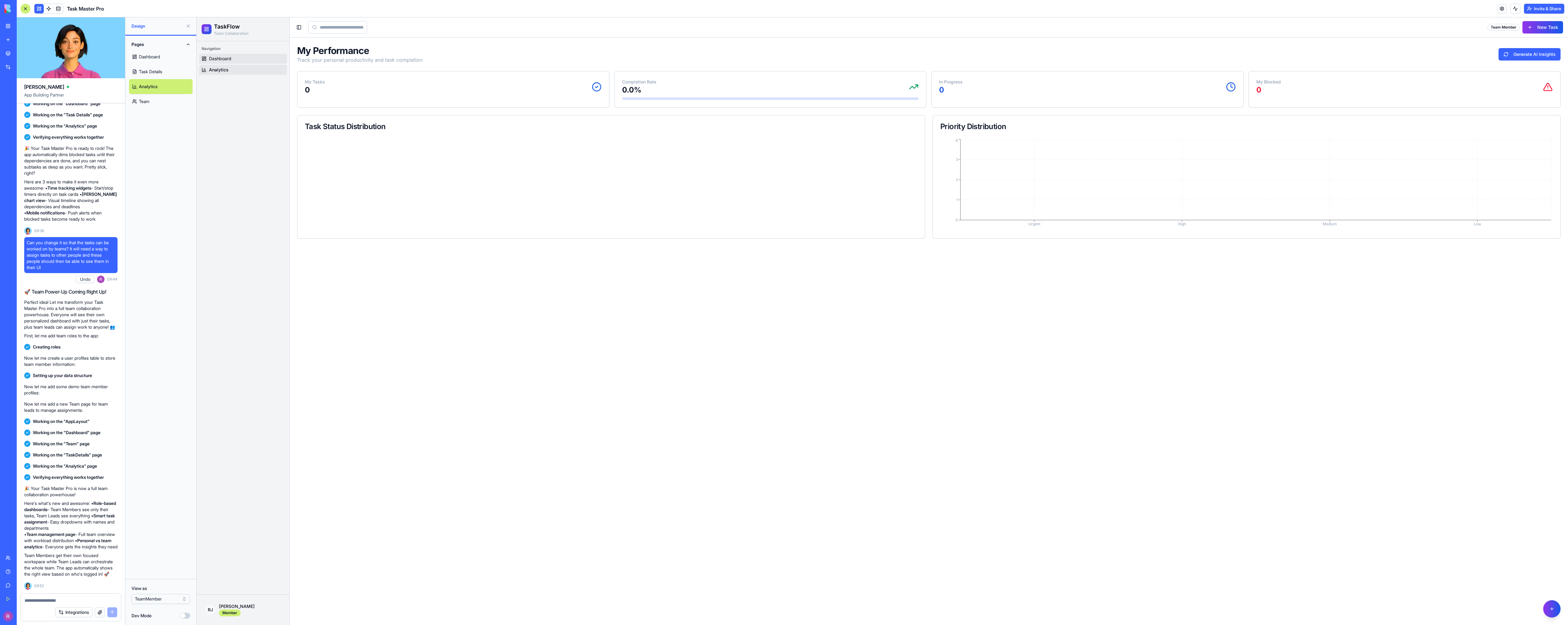
click at [220, 58] on span "Dashboard" at bounding box center [220, 58] width 23 height 6
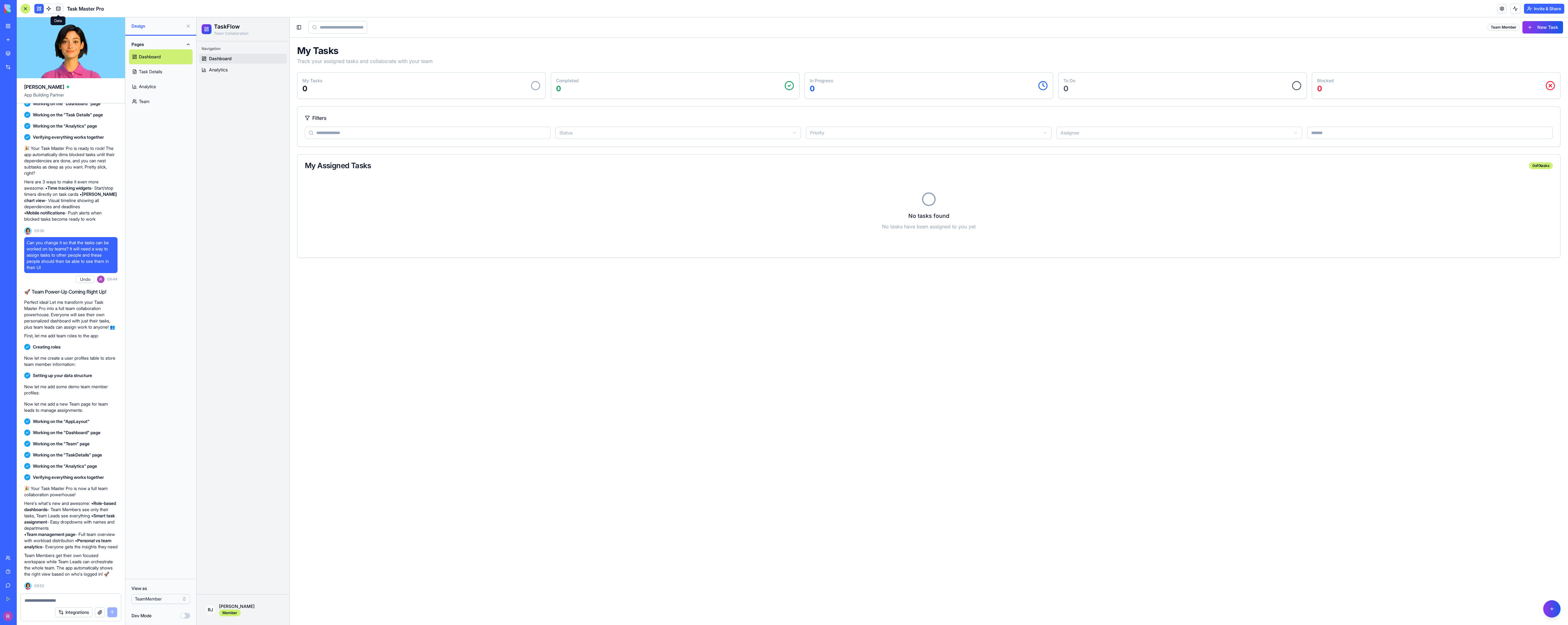
click at [60, 7] on link at bounding box center [58, 9] width 9 height 9
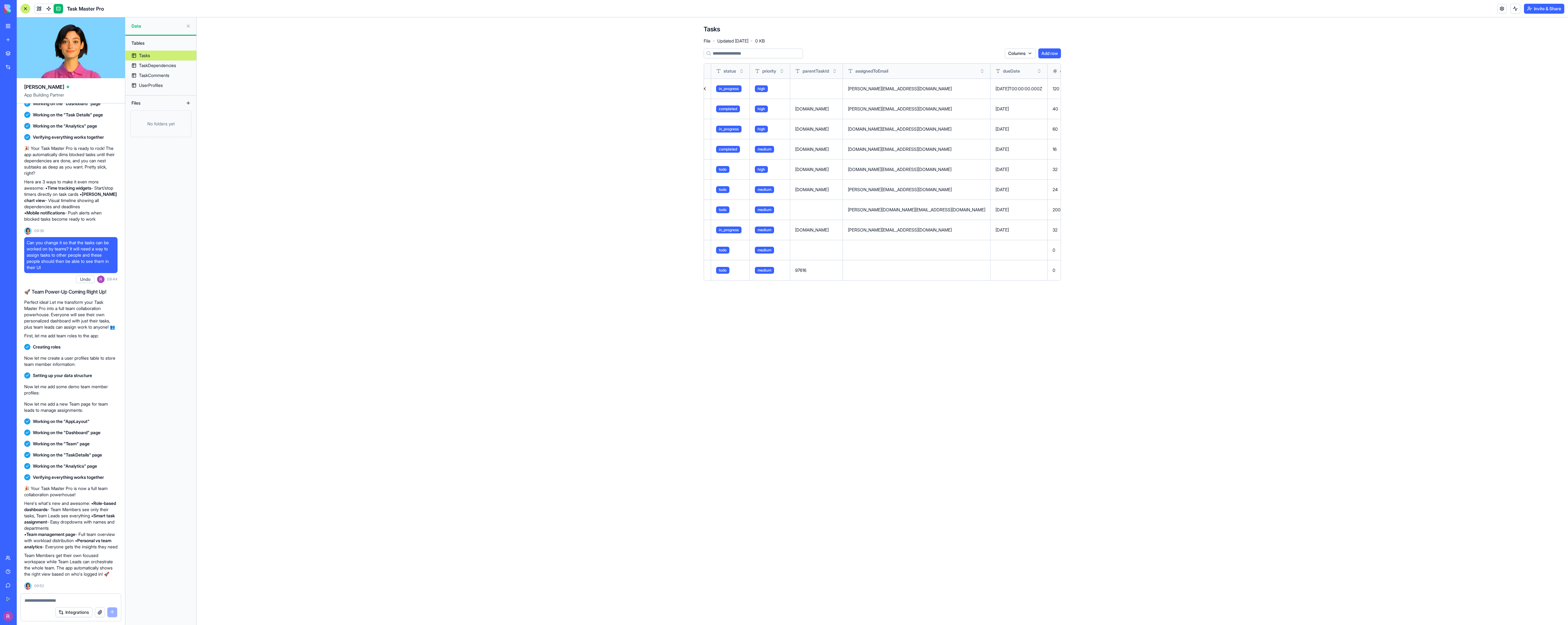
scroll to position [0, 321]
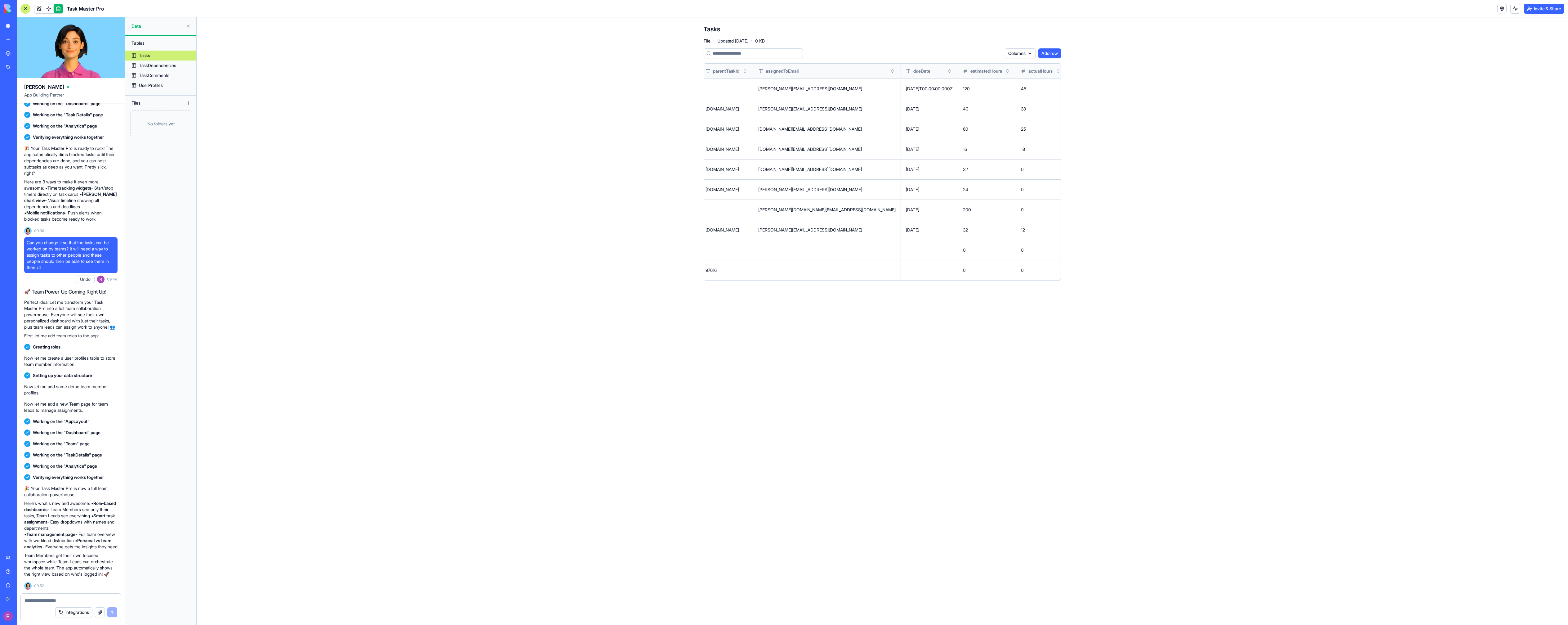
click at [816, 247] on td at bounding box center [827, 250] width 148 height 20
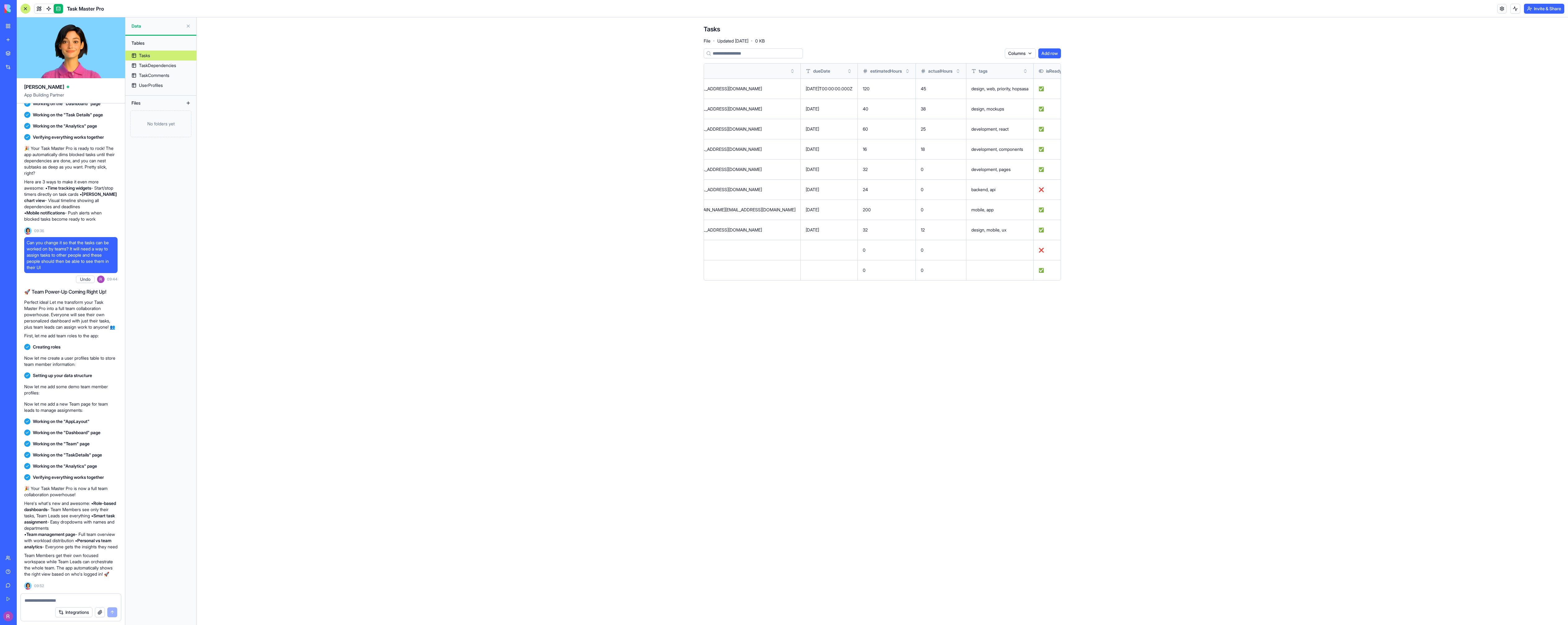
click at [1055, 249] on html "BETA My Workspace New app Marketplace Integrations Recent Untitled App AI Logo …" at bounding box center [784, 312] width 1568 height 625
click at [891, 245] on html "BETA My Workspace New app Marketplace Integrations Recent Untitled App AI Logo …" at bounding box center [784, 312] width 1568 height 625
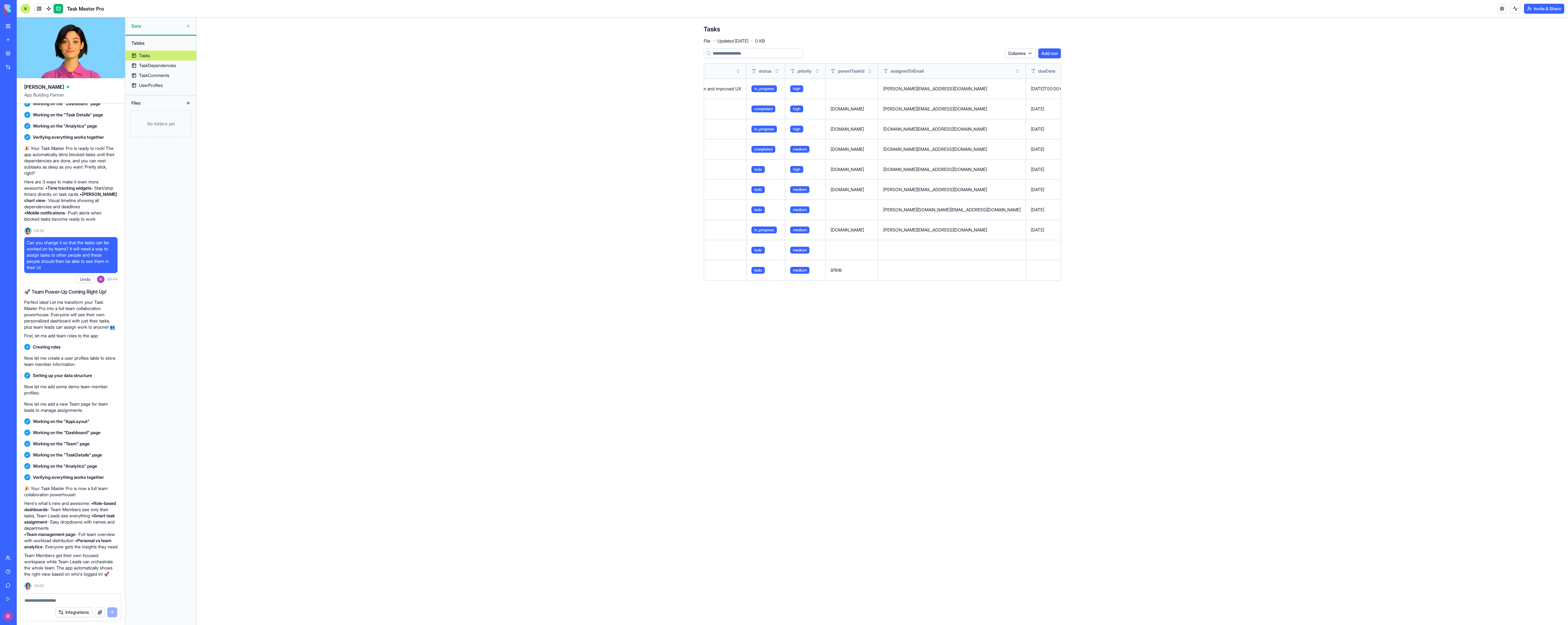
scroll to position [0, 292]
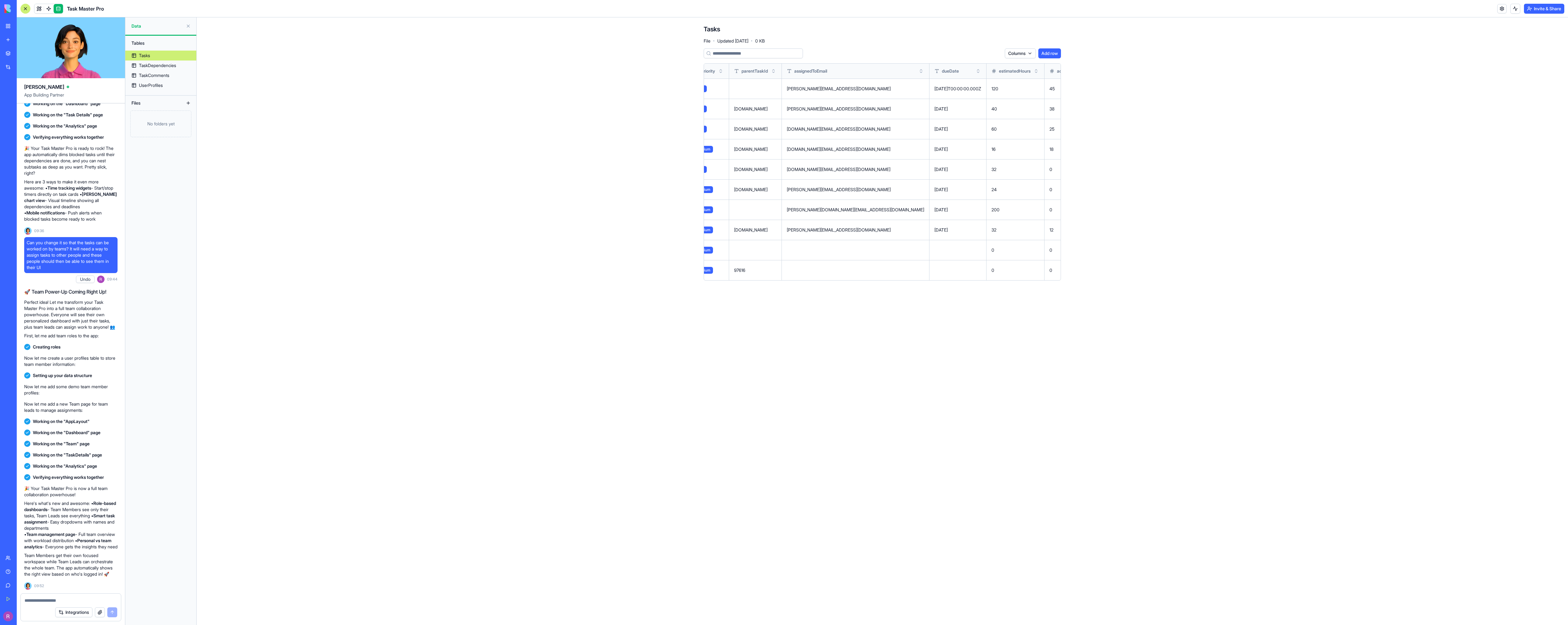
click at [817, 253] on td at bounding box center [855, 250] width 148 height 20
click at [0, 0] on button at bounding box center [0, 0] width 0 height 0
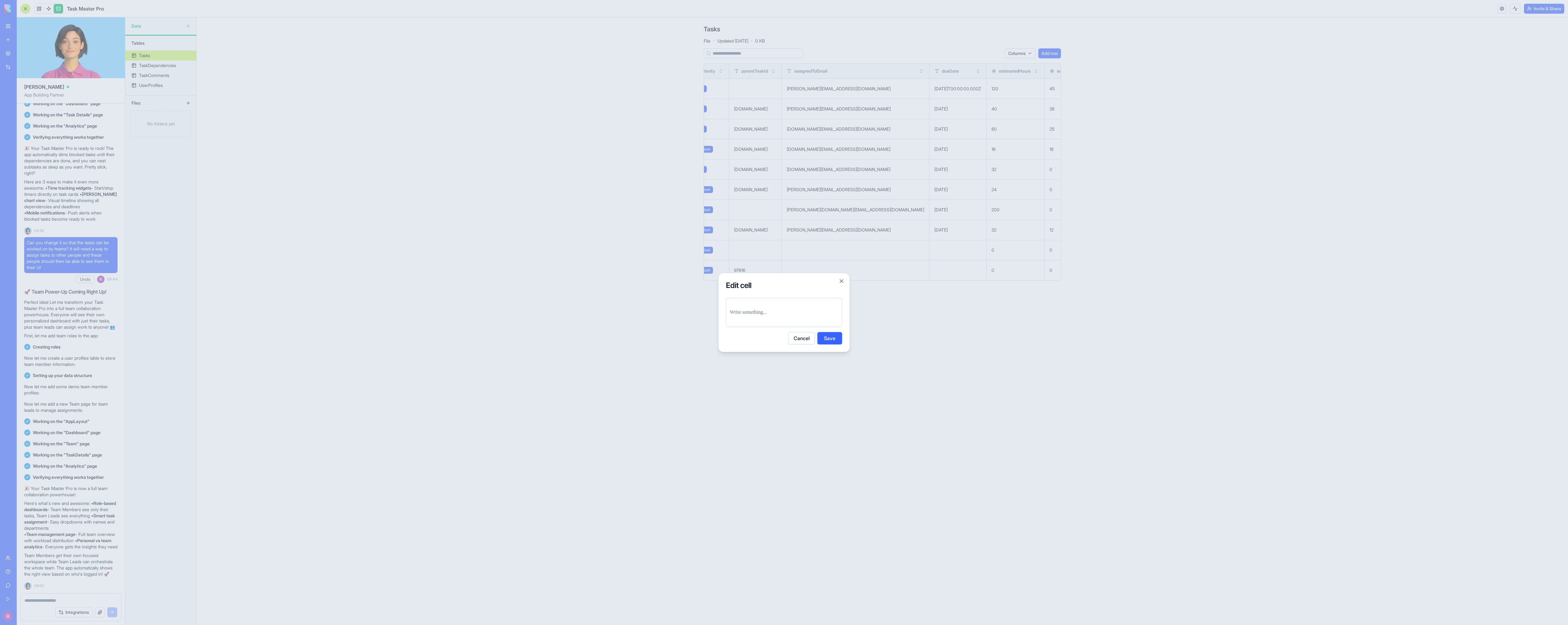
click at [787, 299] on div at bounding box center [784, 312] width 116 height 29
click at [781, 312] on p at bounding box center [784, 312] width 108 height 9
click at [833, 341] on button "Save" at bounding box center [830, 338] width 25 height 12
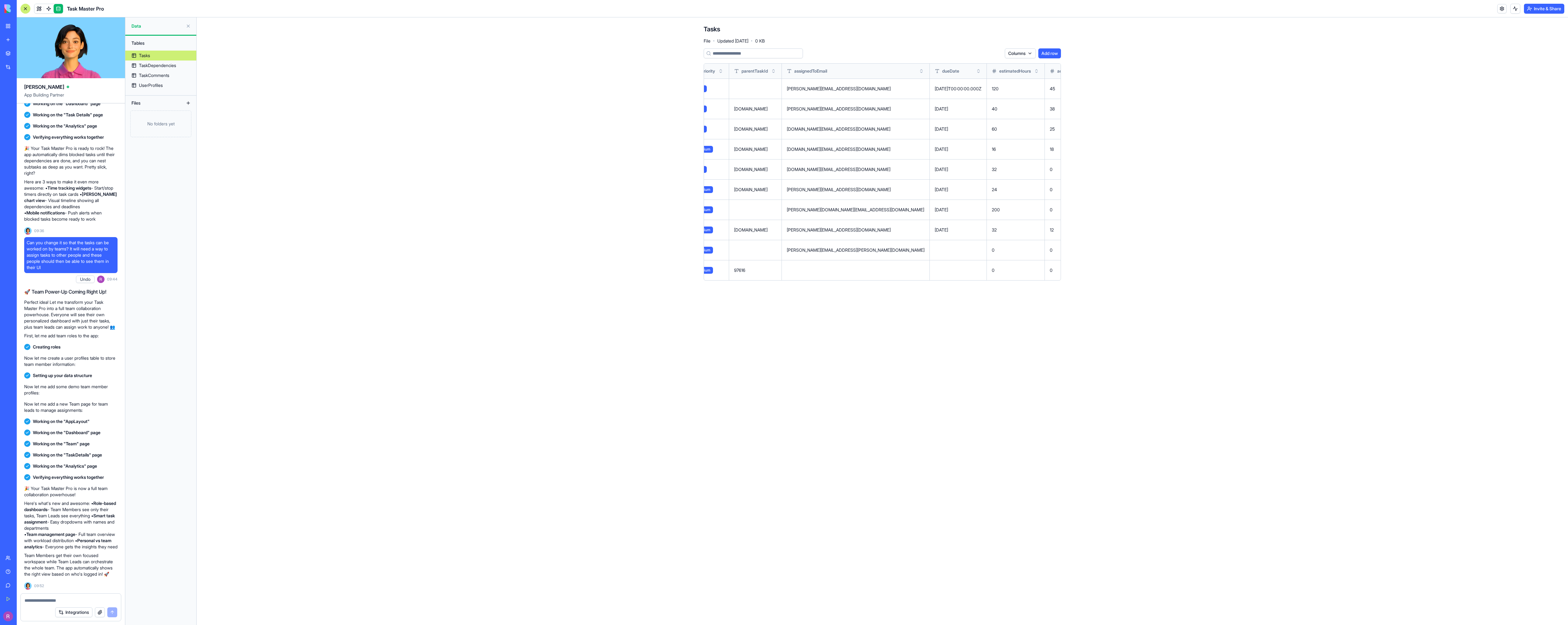
click at [812, 266] on td at bounding box center [855, 270] width 148 height 20
click at [0, 0] on button at bounding box center [0, 0] width 0 height 0
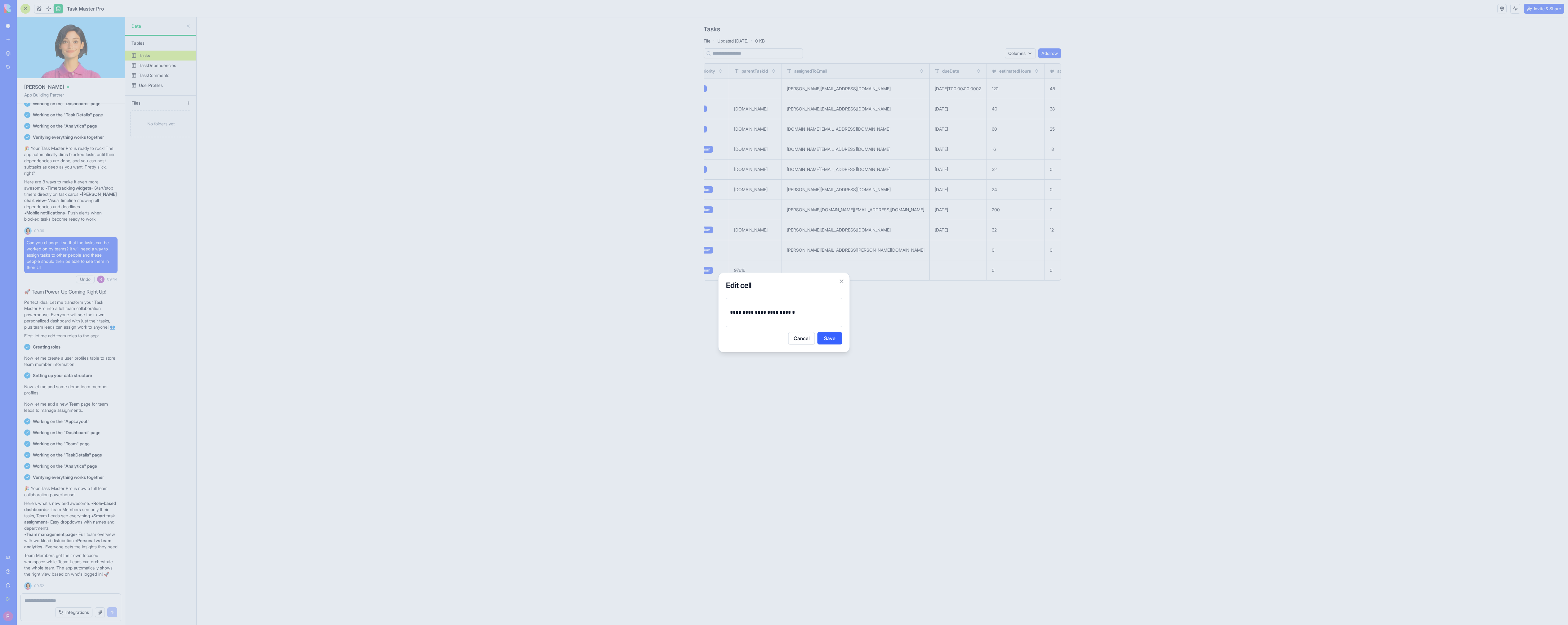
click at [825, 336] on button "Save" at bounding box center [830, 338] width 25 height 12
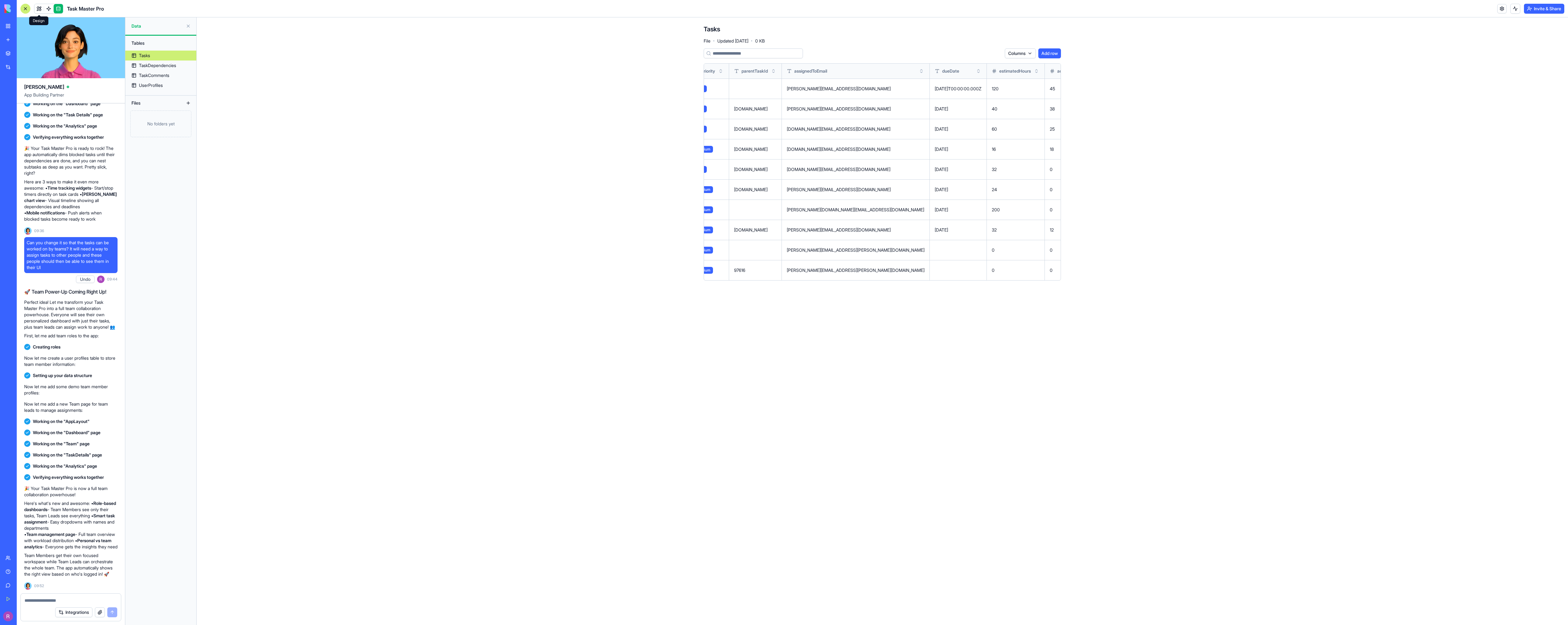
click at [38, 8] on link at bounding box center [39, 9] width 9 height 9
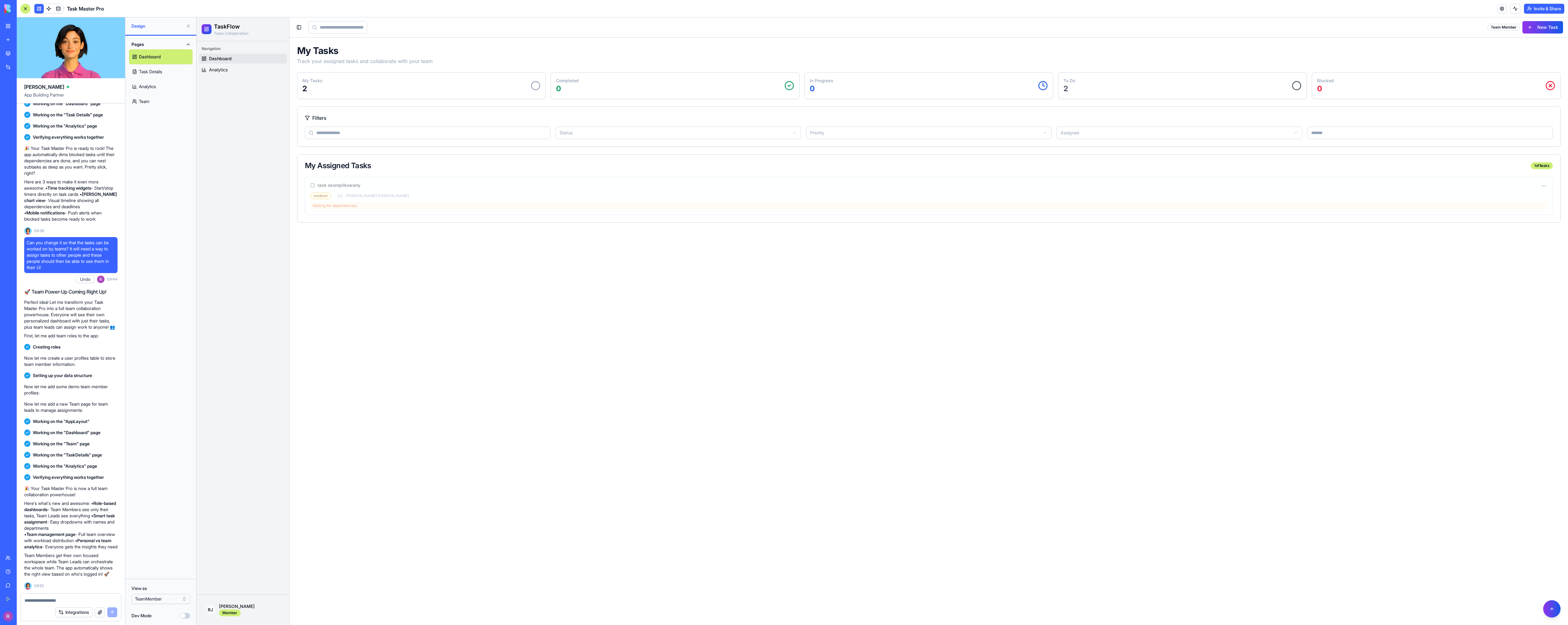
click at [365, 235] on main "Toggle Sidebar Team Member New Task My Tasks Track your assigned tasks and coll…" at bounding box center [929, 322] width 1278 height 608
click at [301, 81] on div "My Tasks 2" at bounding box center [422, 85] width 248 height 26
click at [306, 82] on p "My Tasks" at bounding box center [312, 80] width 20 height 6
click at [311, 75] on div "My Tasks 2" at bounding box center [422, 85] width 248 height 26
click at [1545, 185] on html "TaskFlow Team Collaboration Navigation Dashboard Analytics RJ Robert Member Tog…" at bounding box center [882, 322] width 1371 height 608
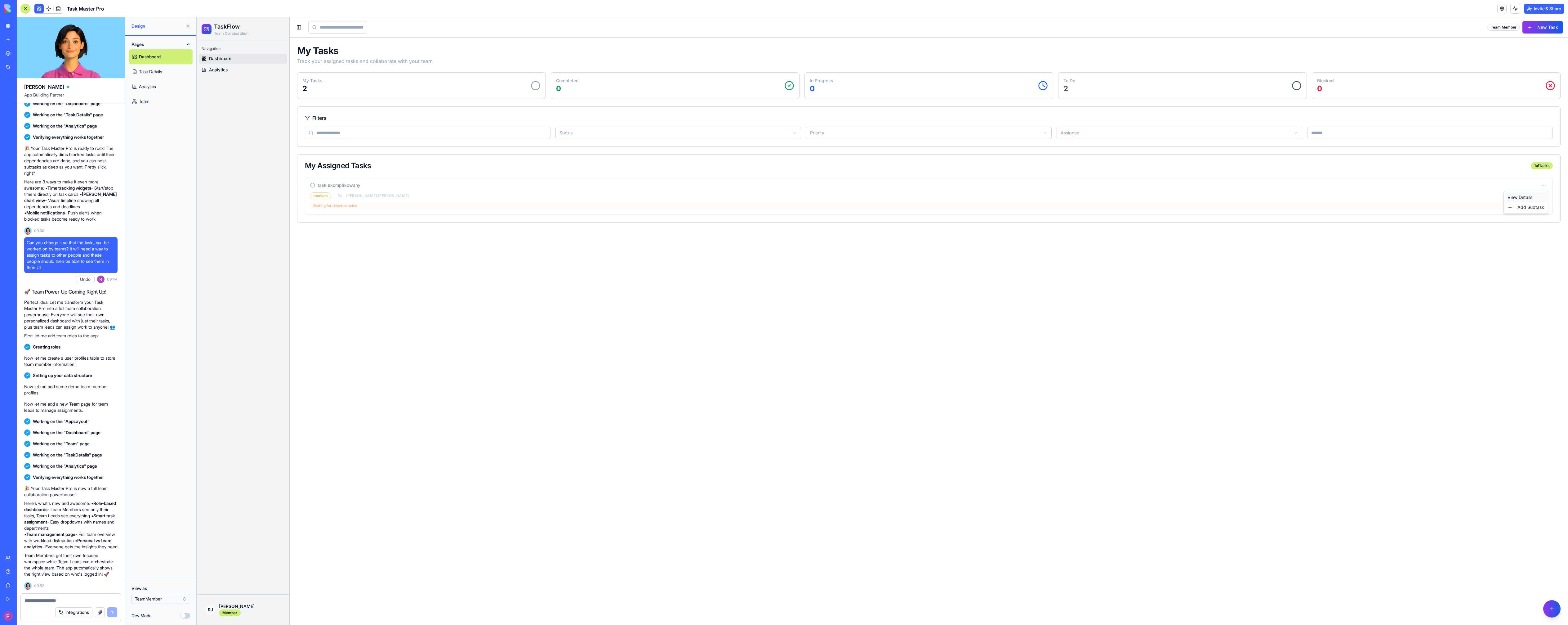
click at [1530, 195] on div "View Details" at bounding box center [1526, 197] width 41 height 10
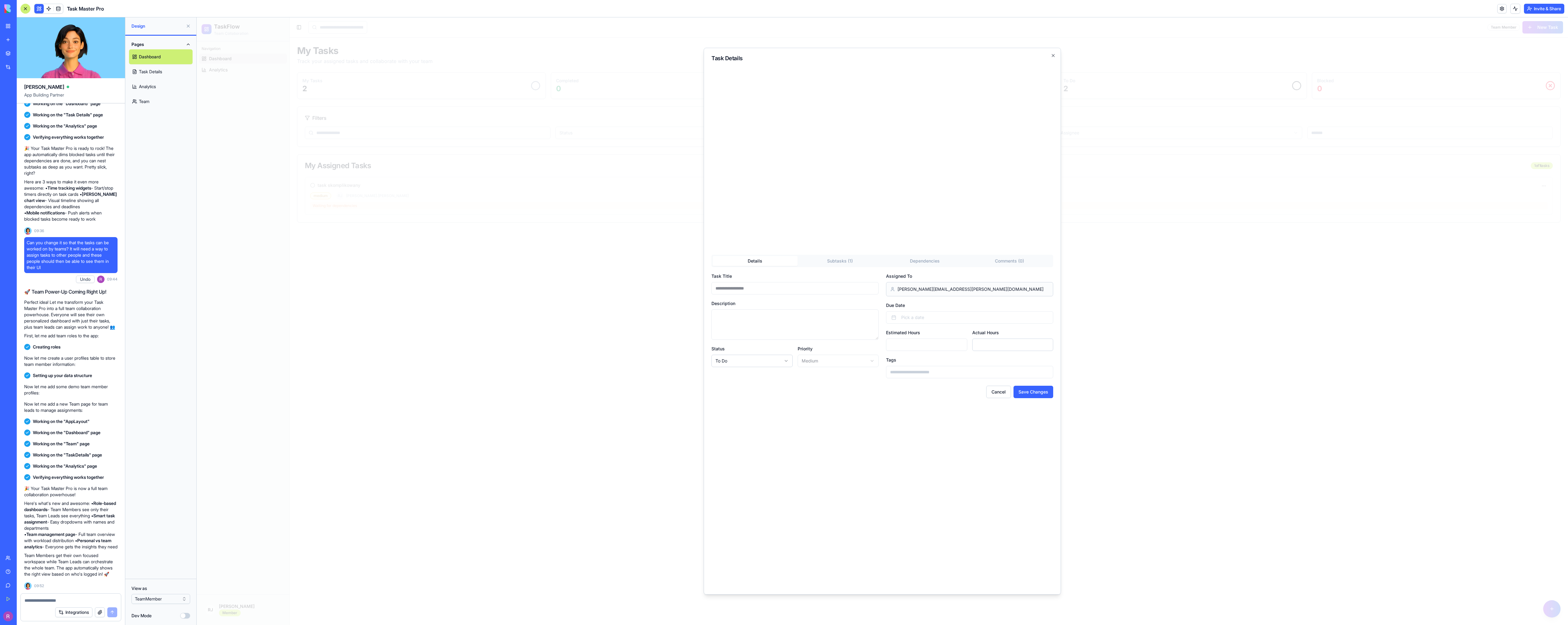
click at [826, 262] on div "**********" at bounding box center [882, 321] width 357 height 547
click at [743, 338] on h3 "subtask prostszy" at bounding box center [743, 338] width 37 height 6
click at [847, 261] on div "**********" at bounding box center [882, 321] width 357 height 547
click at [1032, 319] on button "Create Subtask" at bounding box center [1027, 319] width 52 height 12
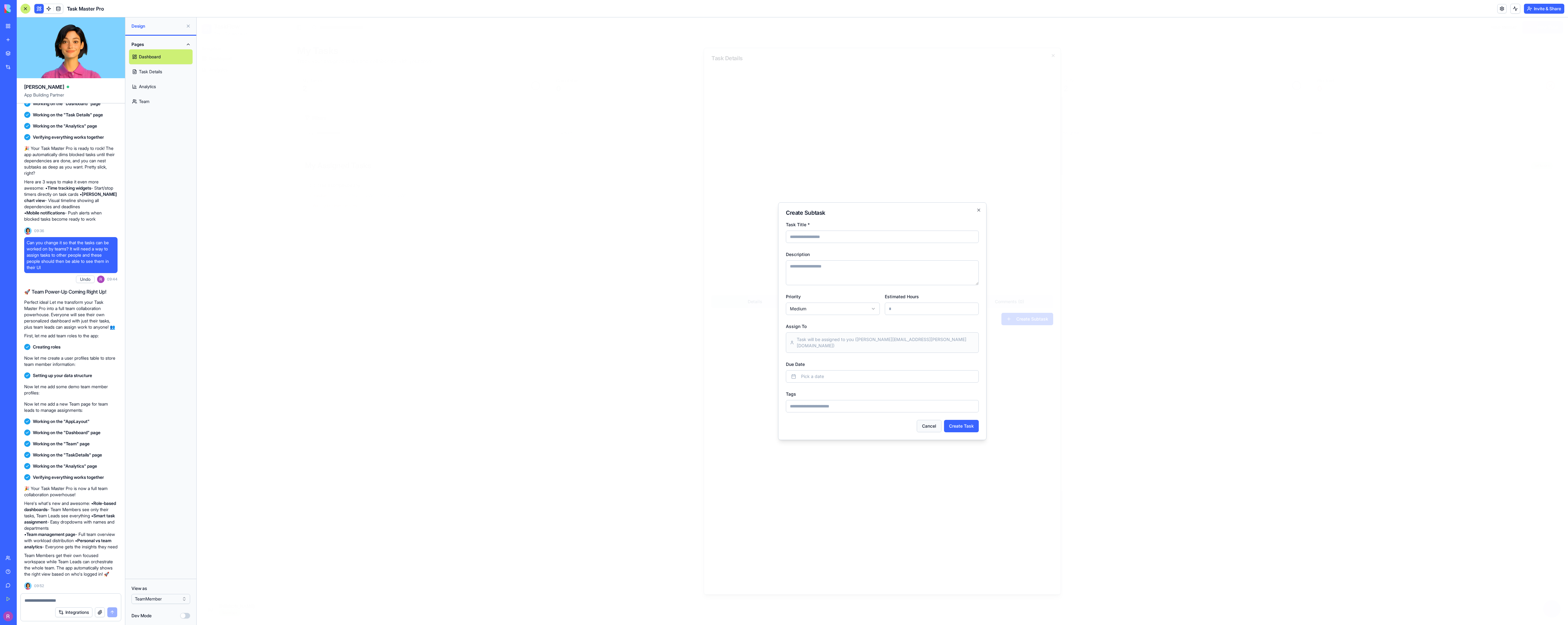
click at [934, 420] on button "Cancel" at bounding box center [929, 426] width 25 height 12
click at [1052, 54] on icon "button" at bounding box center [1053, 55] width 5 height 5
click at [1056, 58] on div "Task Details Details Subtasks ( 1 ) Dependencies Comments ( 0 ) Create Subtask …" at bounding box center [882, 321] width 357 height 547
click at [1052, 57] on icon "button" at bounding box center [1053, 55] width 2 height 2
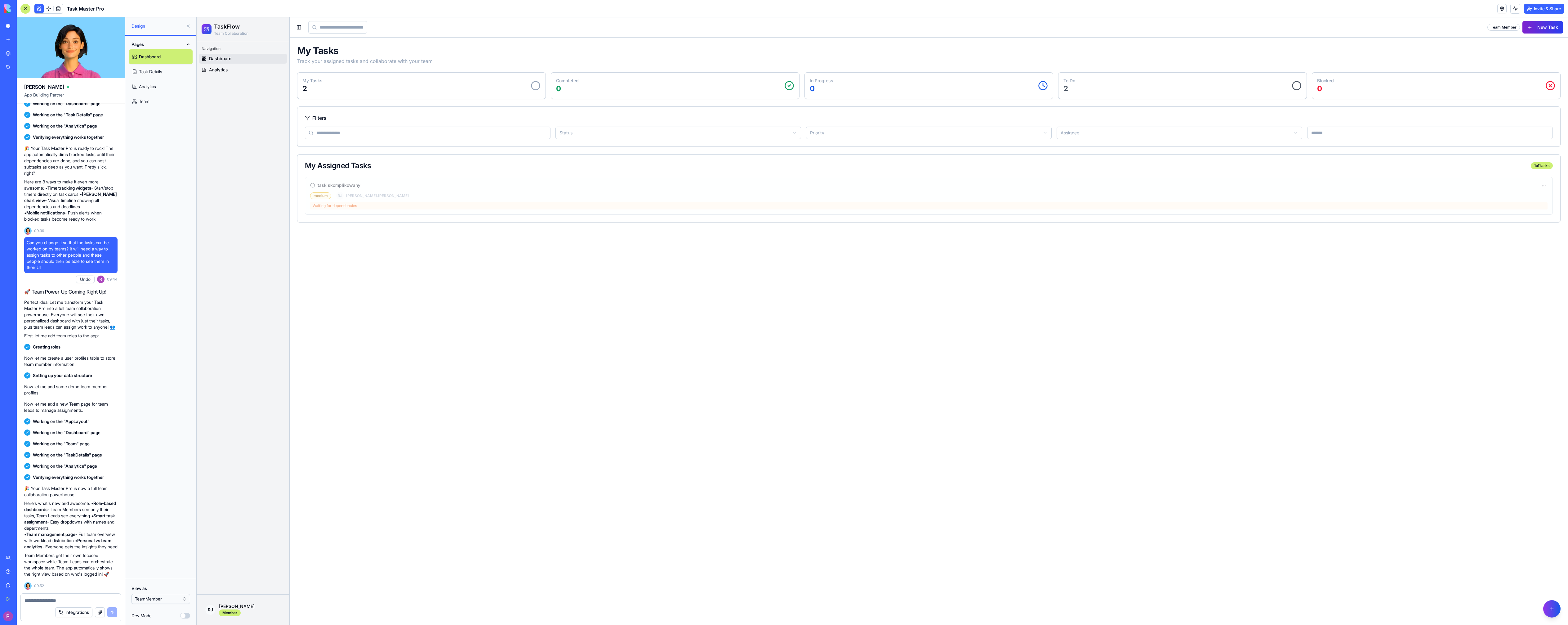
click at [1544, 30] on button "New Task" at bounding box center [1542, 27] width 41 height 12
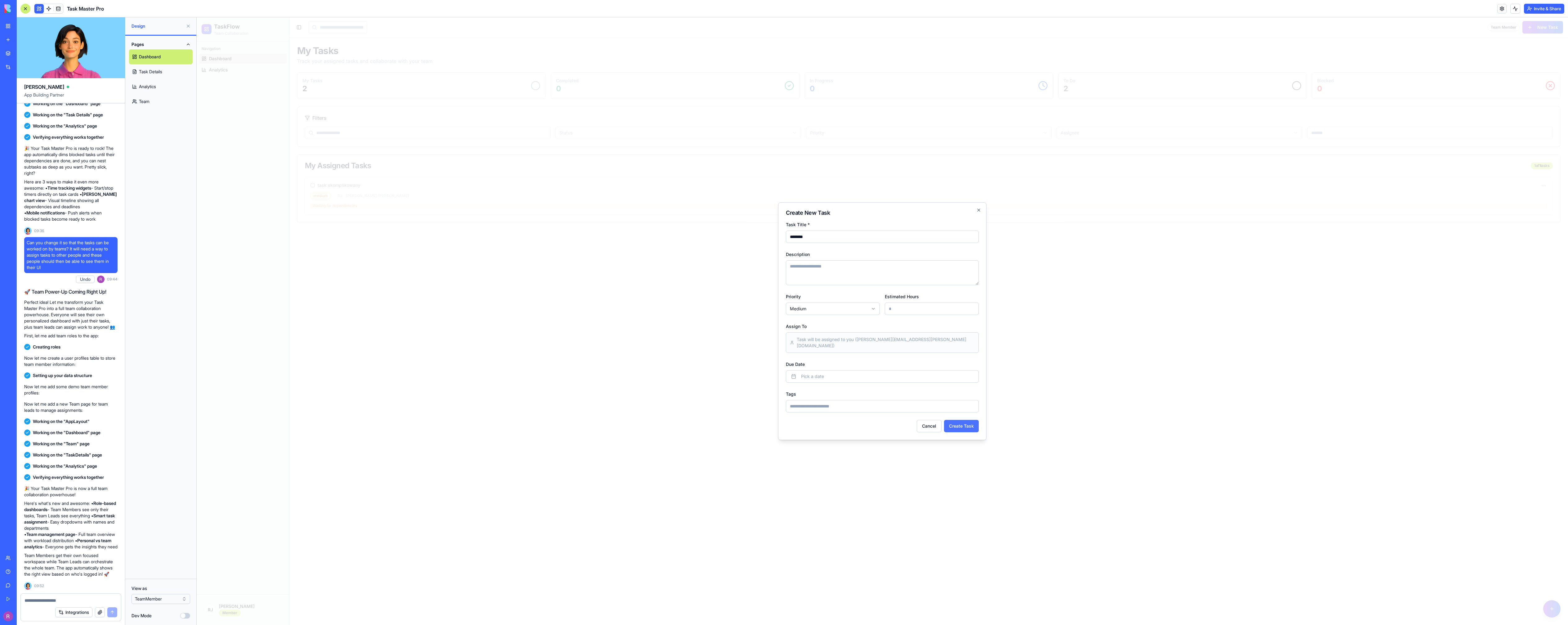
type input "********"
click at [961, 424] on button "Create Task" at bounding box center [961, 426] width 35 height 12
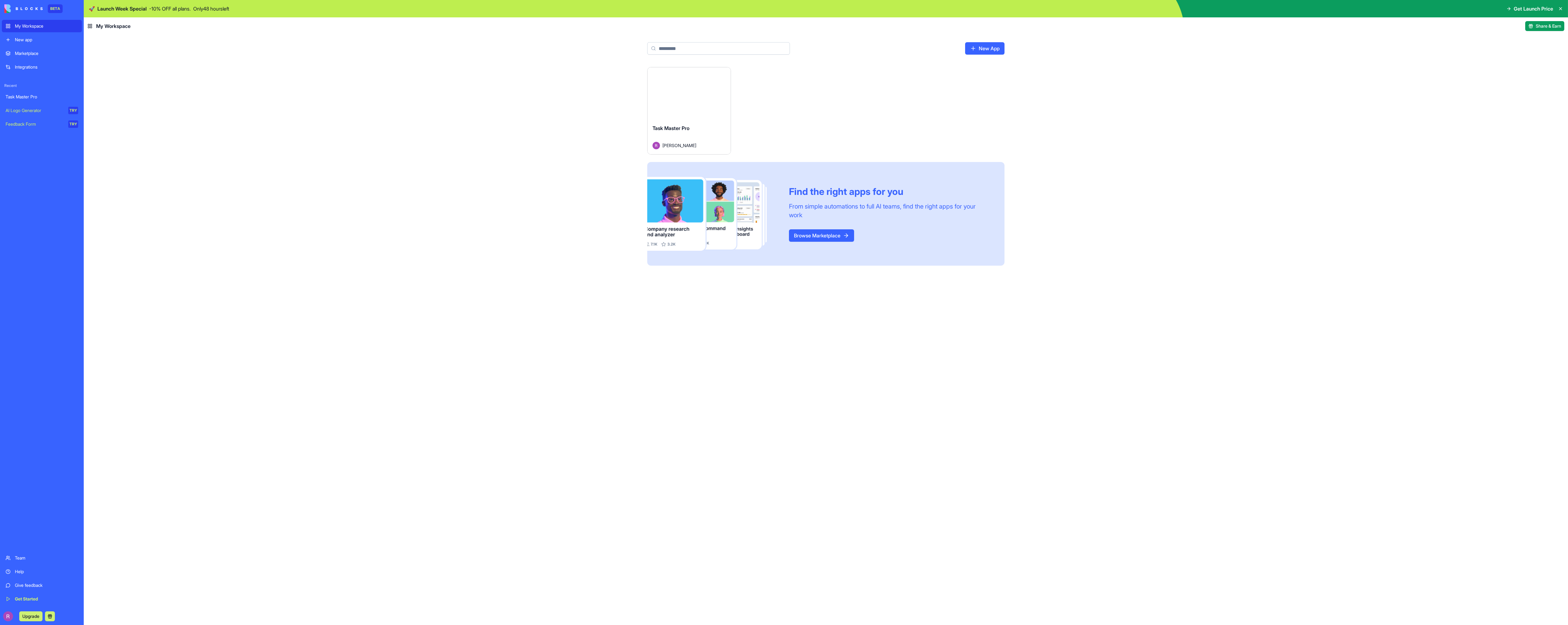
click at [51, 616] on button at bounding box center [50, 616] width 10 height 10
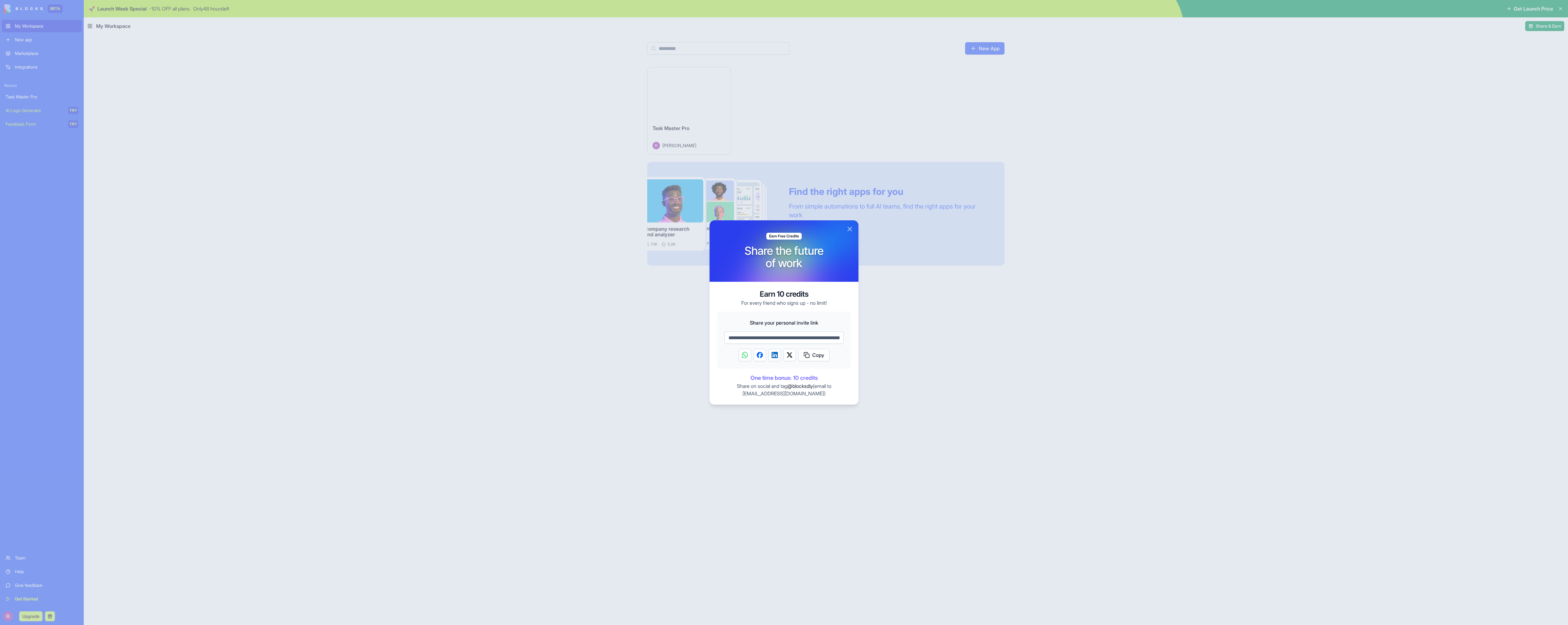
click at [850, 227] on button "Close" at bounding box center [850, 229] width 7 height 7
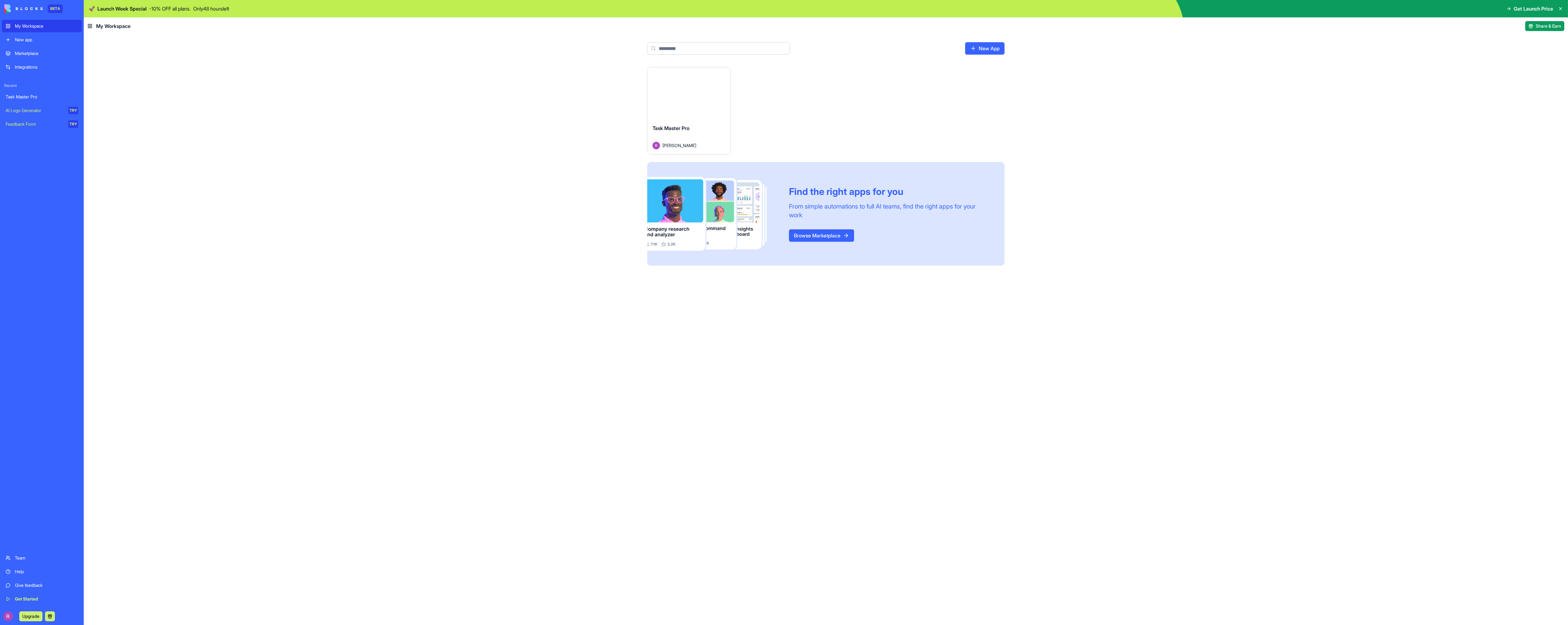
click at [1518, 10] on span "Get Launch Price" at bounding box center [1533, 9] width 40 height 7
click at [1530, 9] on span "Get Launch Price" at bounding box center [1533, 9] width 40 height 7
click at [1537, 10] on span "Get Launch Price" at bounding box center [1533, 9] width 40 height 7
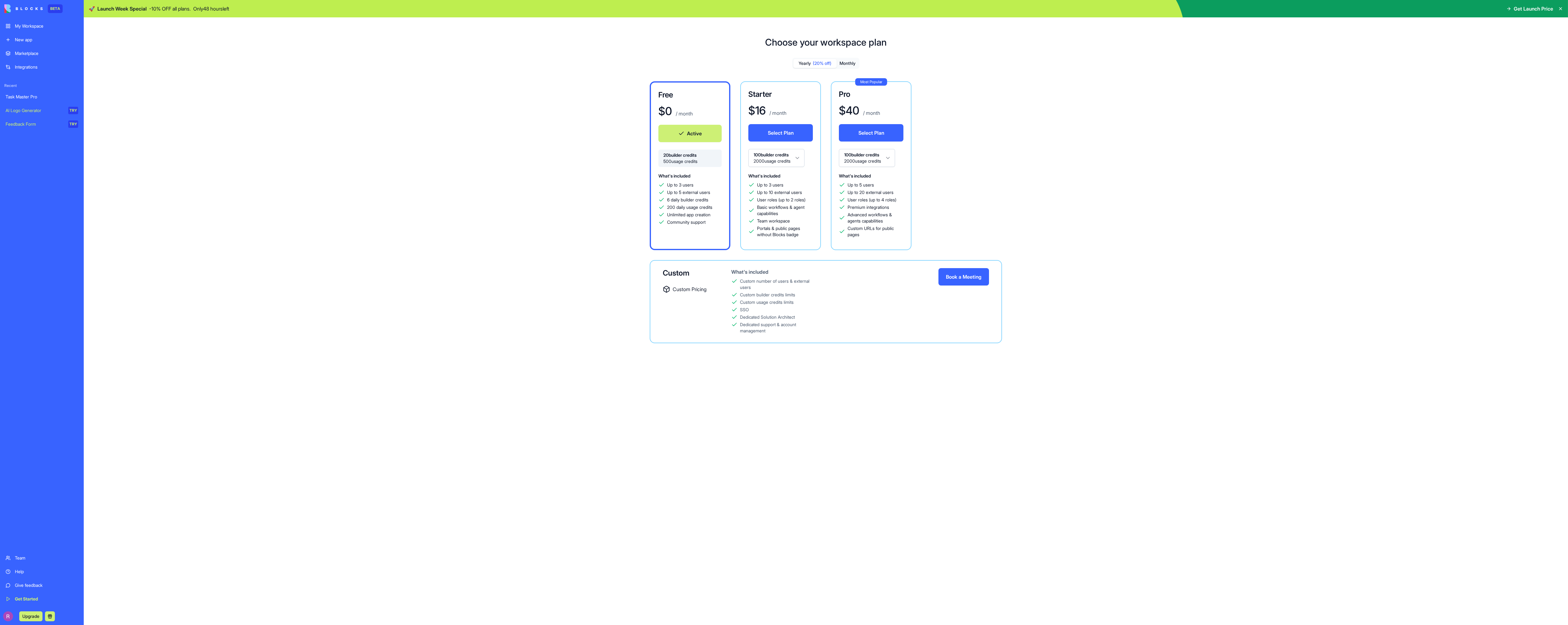
click at [208, 5] on p "Only 48 hours left" at bounding box center [211, 9] width 36 height 7
click at [114, 10] on span "Launch Week Special" at bounding box center [122, 9] width 49 height 7
click at [1548, 7] on span "Get Launch Price" at bounding box center [1533, 9] width 40 height 7
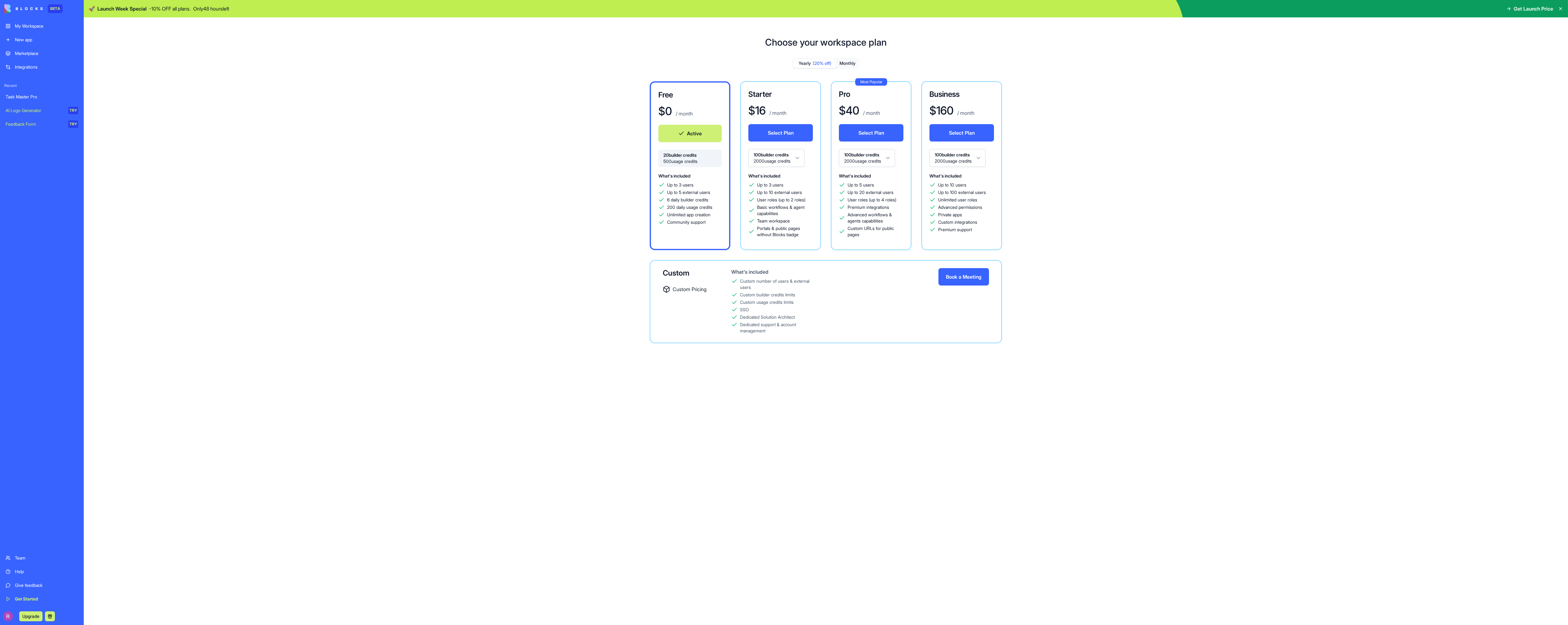
click at [1511, 8] on div "Get Launch Price" at bounding box center [1530, 9] width 47 height 7
click at [844, 60] on button "Monthly" at bounding box center [848, 63] width 22 height 9
click at [830, 63] on span "(20% off)" at bounding box center [822, 63] width 19 height 6
click at [841, 65] on button "Monthly" at bounding box center [848, 63] width 22 height 9
click at [826, 65] on span "(20% off)" at bounding box center [822, 63] width 19 height 6
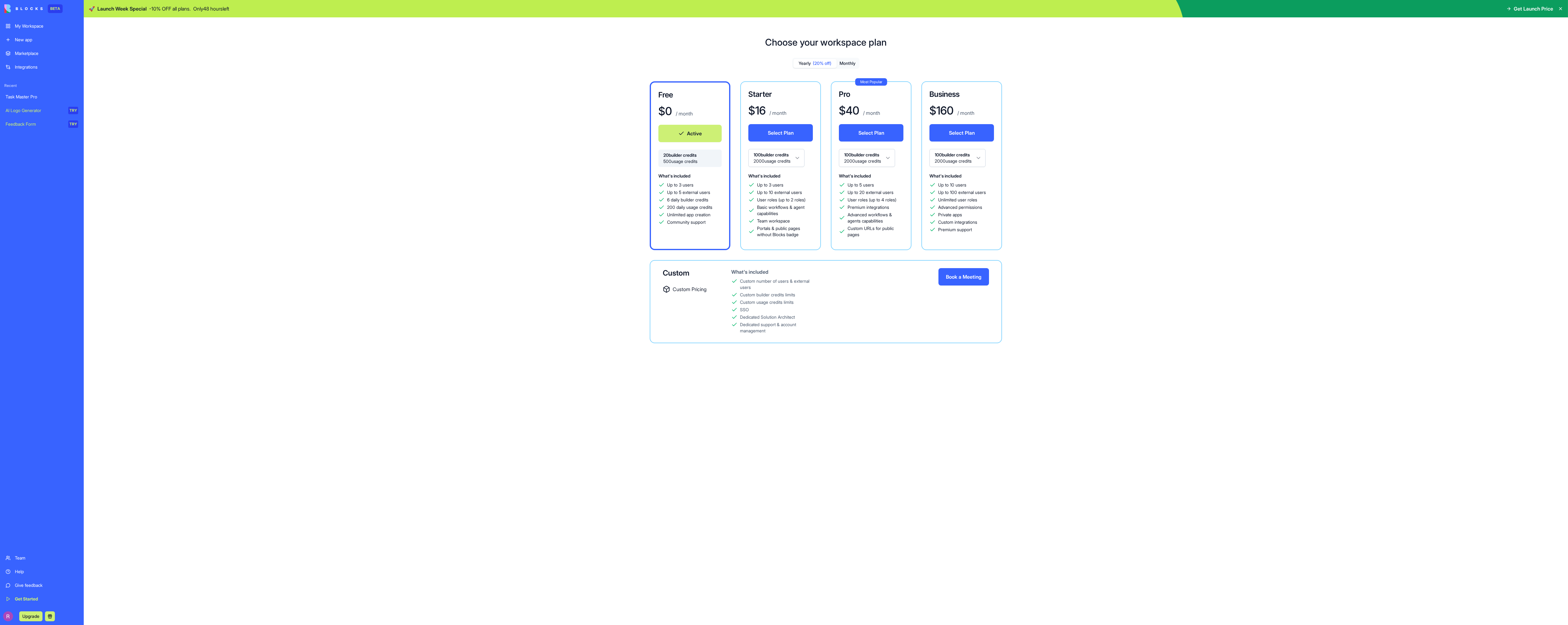
click at [894, 161] on html "BETA My Workspace New app Marketplace Integrations Recent Task Master Pro AI Lo…" at bounding box center [784, 312] width 1568 height 625
click at [895, 155] on html "BETA My Workspace New app Marketplace Integrations Recent Task Master Pro AI Lo…" at bounding box center [784, 312] width 1568 height 625
click at [790, 168] on div "Starter $ 16 / month Select Plan 100 builder credits 2000 usage credits What's …" at bounding box center [780, 165] width 80 height 169
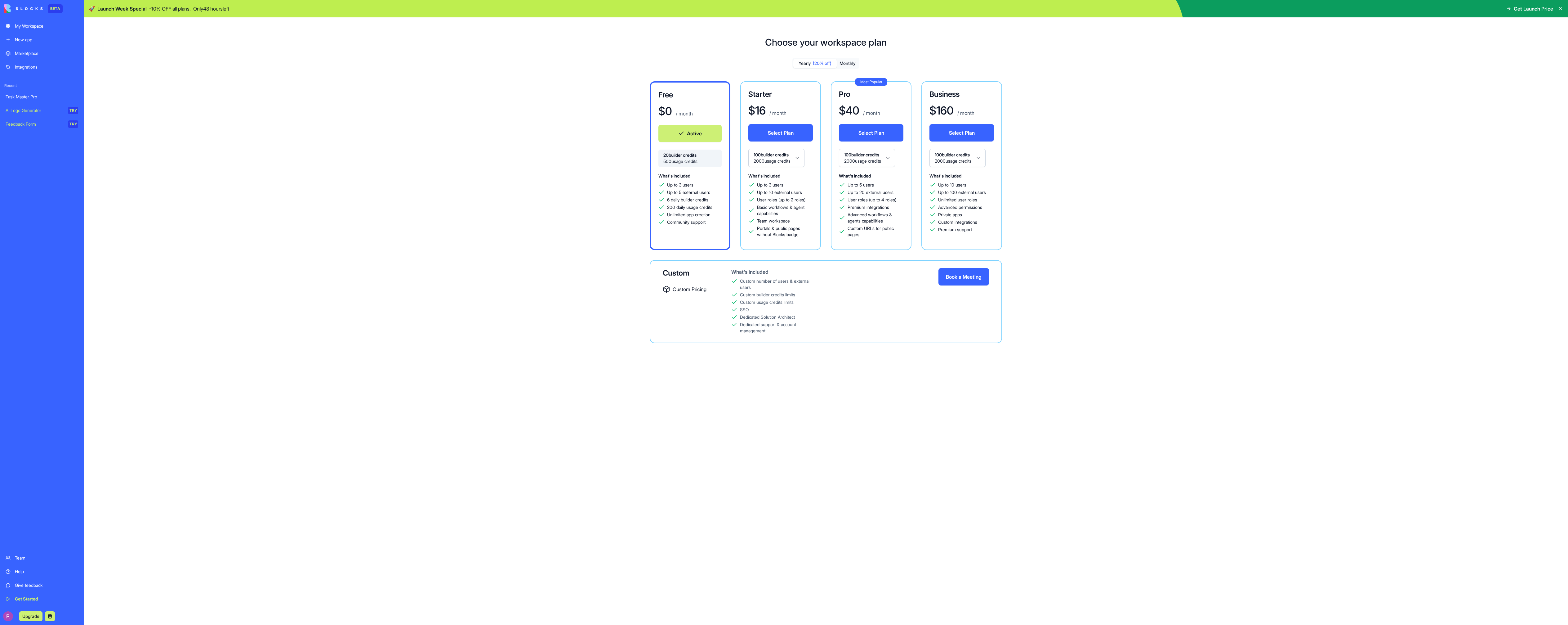
click at [794, 157] on html "BETA My Workspace New app Marketplace Integrations Recent Task Master Pro AI Lo…" at bounding box center [784, 312] width 1568 height 625
click at [200, 67] on div "Choose your workspace plan Yearly (20% off) Monthly Free $ 0 / month Active 20 …" at bounding box center [826, 195] width 1484 height 336
click at [37, 37] on div "New app" at bounding box center [46, 40] width 63 height 6
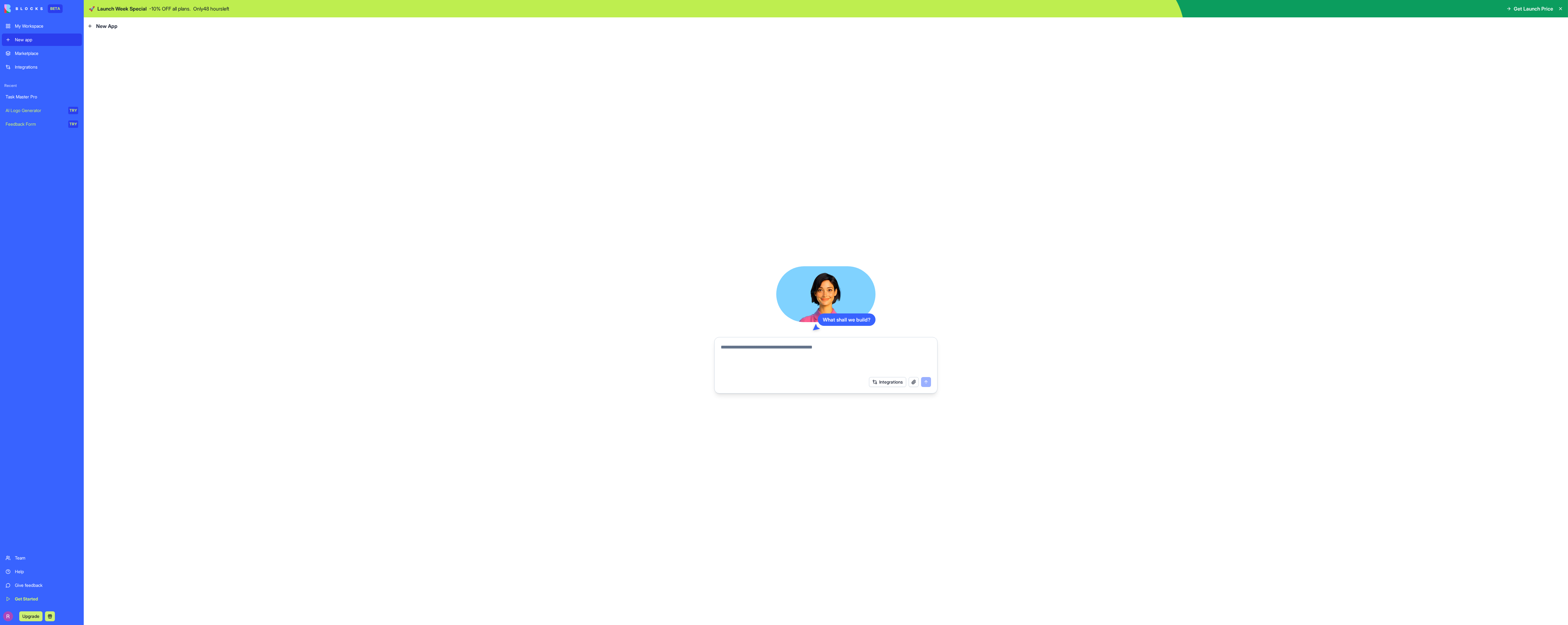
click at [885, 377] on button "Integrations" at bounding box center [887, 382] width 37 height 10
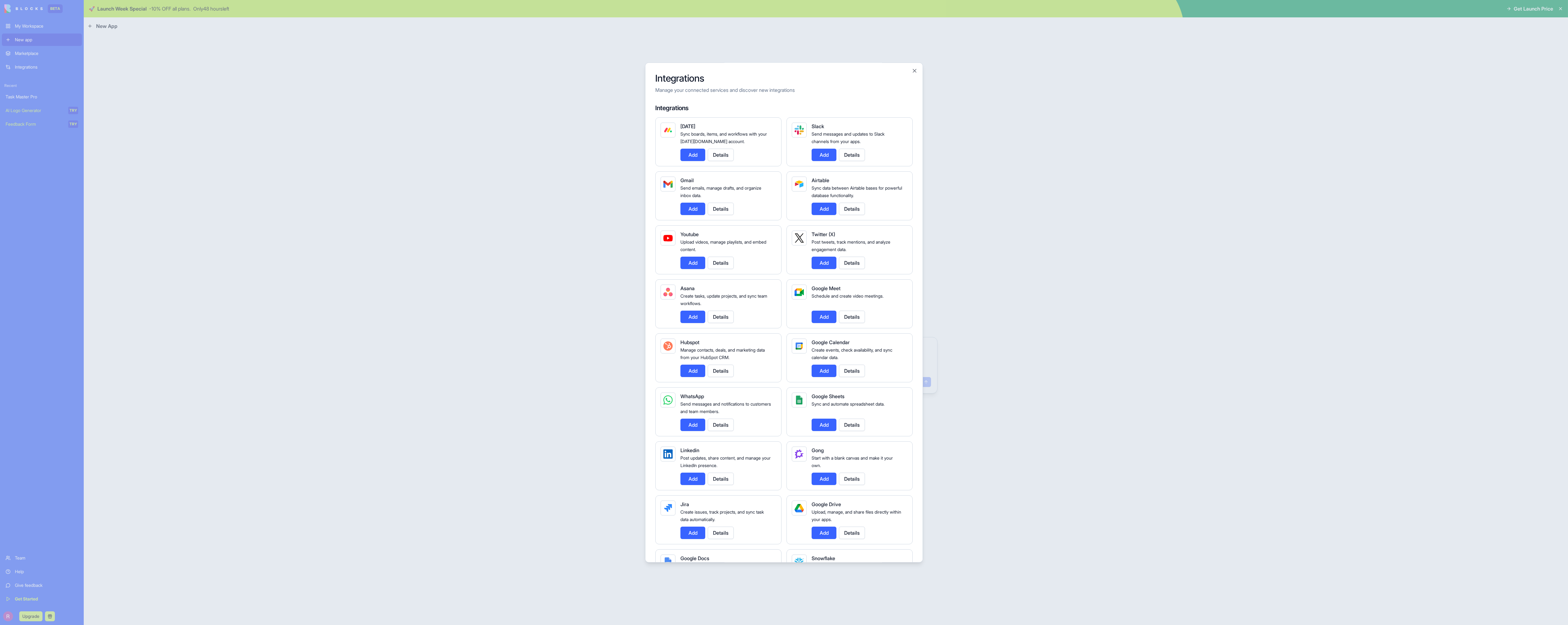
scroll to position [602, 0]
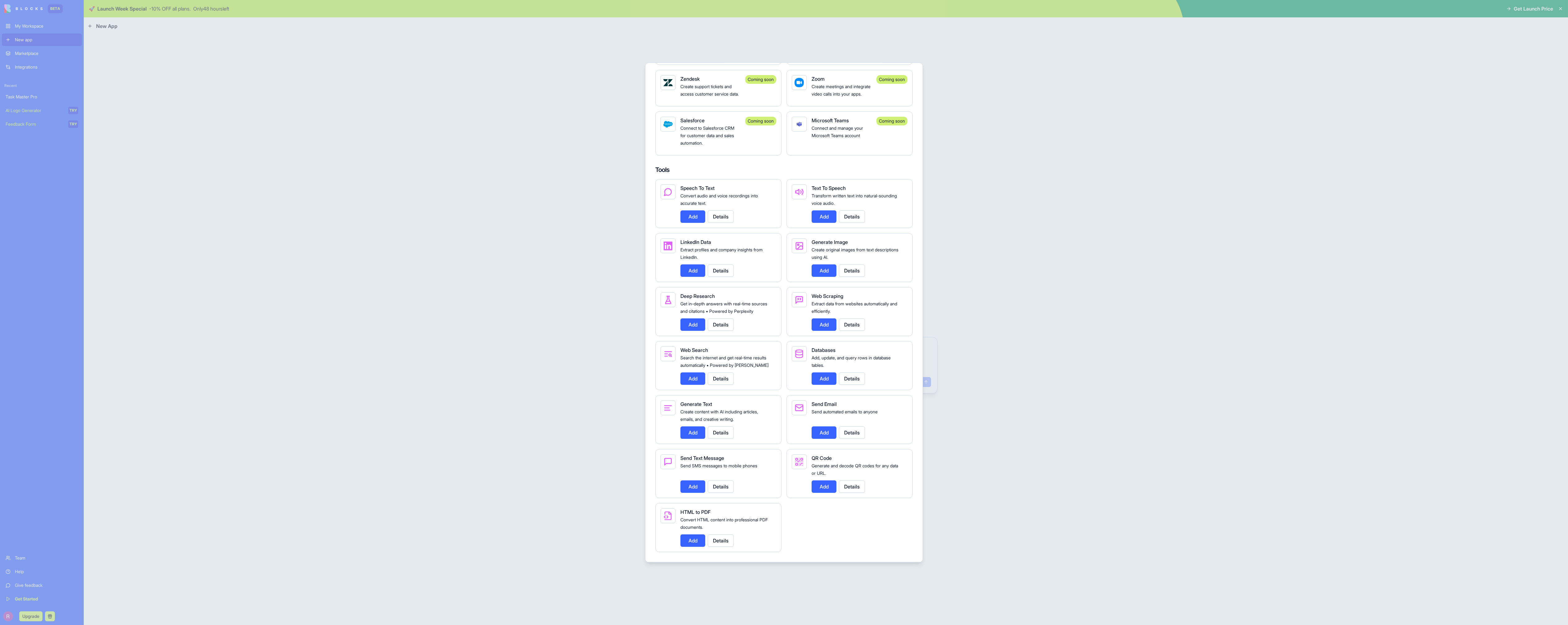
click at [1041, 230] on div at bounding box center [784, 312] width 1568 height 625
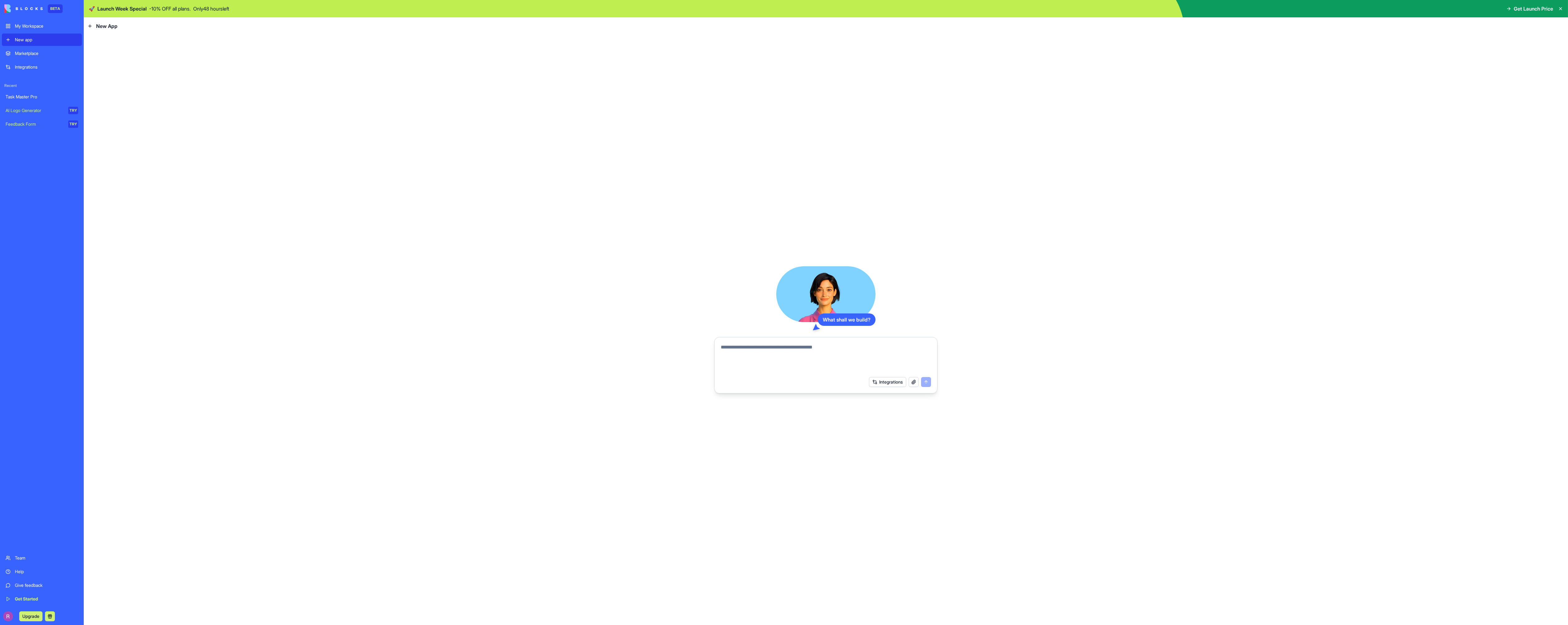
click at [915, 382] on button "button" at bounding box center [914, 382] width 10 height 10
click at [27, 9] on img at bounding box center [23, 9] width 38 height 9
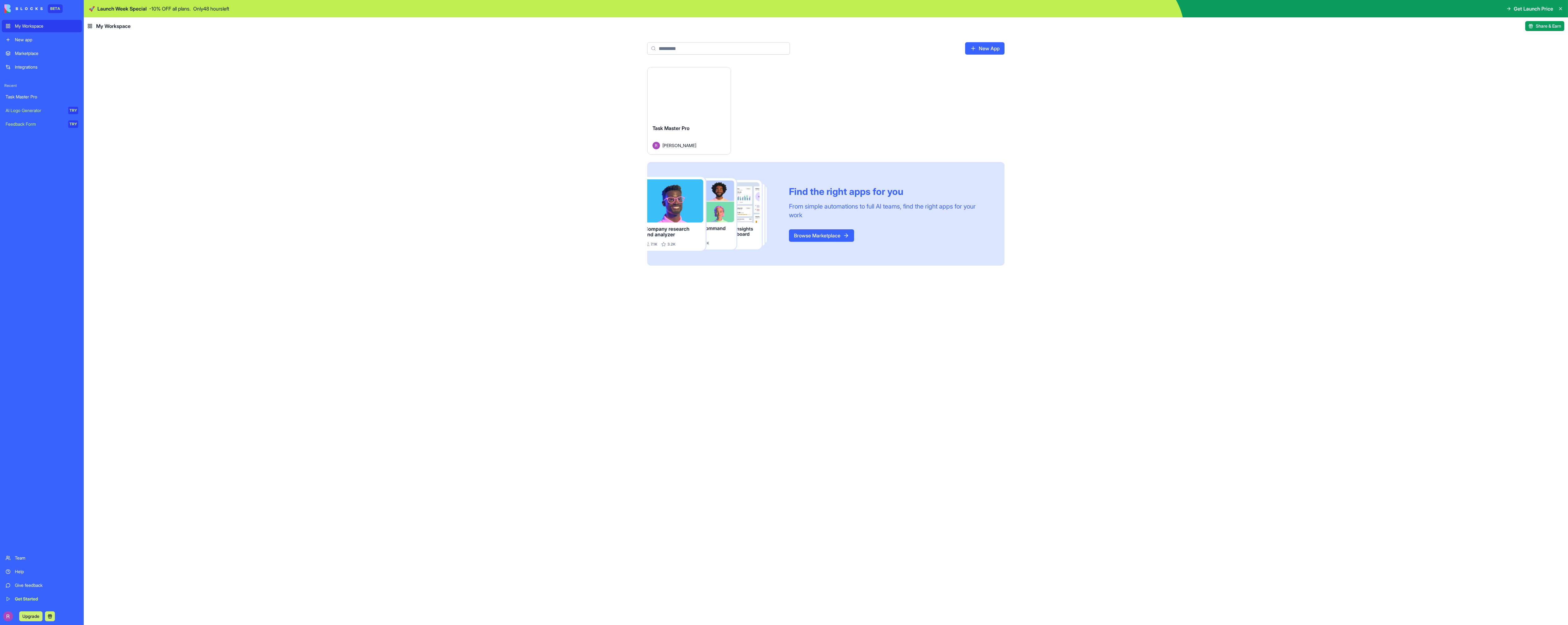
click at [801, 237] on link "Browse Marketplace" at bounding box center [821, 236] width 65 height 12
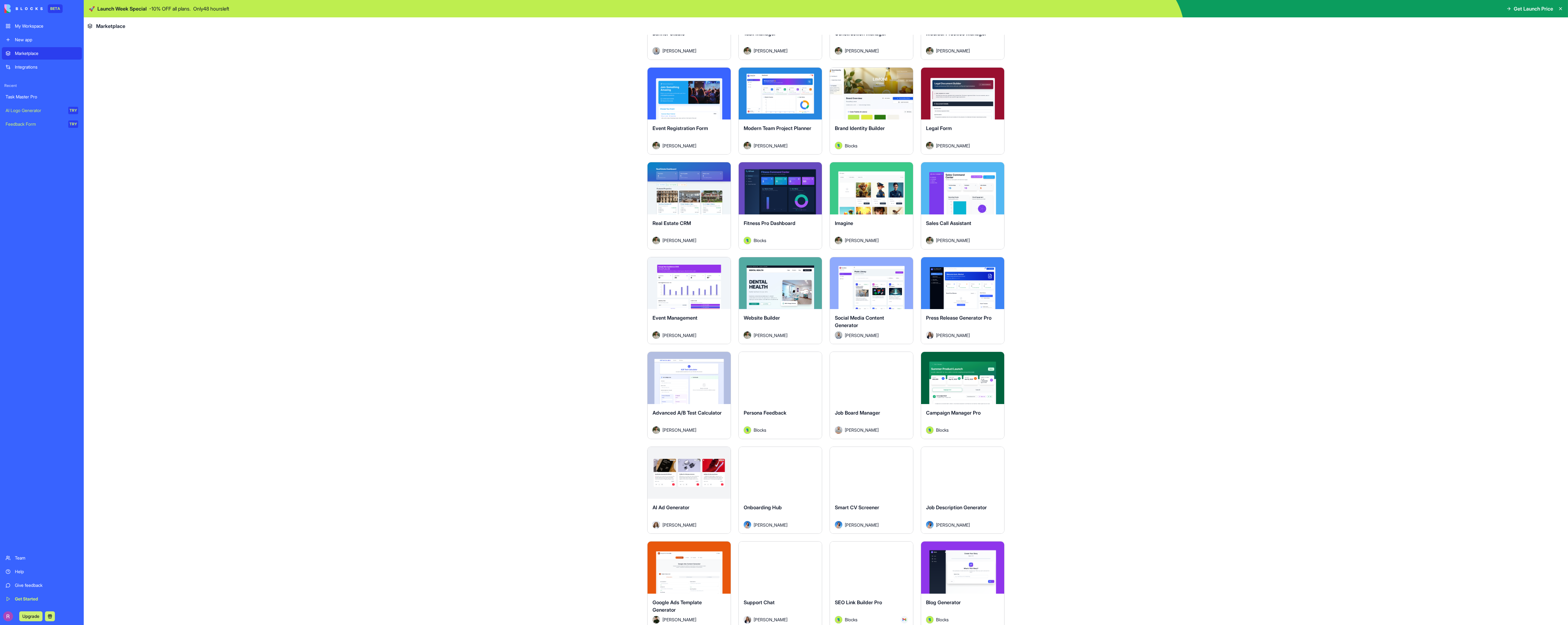
scroll to position [1500, 0]
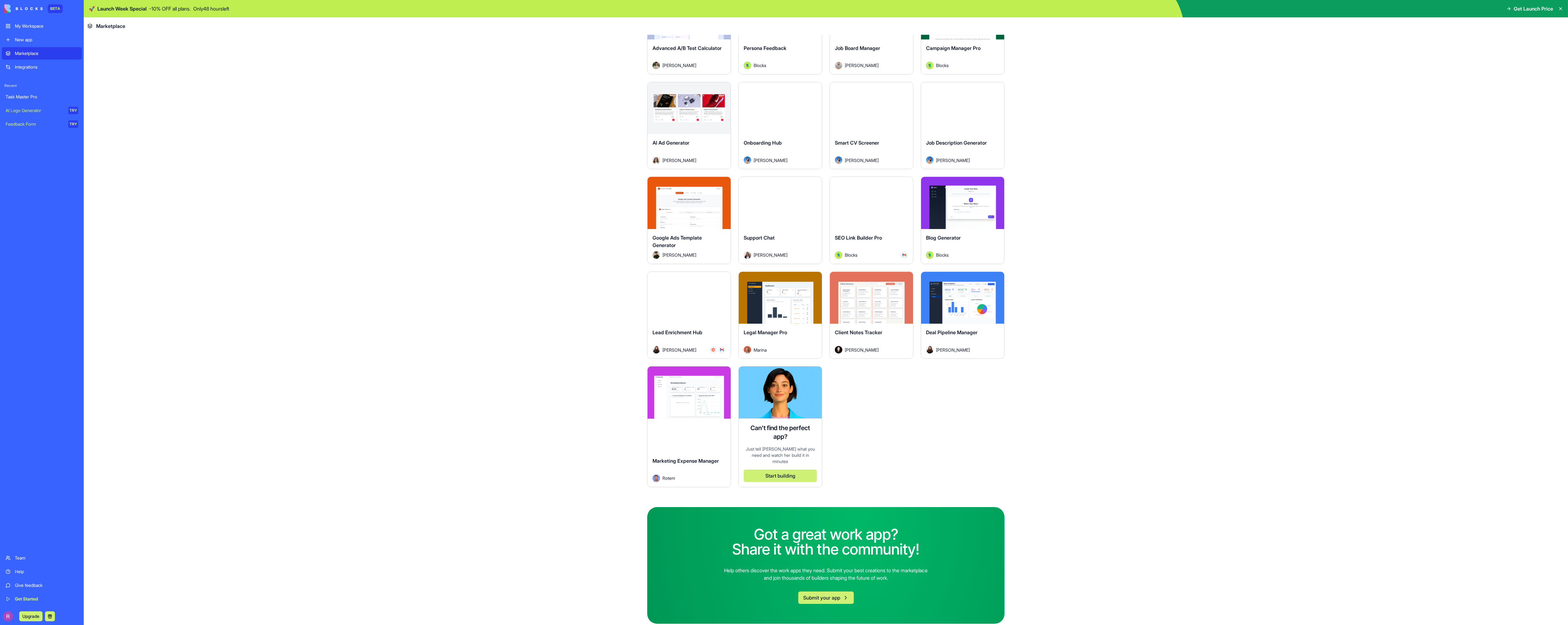
click at [20, 568] on div "Help" at bounding box center [46, 571] width 63 height 6
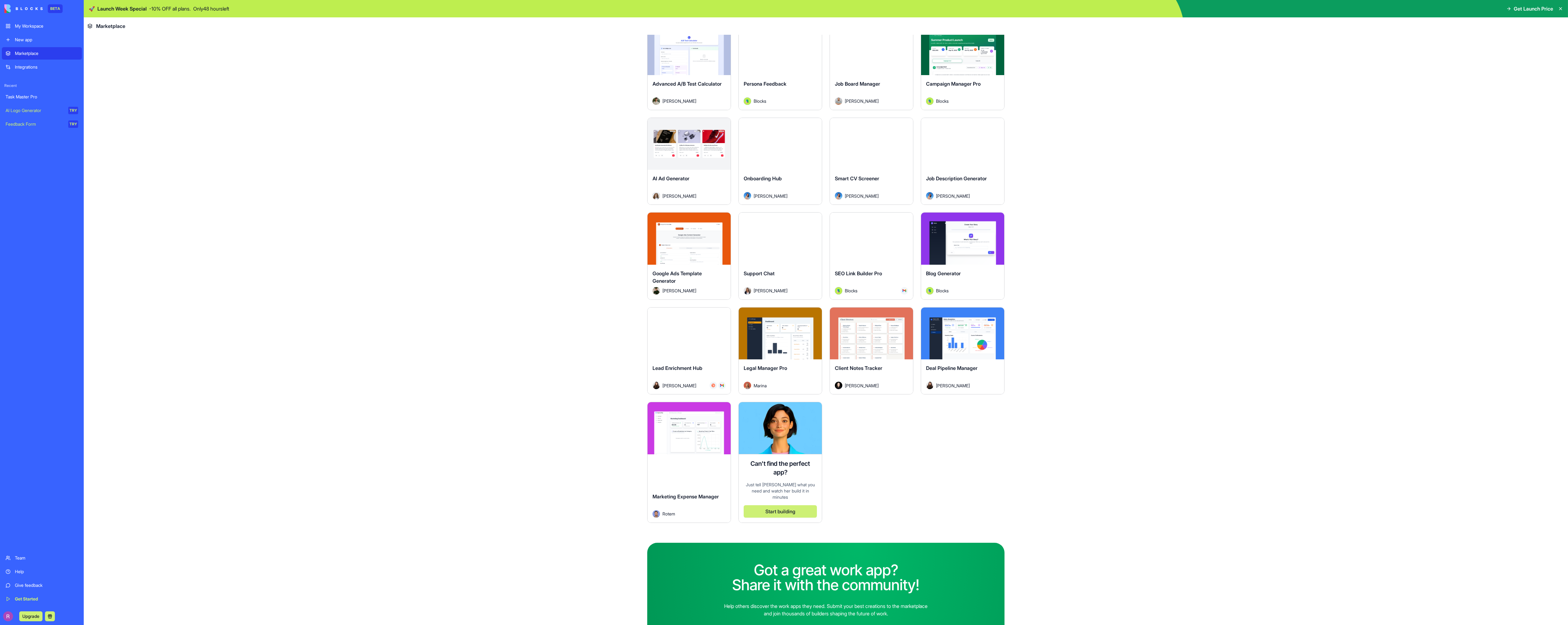
scroll to position [1500, 0]
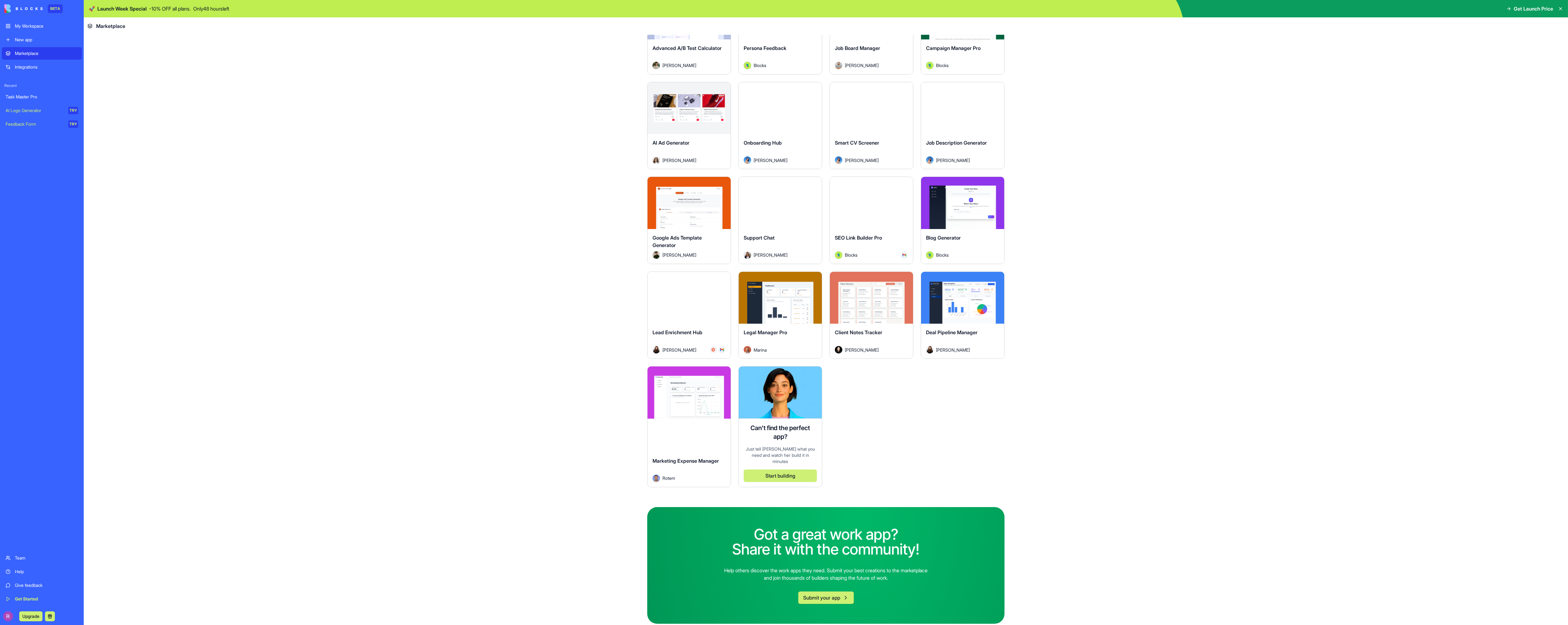
click at [159, 12] on p "- 10 % OFF all plans." at bounding box center [170, 9] width 41 height 7
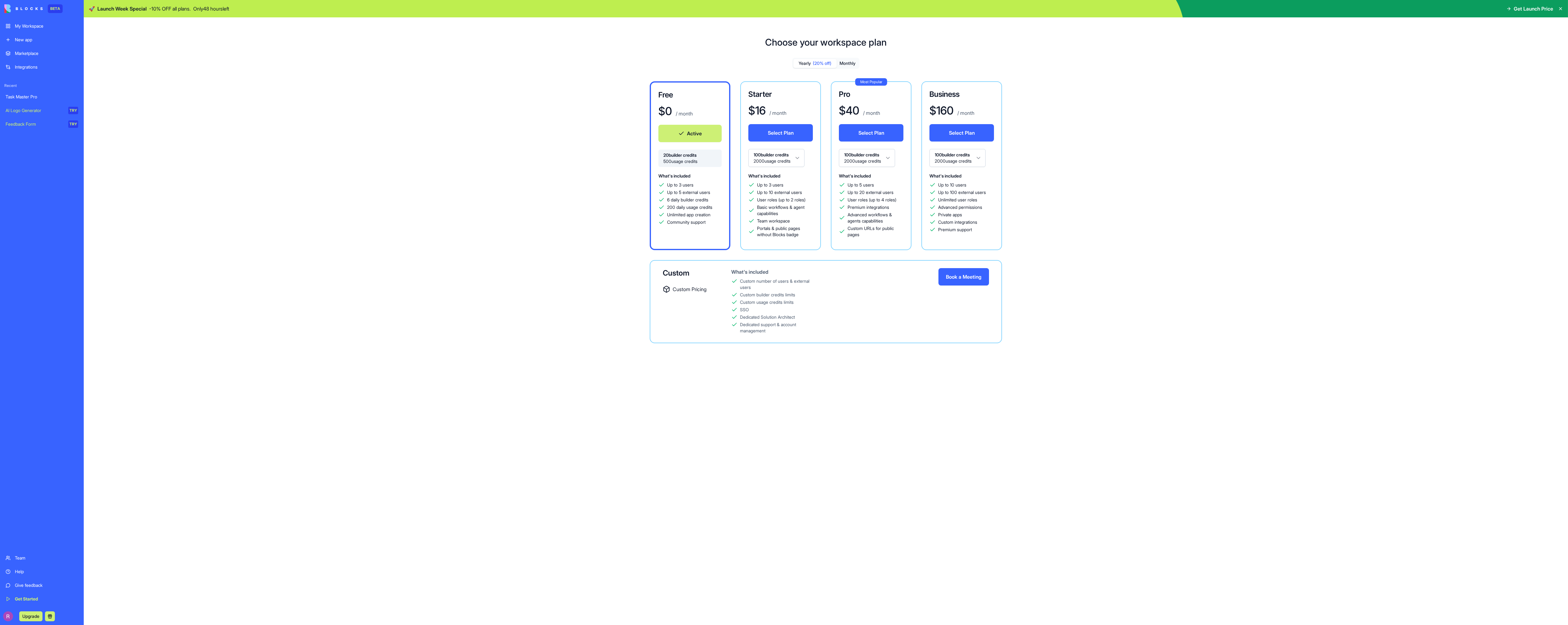
click at [693, 157] on span "20 builder credits" at bounding box center [690, 155] width 54 height 6
drag, startPoint x: 697, startPoint y: 219, endPoint x: 662, endPoint y: 176, distance: 55.4
click at [662, 176] on div "What's included Up to 3 users Up to 5 external users 6 daily builder credits 20…" at bounding box center [690, 199] width 63 height 54
click at [662, 176] on span "What's included" at bounding box center [674, 175] width 32 height 5
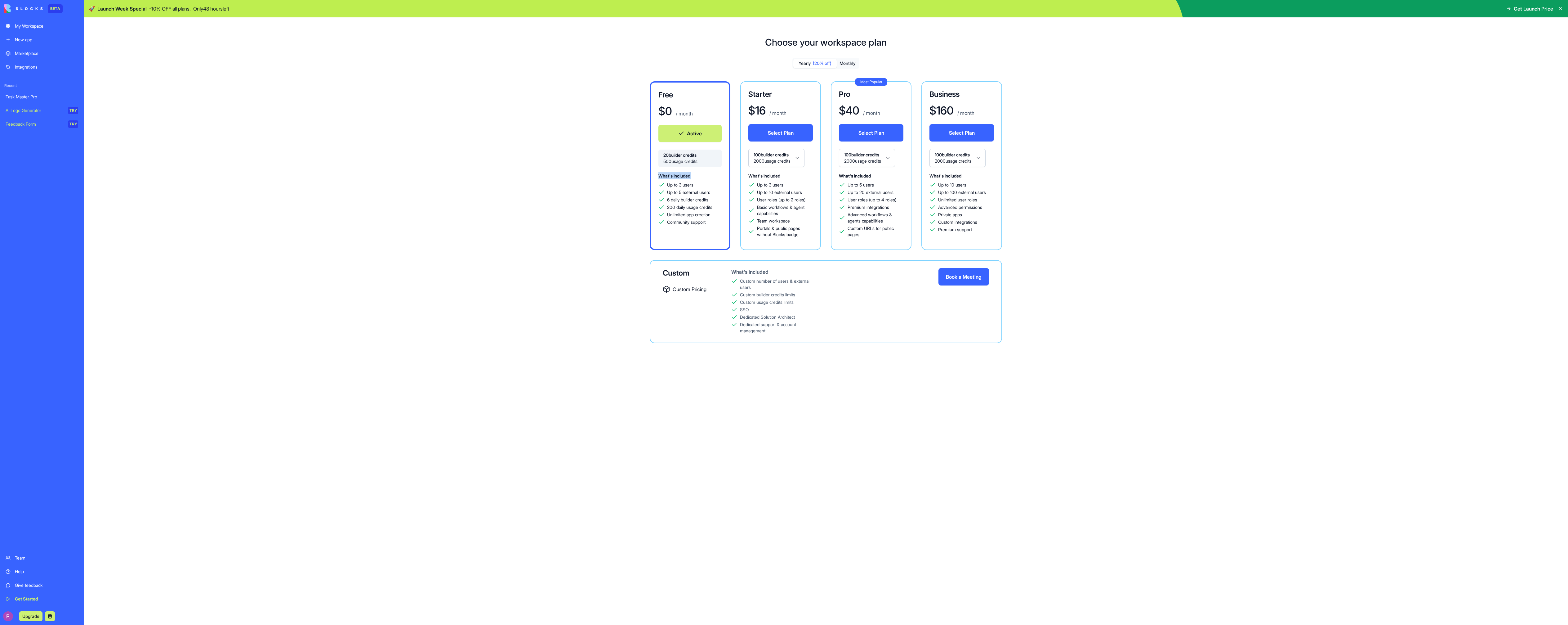
click at [662, 176] on span "What's included" at bounding box center [674, 175] width 32 height 5
click at [710, 226] on div "What's included Up to 3 users Up to 5 external users 6 daily builder credits 20…" at bounding box center [690, 207] width 63 height 69
drag, startPoint x: 710, startPoint y: 228, endPoint x: 643, endPoint y: 163, distance: 93.3
click at [643, 163] on div "Free $ 0 / month Active 20 builder credits 500 usage credits What's included Up…" at bounding box center [826, 212] width 447 height 262
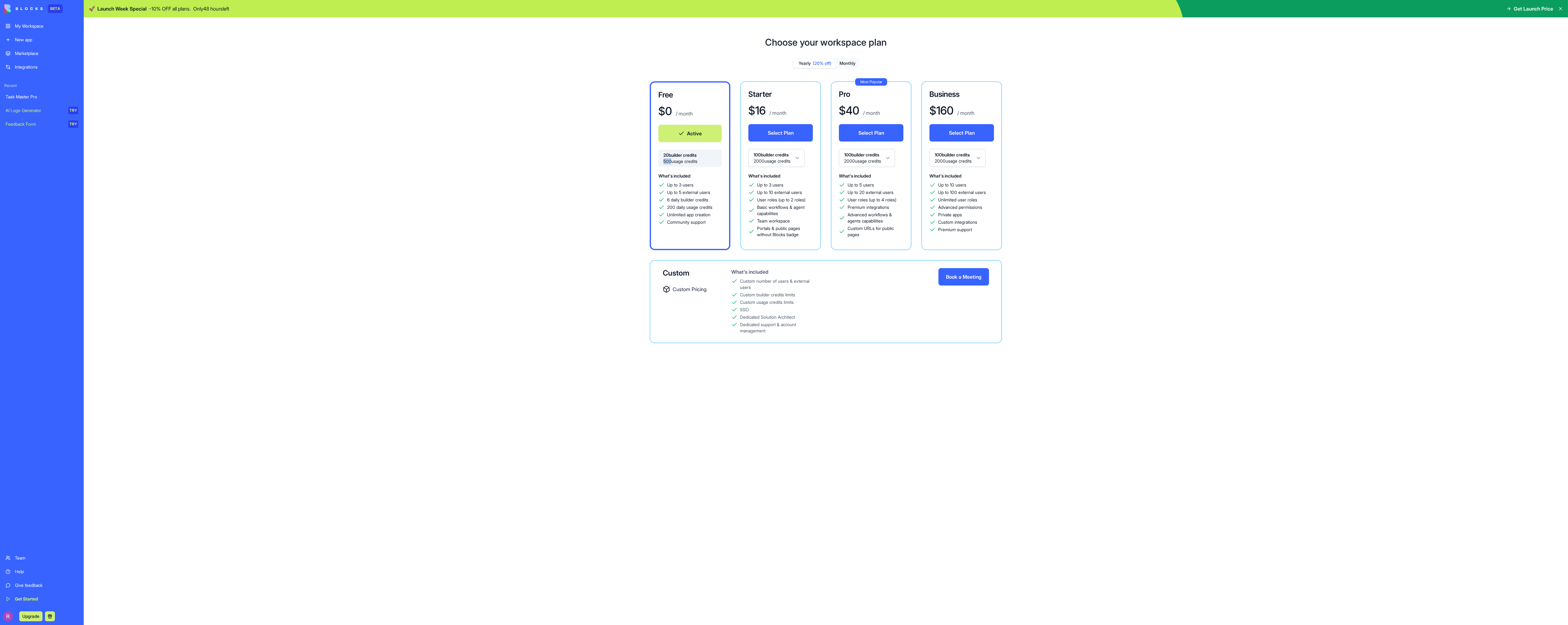
click at [643, 163] on div "Free $ 0 / month Active 20 builder credits 500 usage credits What's included Up…" at bounding box center [826, 212] width 447 height 262
click at [804, 228] on span "Portals & public pages without Blocks badge" at bounding box center [785, 231] width 56 height 12
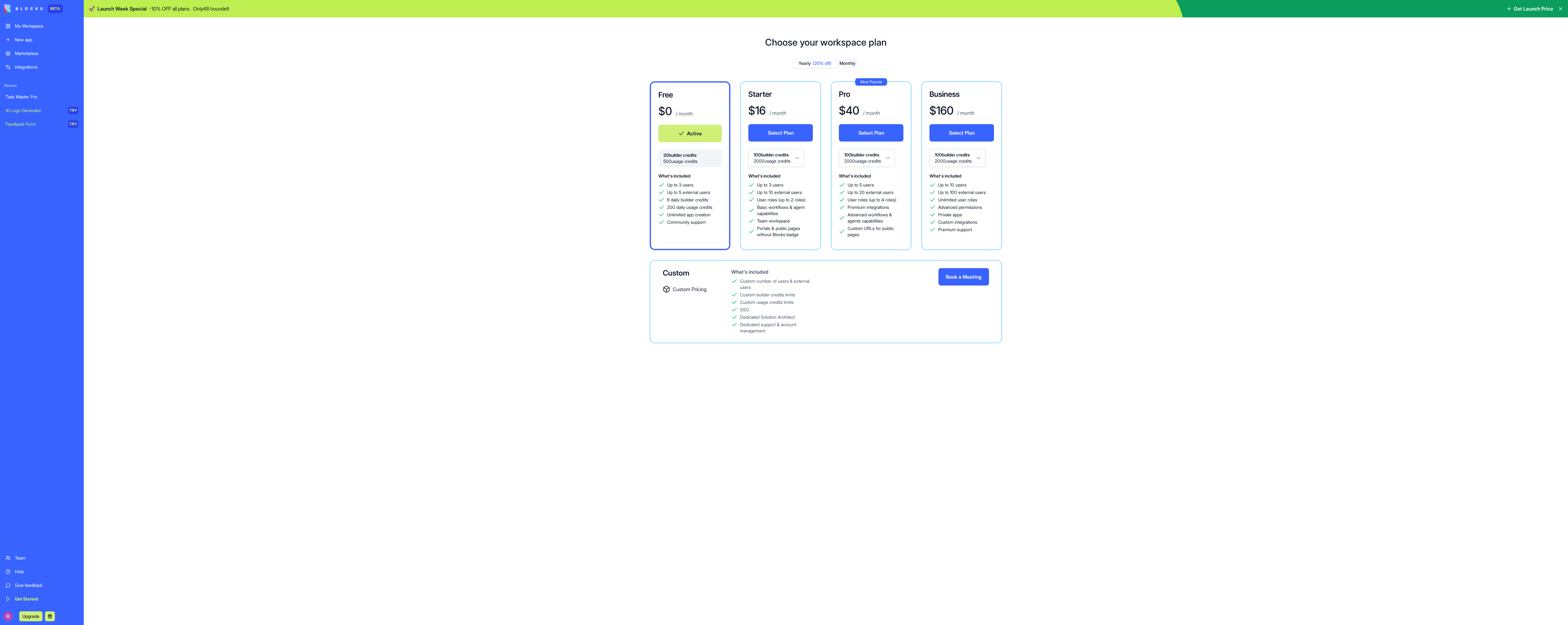
click at [906, 227] on div "Most Popular Pro $ 40 / month Select Plan 100 builder credits 2000 usage credit…" at bounding box center [871, 165] width 80 height 169
click at [26, 9] on img at bounding box center [23, 9] width 38 height 9
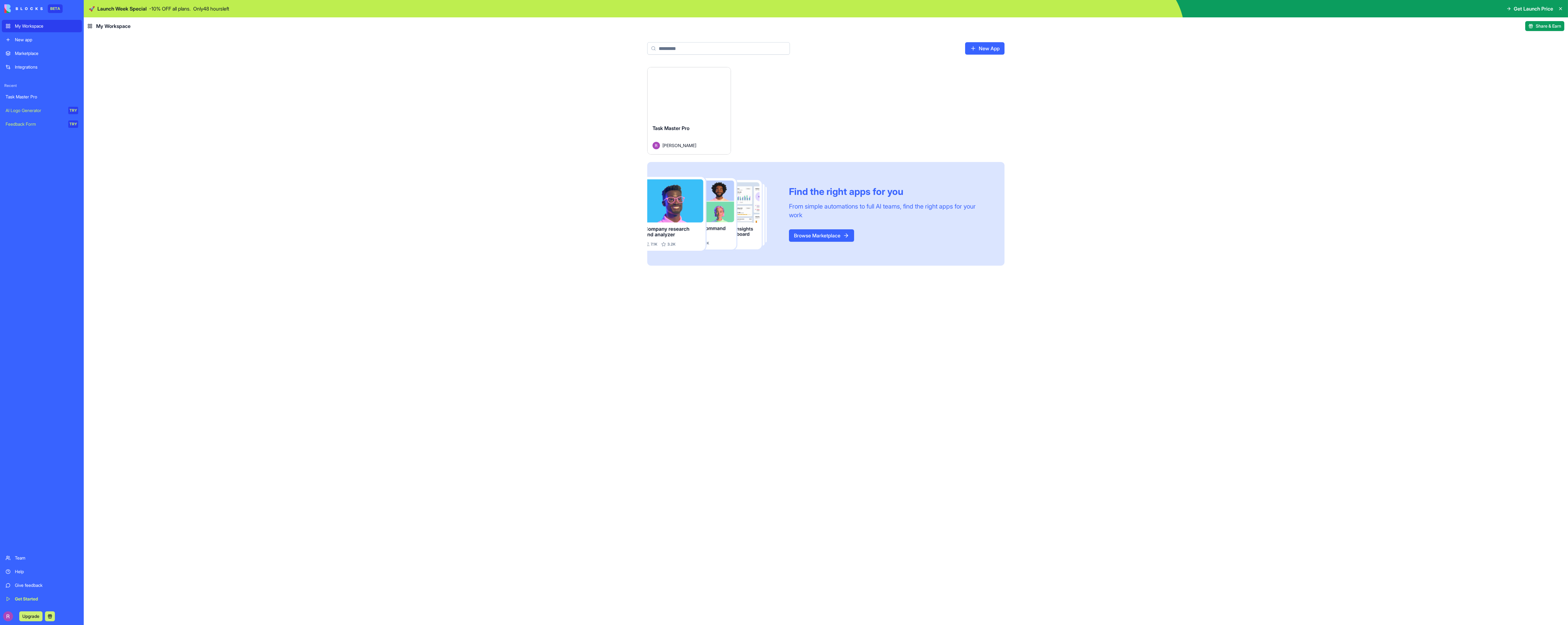
click at [350, 12] on img at bounding box center [826, 9] width 1484 height 18
click at [350, 10] on img at bounding box center [826, 9] width 1484 height 18
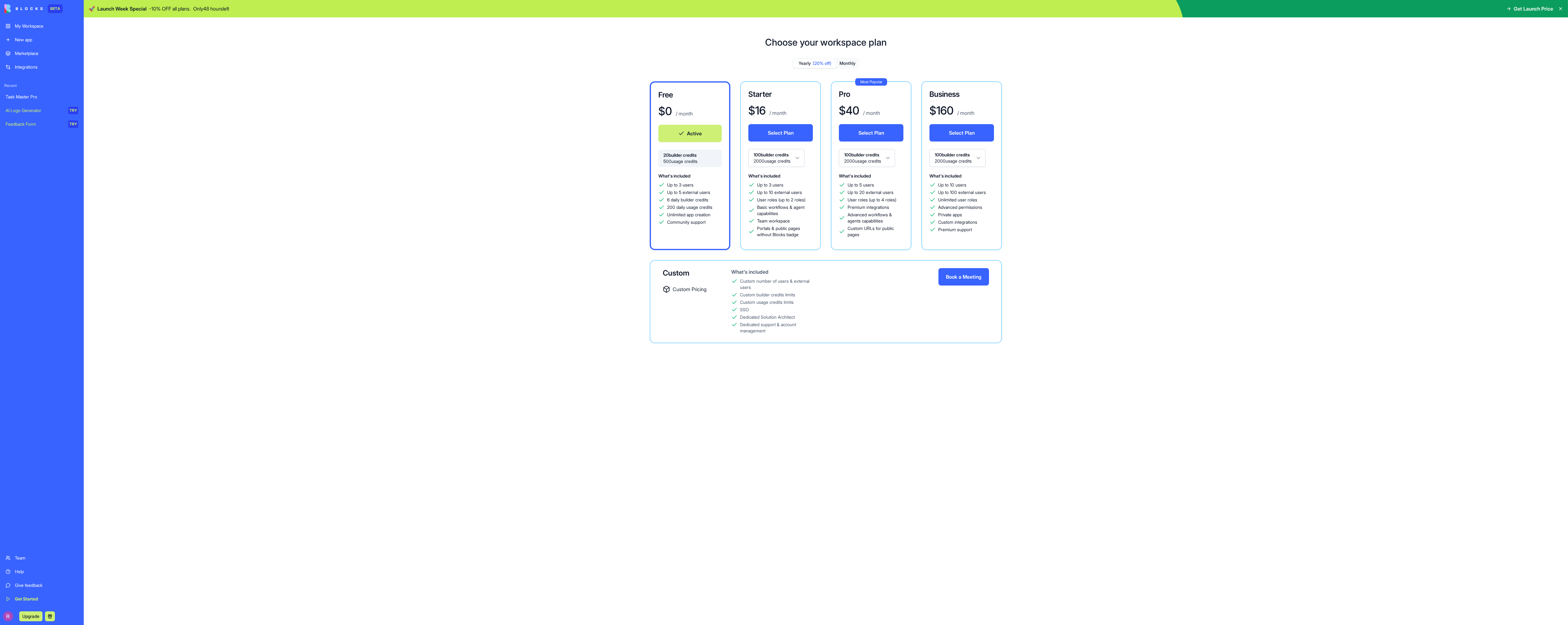
click at [704, 157] on span "20 builder credits" at bounding box center [690, 155] width 54 height 6
click at [755, 159] on html "BETA My Workspace New app Marketplace Integrations Recent Task Master Pro AI Lo…" at bounding box center [784, 312] width 1568 height 625
click at [760, 157] on html "BETA My Workspace New app Marketplace Integrations Recent Task Master Pro AI Lo…" at bounding box center [784, 312] width 1568 height 625
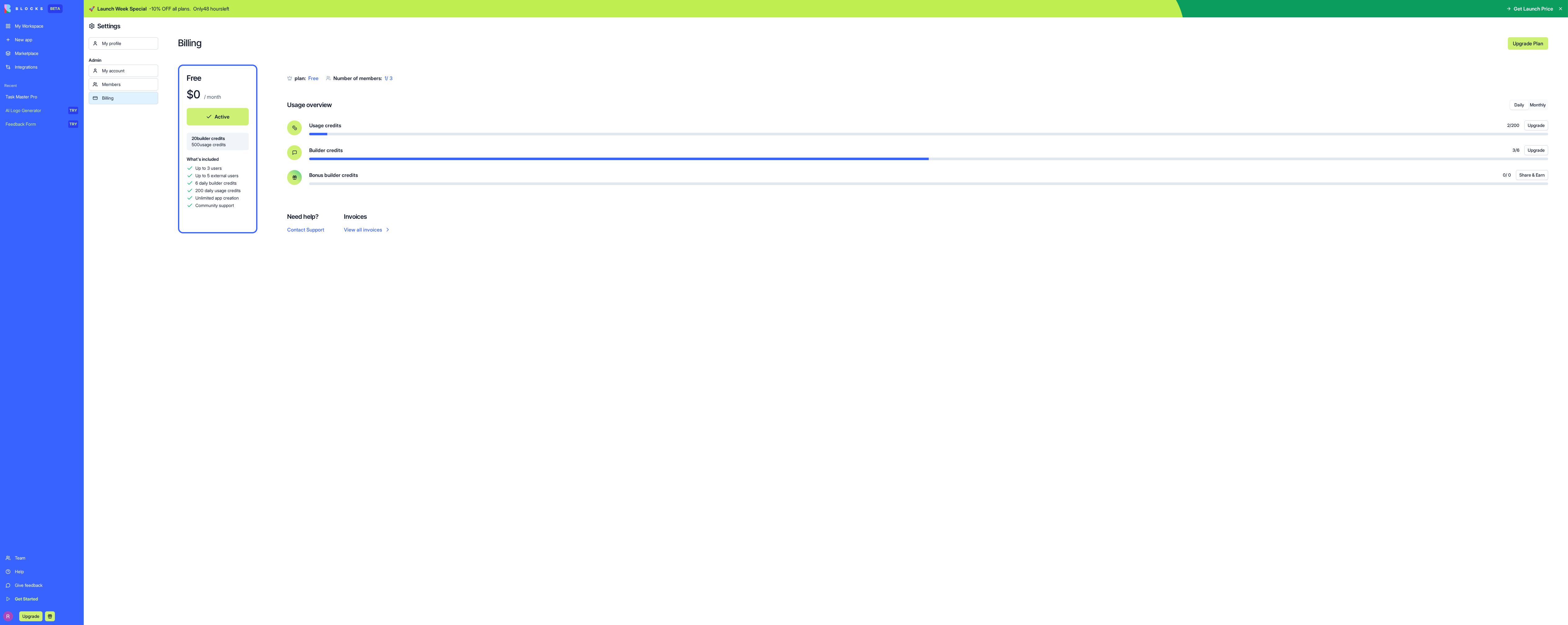
click at [301, 122] on div "Usage credits 2 / 200 Upgrade" at bounding box center [918, 128] width 1261 height 15
click at [292, 125] on div at bounding box center [295, 128] width 15 height 15
click at [1538, 107] on button "Monthly" at bounding box center [1538, 105] width 19 height 9
click at [1522, 105] on button "Daily" at bounding box center [1519, 105] width 19 height 9
click at [1539, 105] on button "Monthly" at bounding box center [1538, 105] width 19 height 9
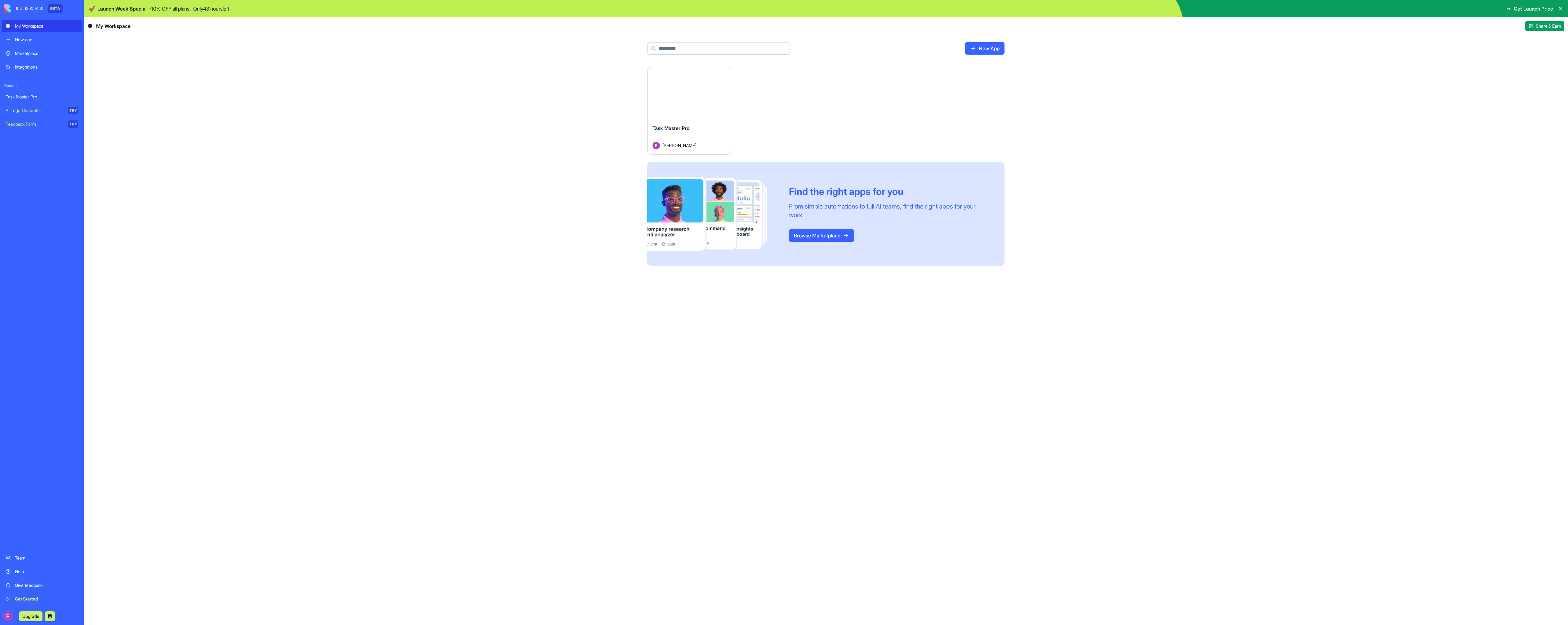
click at [38, 25] on div "My Workspace" at bounding box center [46, 26] width 63 height 6
click at [469, 359] on div "Launch Task Master Pro Robert Janeczek Find the right apps for you From simple …" at bounding box center [826, 346] width 1484 height 558
